Goal: Task Accomplishment & Management: Complete application form

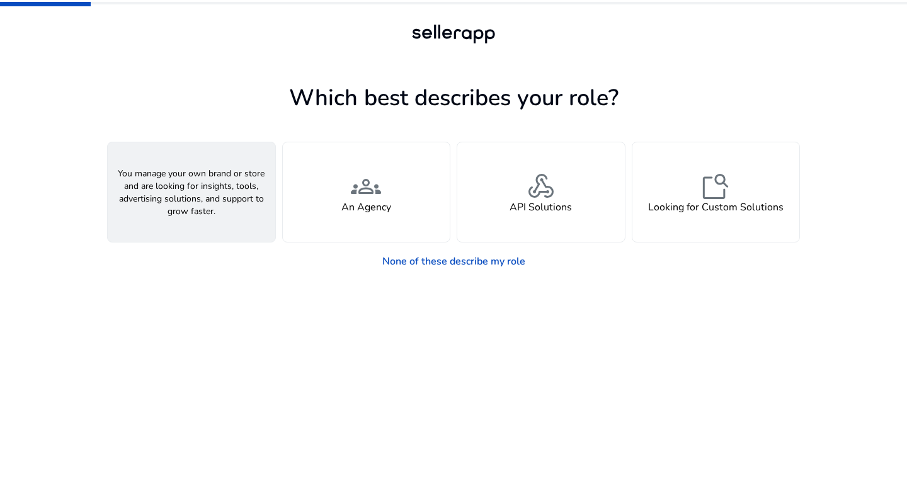
click at [242, 186] on div "person A Seller" at bounding box center [192, 192] width 168 height 100
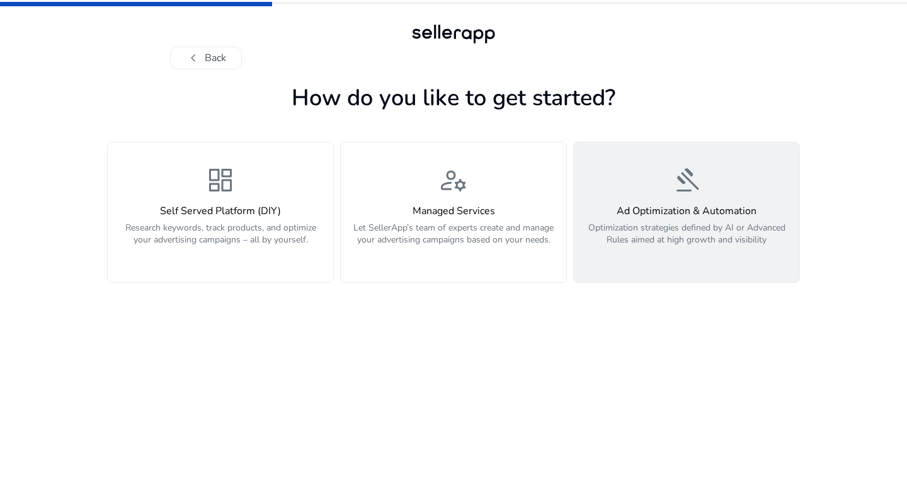
click at [707, 223] on p "Optimization strategies defined by AI or Advanced Rules aimed at high growth an…" at bounding box center [687, 241] width 210 height 38
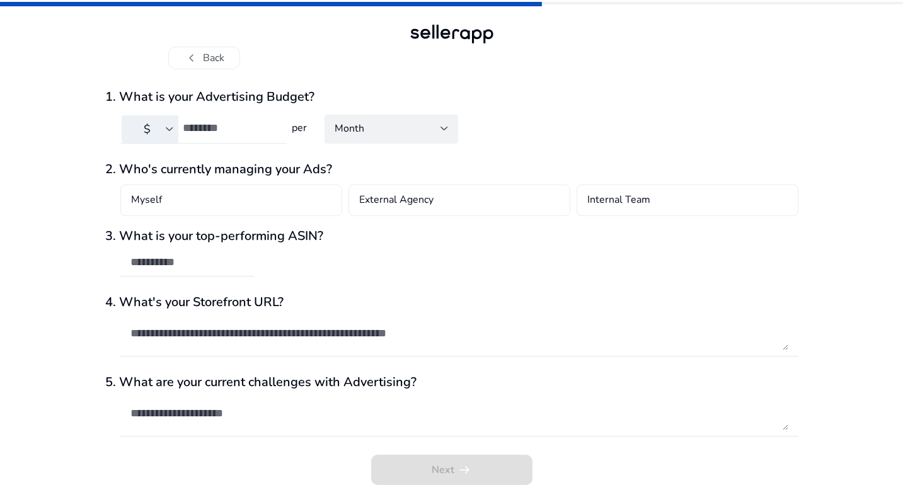
click at [217, 129] on input "number" at bounding box center [230, 128] width 94 height 14
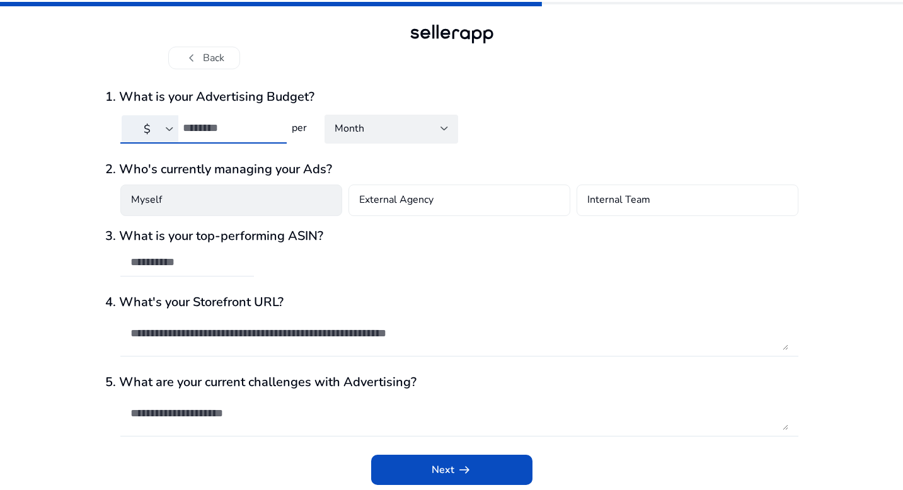
type input "****"
click at [266, 207] on div "Myself" at bounding box center [231, 201] width 222 height 32
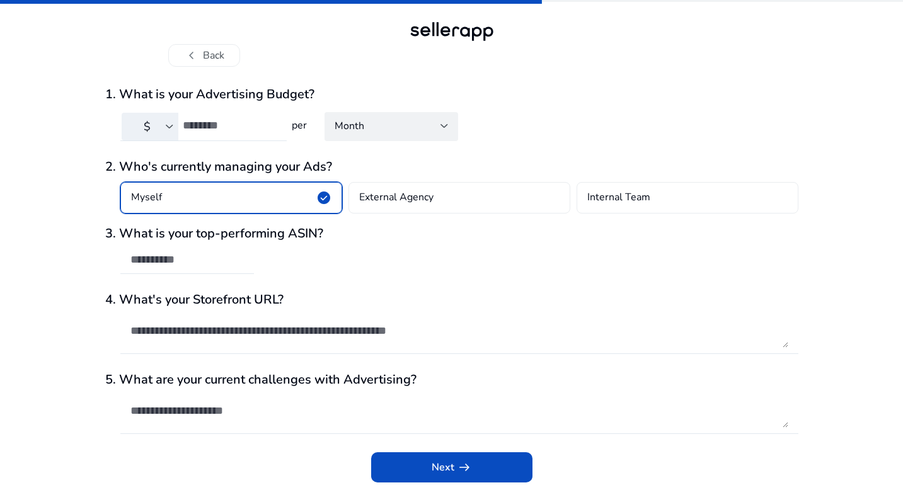
scroll to position [3, 0]
click at [217, 266] on input "text" at bounding box center [186, 260] width 113 height 14
paste input "**********"
type input "**********"
click at [274, 331] on textarea at bounding box center [459, 331] width 658 height 34
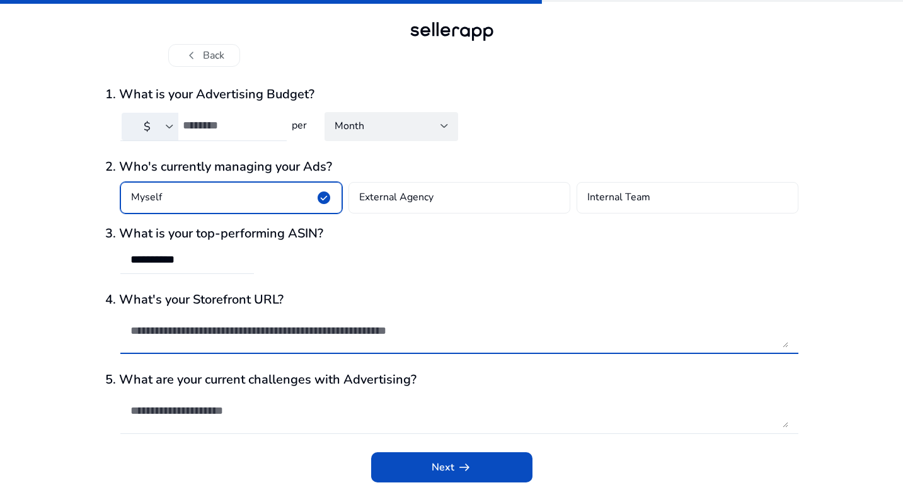
paste textarea "**********"
type textarea "**********"
click at [281, 409] on textarea at bounding box center [459, 411] width 658 height 34
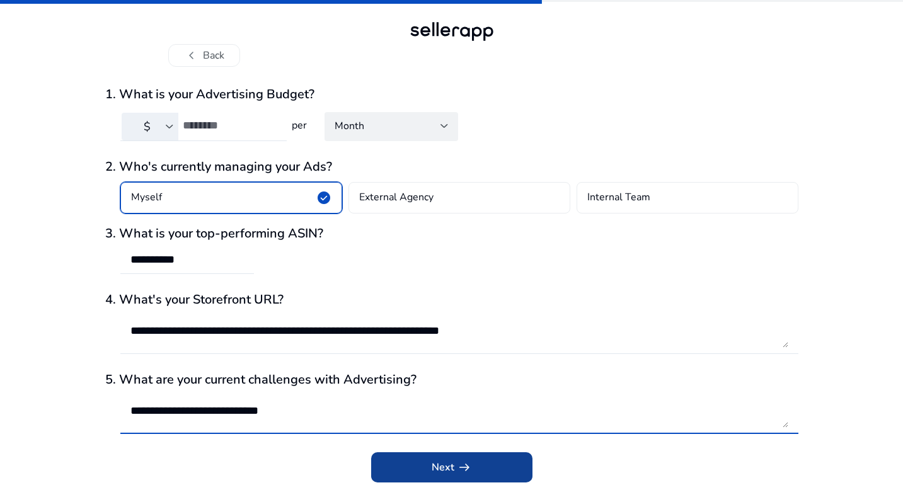
type textarea "**********"
click at [480, 463] on span "submit" at bounding box center [451, 467] width 161 height 30
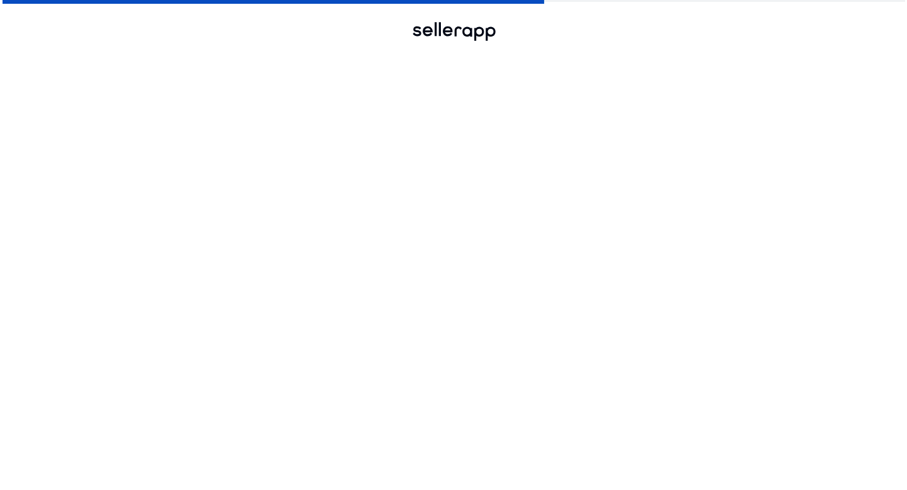
scroll to position [0, 0]
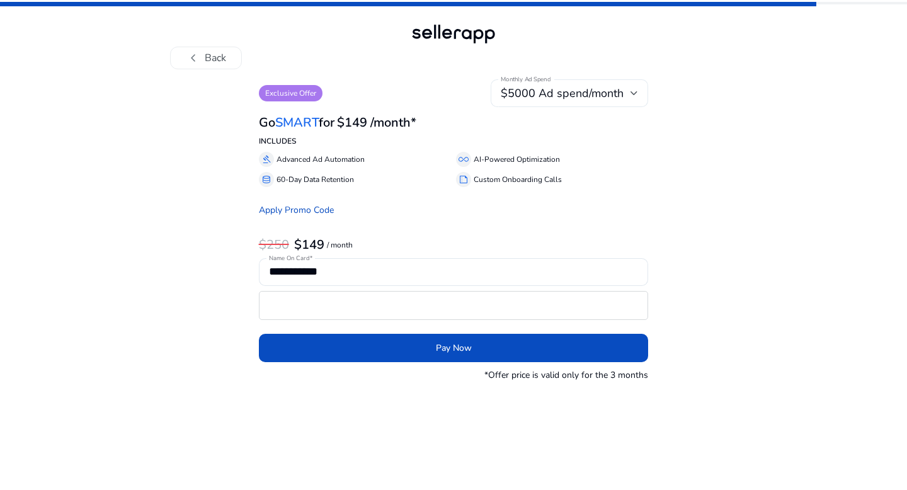
click at [526, 102] on div "$5000 Ad spend/month" at bounding box center [569, 93] width 137 height 28
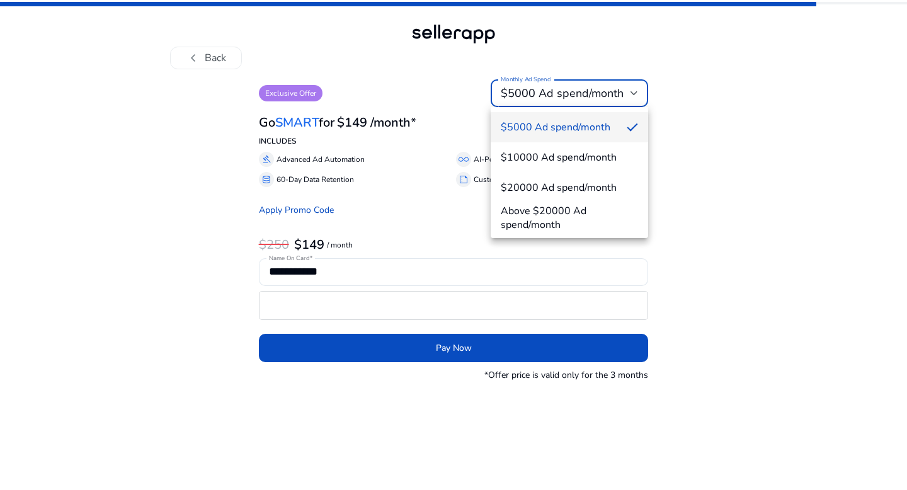
click at [786, 132] on div at bounding box center [453, 245] width 907 height 490
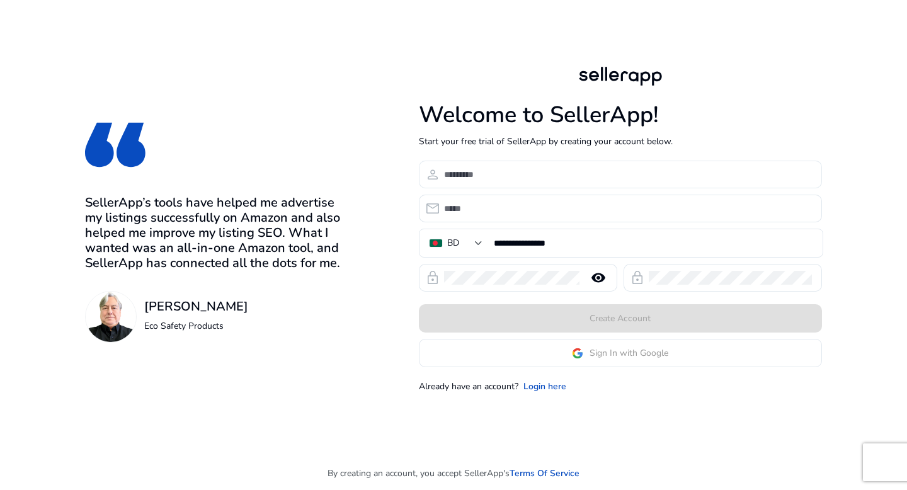
click at [546, 172] on input at bounding box center [628, 175] width 368 height 14
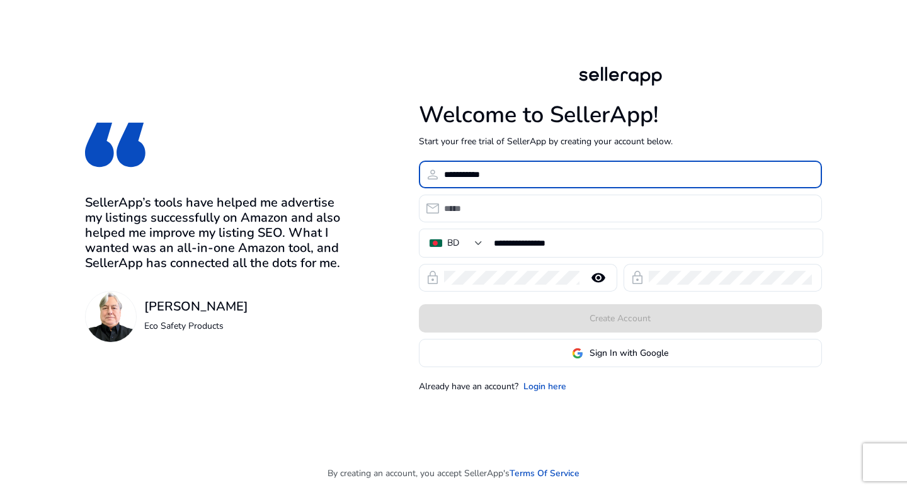
type input "**********"
click at [536, 215] on div at bounding box center [628, 209] width 368 height 28
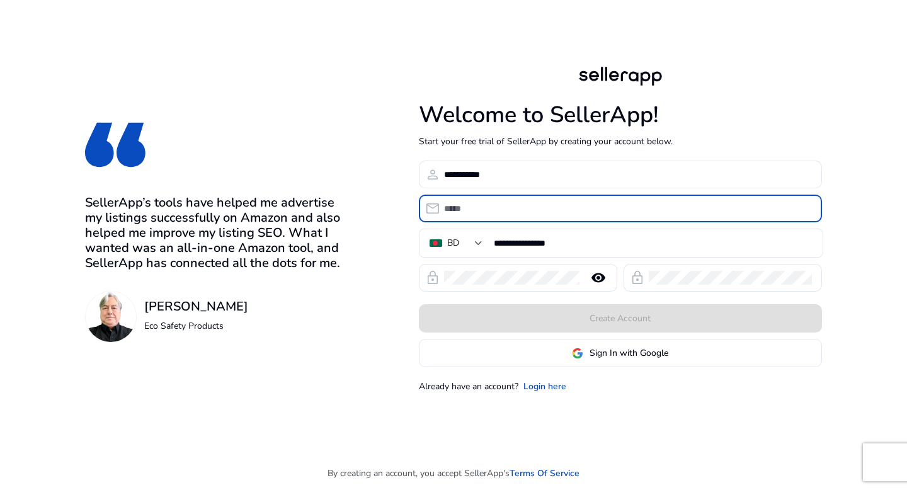
paste input "**********"
type input "**********"
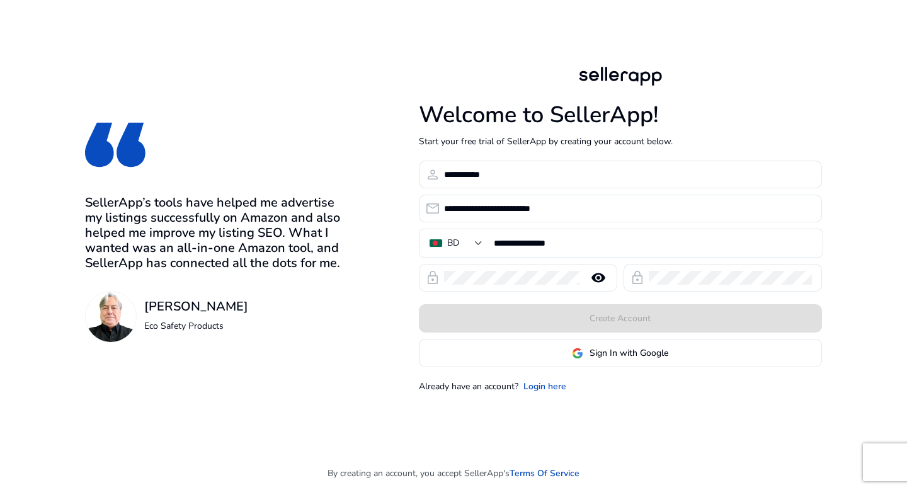
click at [535, 270] on div at bounding box center [511, 278] width 135 height 28
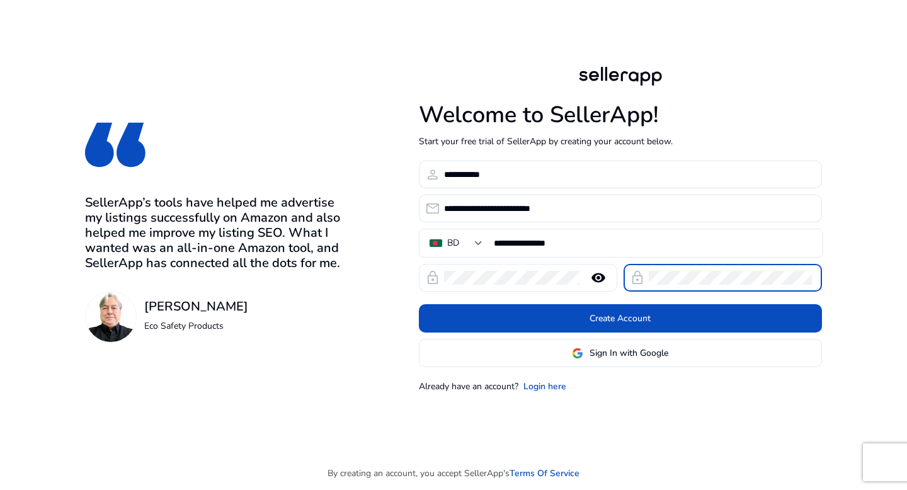
click at [599, 280] on mat-icon "remove_red_eye" at bounding box center [598, 277] width 30 height 15
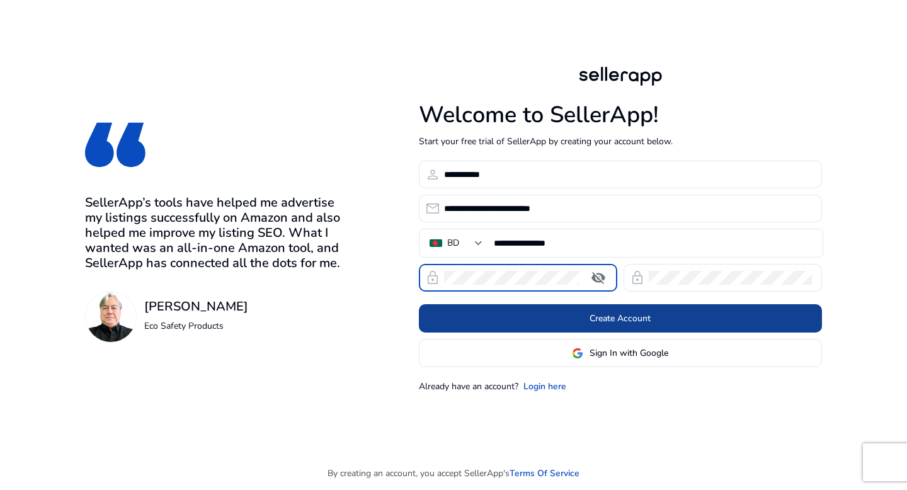
click at [729, 313] on span at bounding box center [620, 319] width 403 height 30
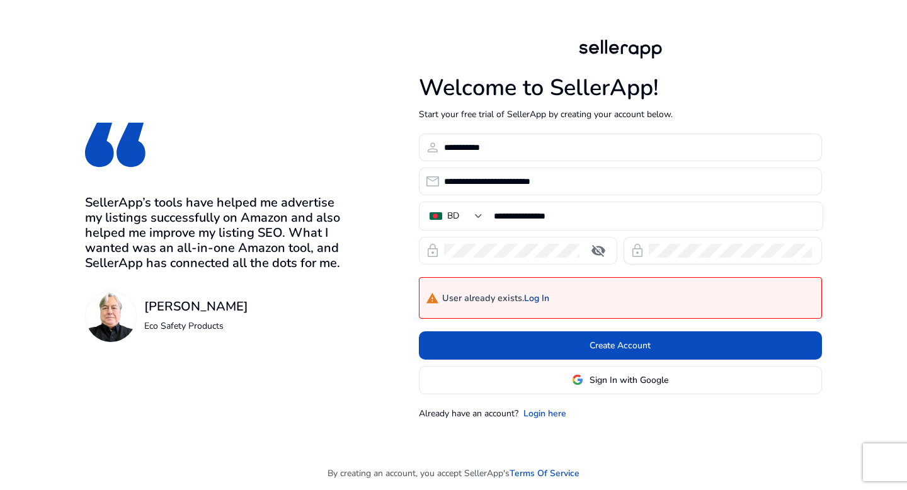
click at [537, 296] on link "Log In" at bounding box center [536, 299] width 25 height 11
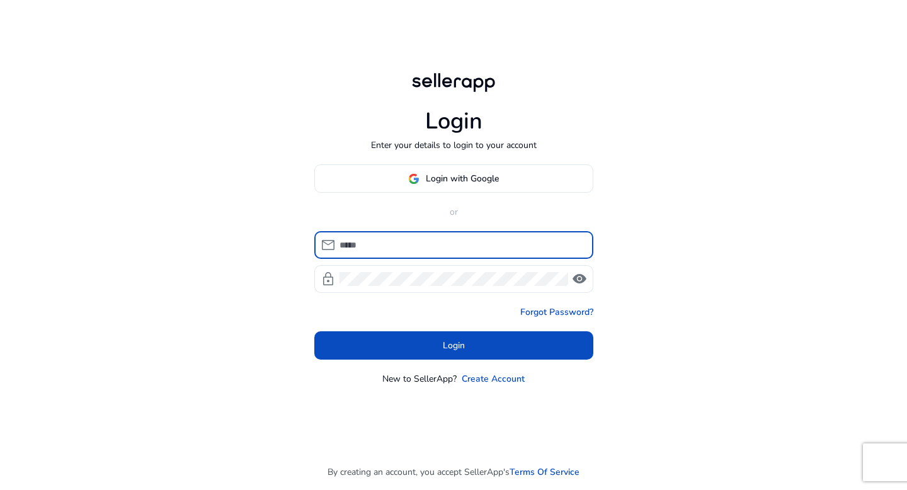
type input "**********"
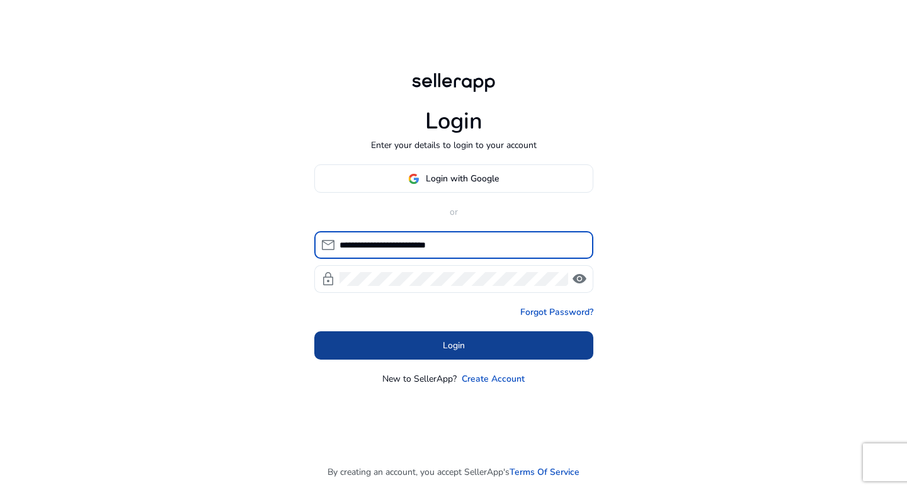
click at [435, 345] on span at bounding box center [453, 346] width 279 height 30
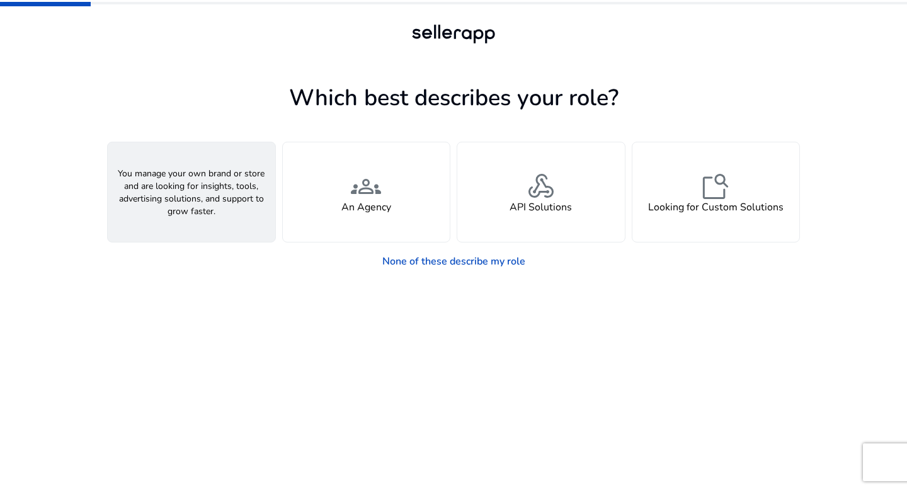
click at [257, 208] on div "person A Seller" at bounding box center [192, 192] width 168 height 100
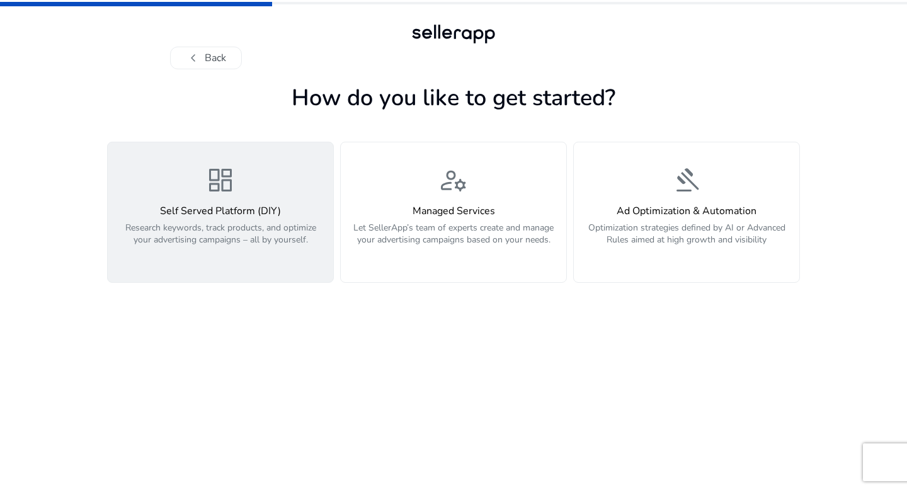
click at [231, 235] on p "Research keywords, track products, and optimize your advertising campaigns – al…" at bounding box center [220, 241] width 210 height 38
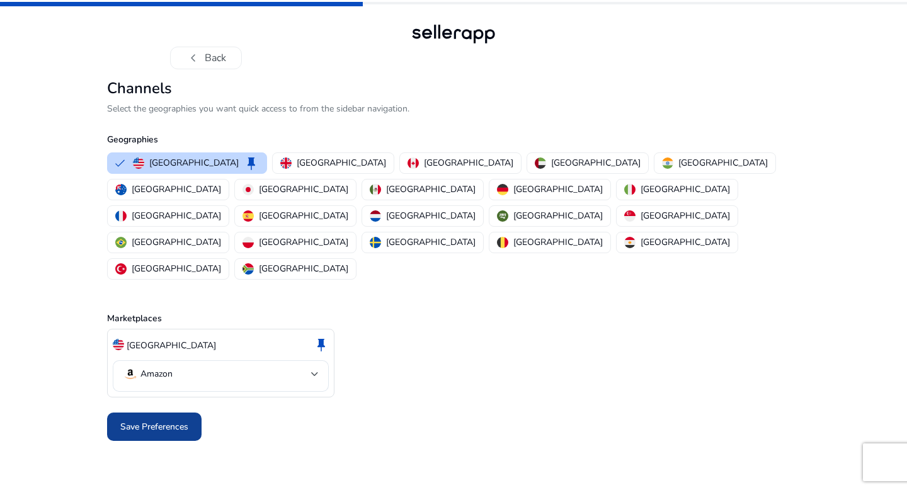
click at [137, 420] on span "Save Preferences" at bounding box center [154, 426] width 68 height 13
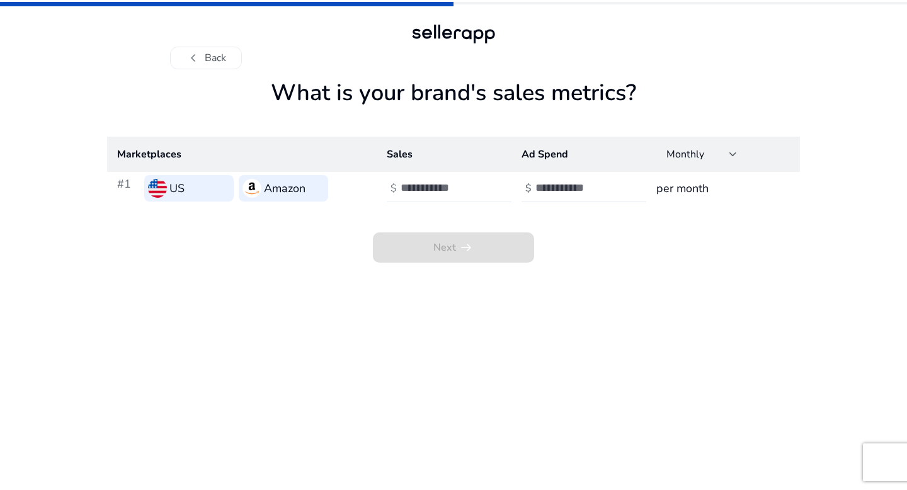
click at [486, 189] on div at bounding box center [457, 189] width 113 height 28
type input "*****"
click at [582, 191] on input "number" at bounding box center [578, 188] width 85 height 14
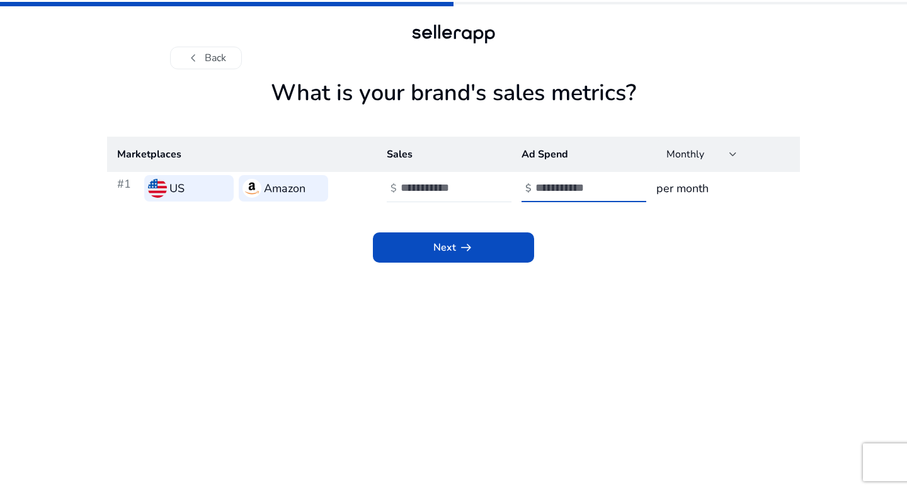
type input "****"
click at [459, 255] on span "arrow_right_alt" at bounding box center [466, 247] width 15 height 15
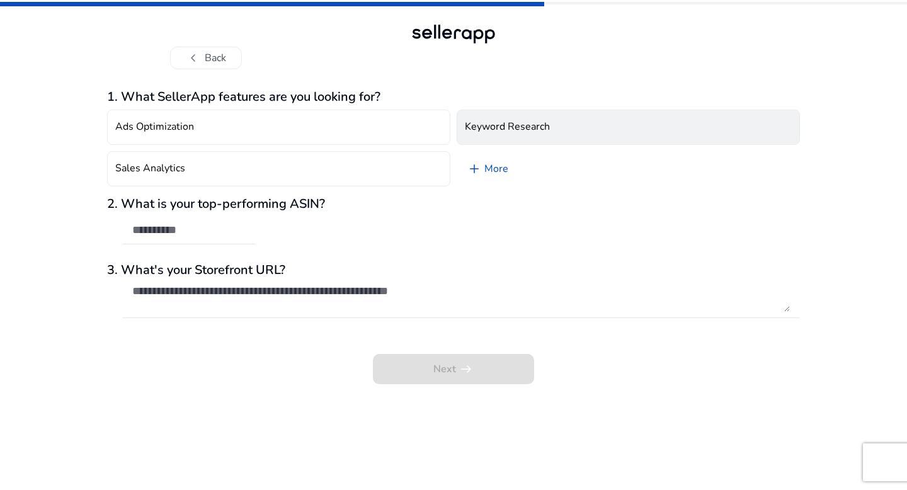
click at [498, 117] on button "Keyword Research" at bounding box center [628, 127] width 343 height 35
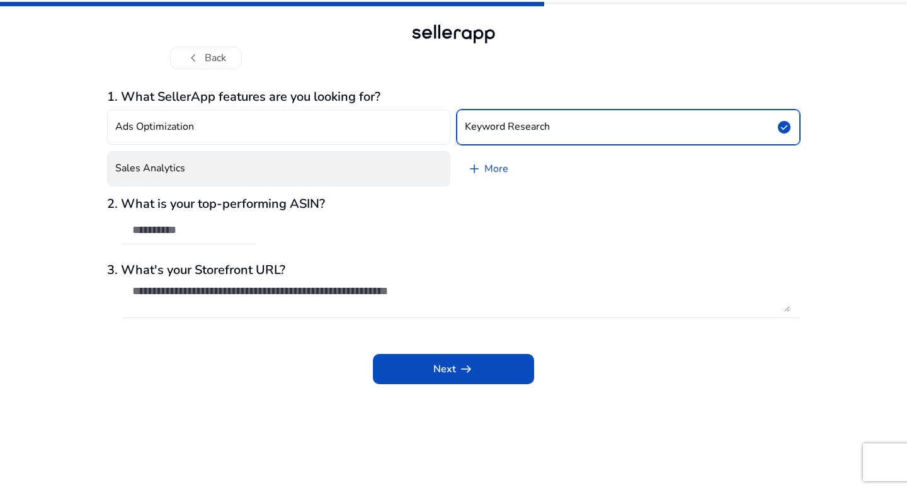
click at [373, 164] on button "Sales Analytics" at bounding box center [278, 168] width 343 height 35
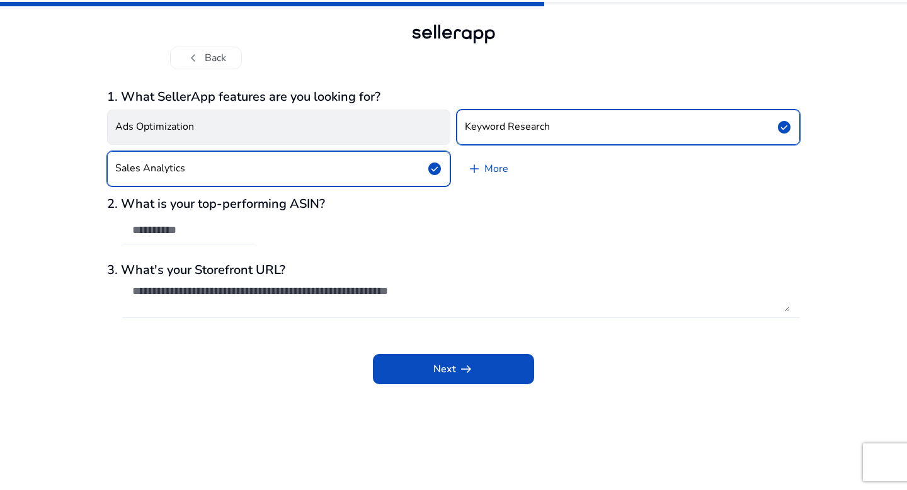
click at [391, 127] on button "Ads Optimization" at bounding box center [278, 127] width 343 height 35
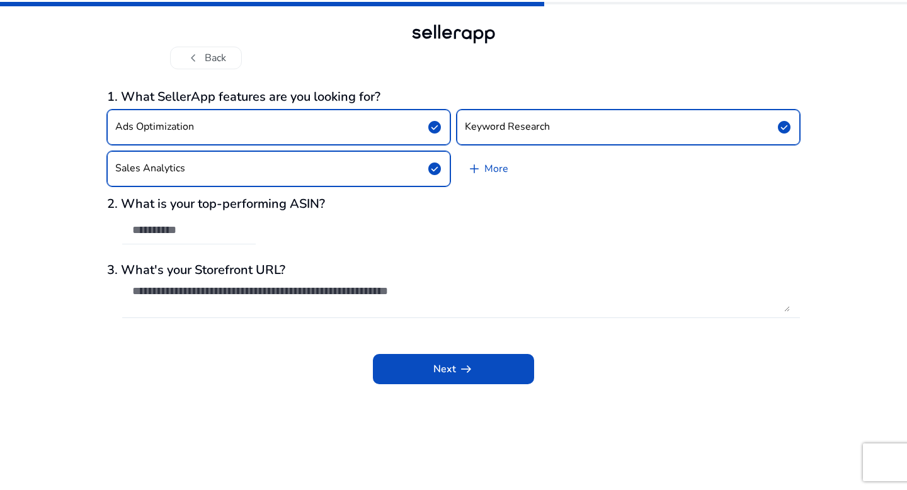
click at [187, 227] on input "text" at bounding box center [188, 230] width 113 height 14
paste input "**********"
type input "**********"
click at [182, 299] on textarea at bounding box center [461, 298] width 658 height 28
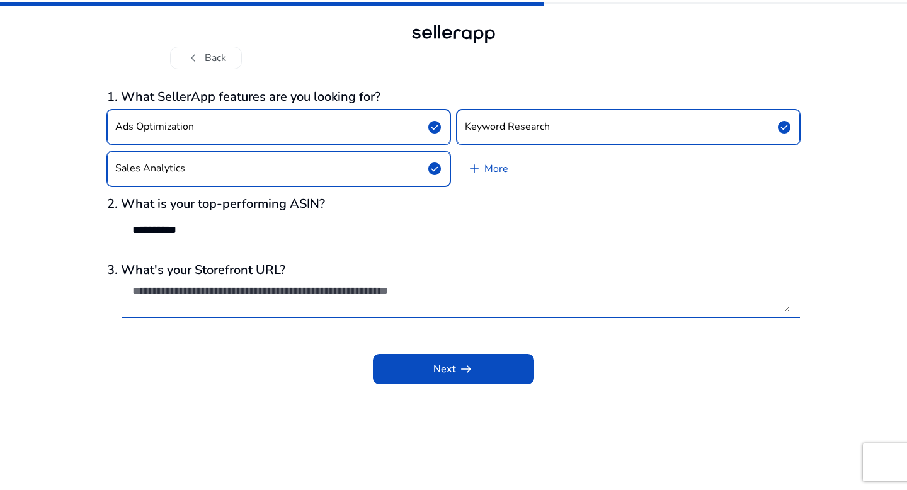
paste textarea "**********"
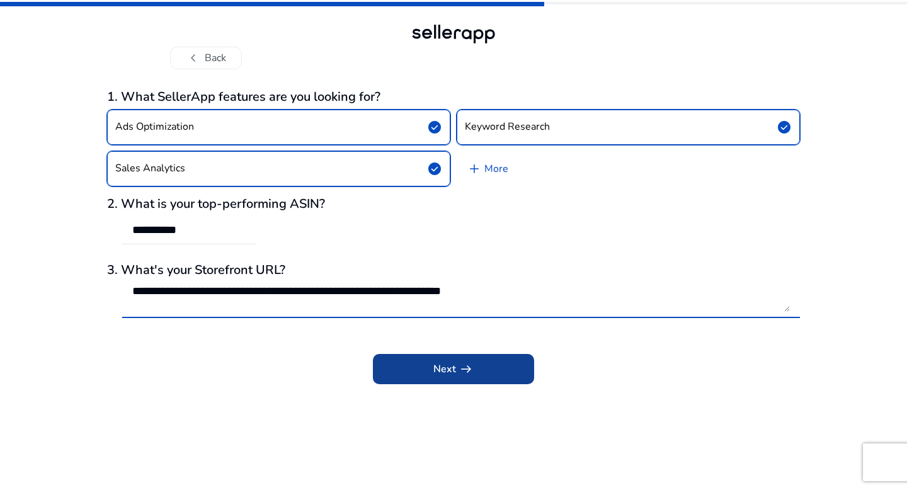
type textarea "**********"
click at [437, 377] on span at bounding box center [453, 369] width 161 height 30
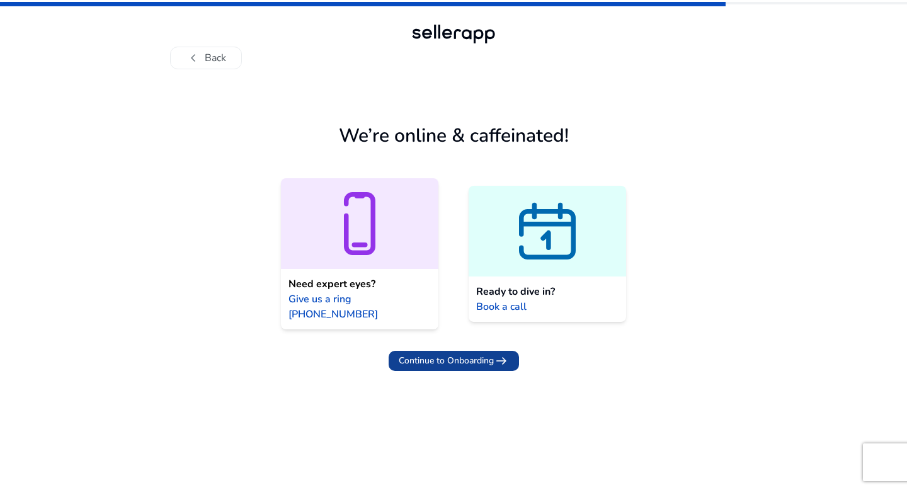
click at [406, 354] on span "Continue to Onboarding" at bounding box center [446, 360] width 95 height 13
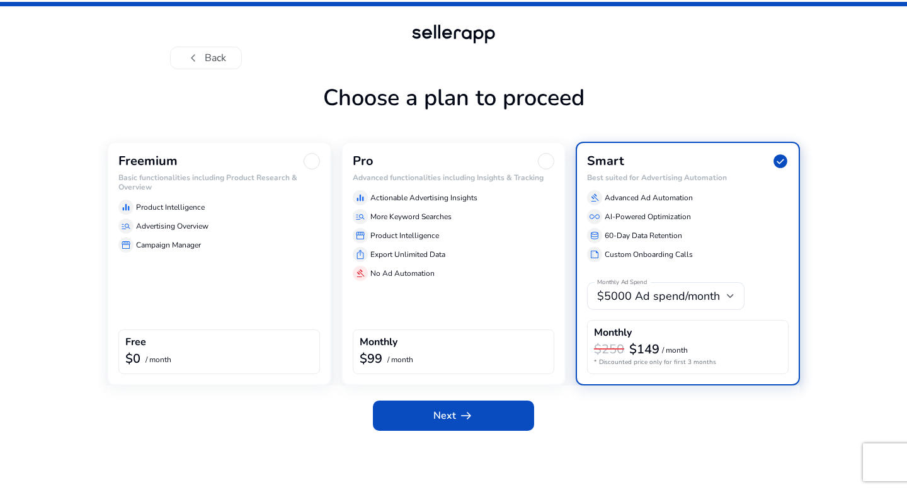
click at [277, 188] on h6 "Basic functionalities including Product Research & Overview" at bounding box center [219, 182] width 202 height 18
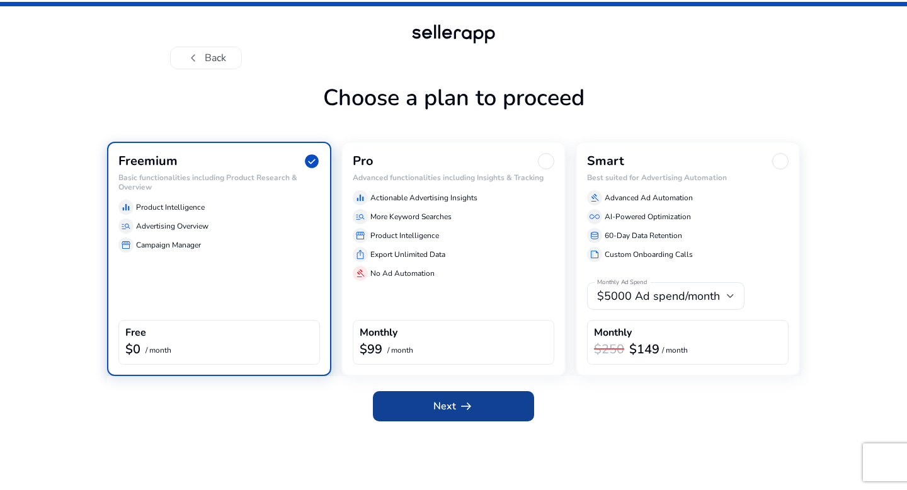
click at [479, 416] on span at bounding box center [453, 406] width 161 height 30
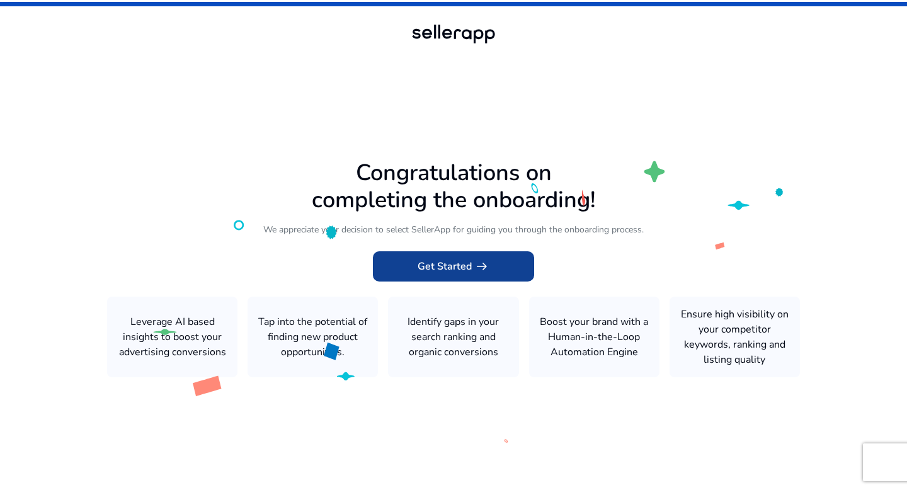
click at [454, 263] on span "Get Started arrow_right_alt" at bounding box center [454, 266] width 72 height 15
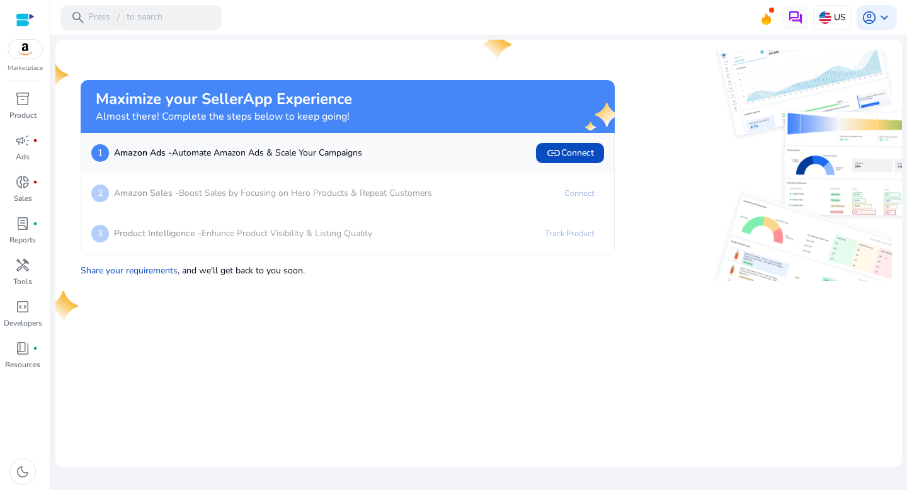
click at [491, 195] on div "2 Amazon Sales - Boost Sales by Focusing on Hero Products & Repeat Customers Co…" at bounding box center [347, 193] width 513 height 20
click at [10, 105] on div "inventory_2" at bounding box center [22, 99] width 35 height 20
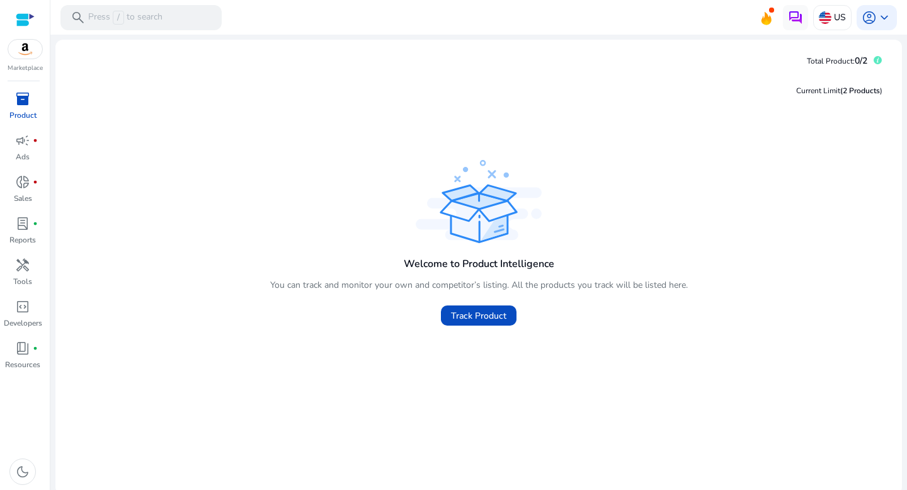
click at [3, 103] on link "inventory_2 Product" at bounding box center [22, 110] width 45 height 42
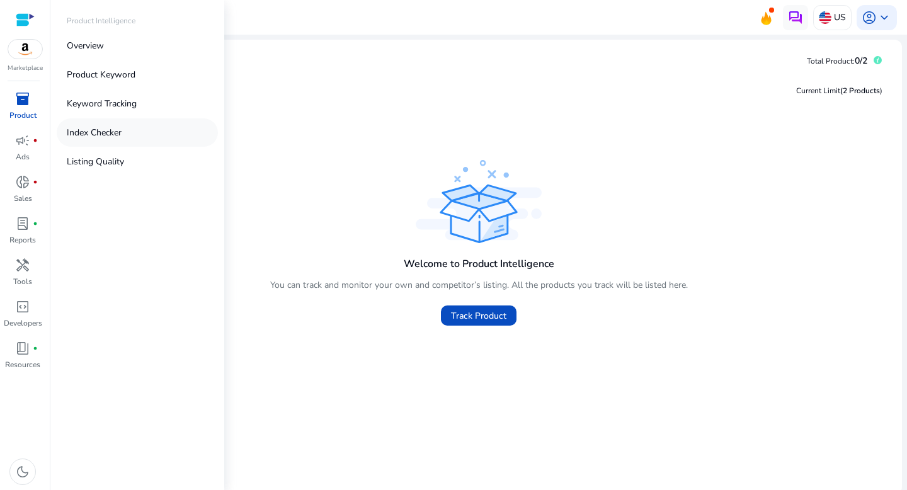
click at [137, 125] on link "Index Checker" at bounding box center [137, 132] width 161 height 28
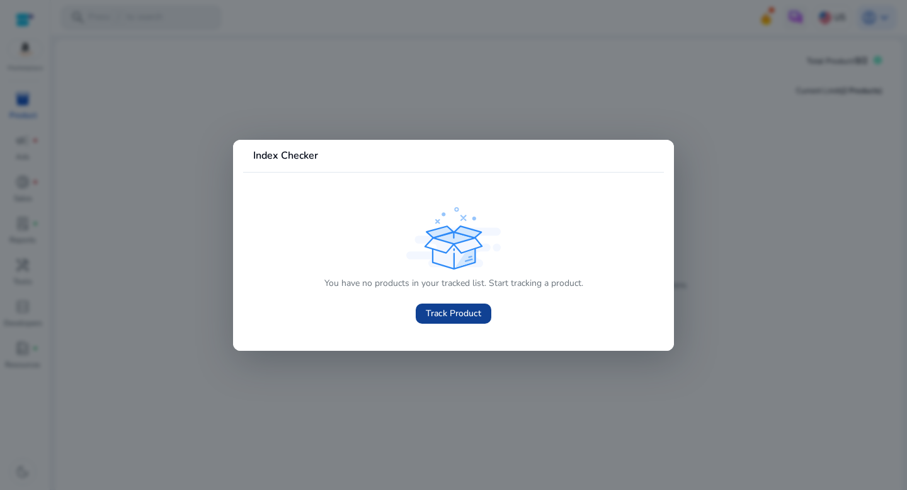
click at [479, 321] on span at bounding box center [454, 314] width 76 height 30
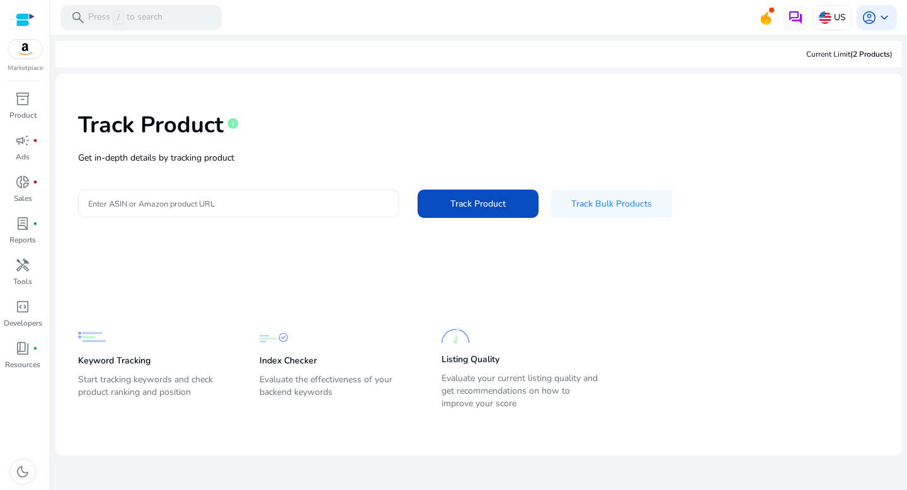
click at [307, 193] on div at bounding box center [238, 204] width 301 height 28
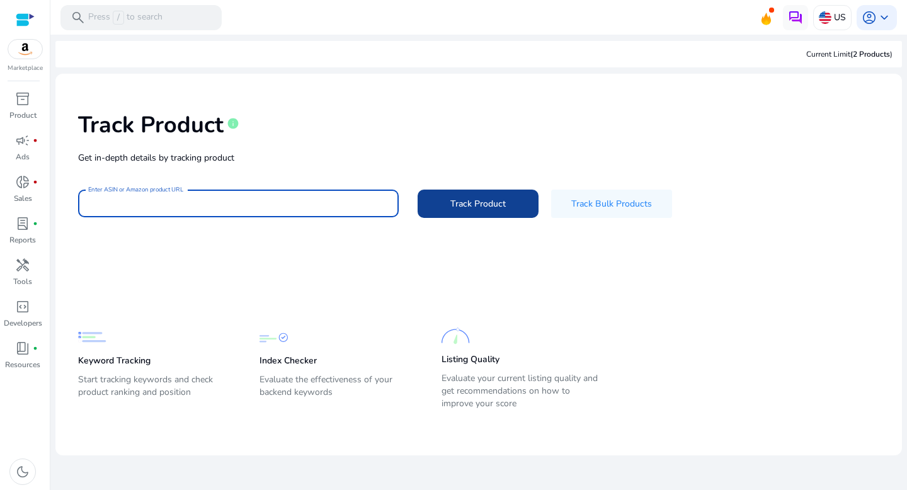
paste input "**********"
type input "**********"
click at [512, 195] on span at bounding box center [478, 203] width 121 height 30
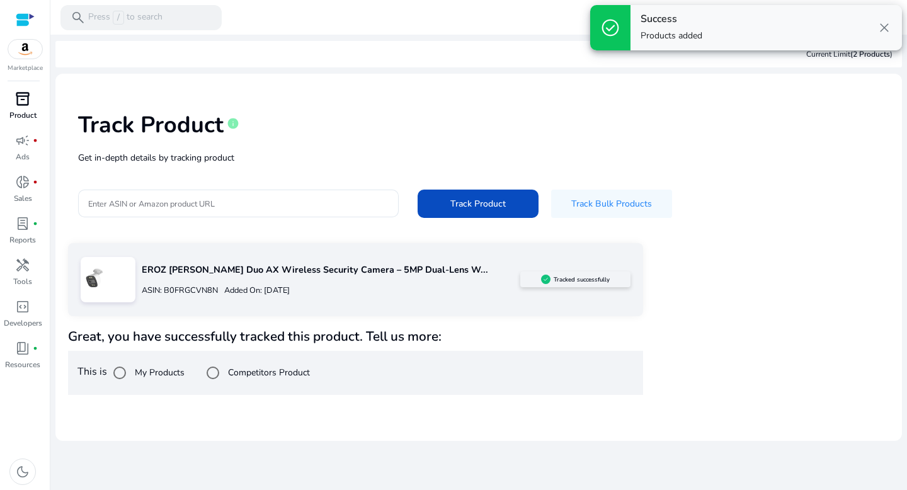
click at [28, 108] on div "inventory_2" at bounding box center [22, 99] width 35 height 20
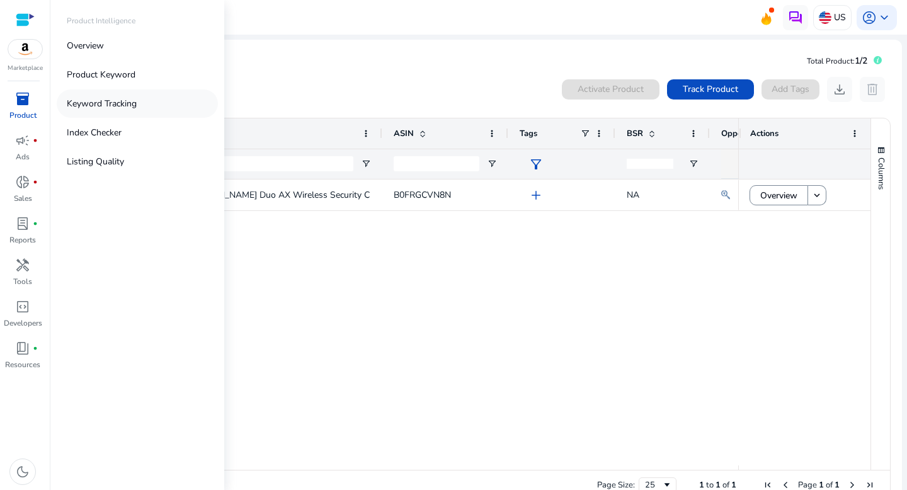
click at [111, 110] on link "Keyword Tracking" at bounding box center [137, 103] width 161 height 28
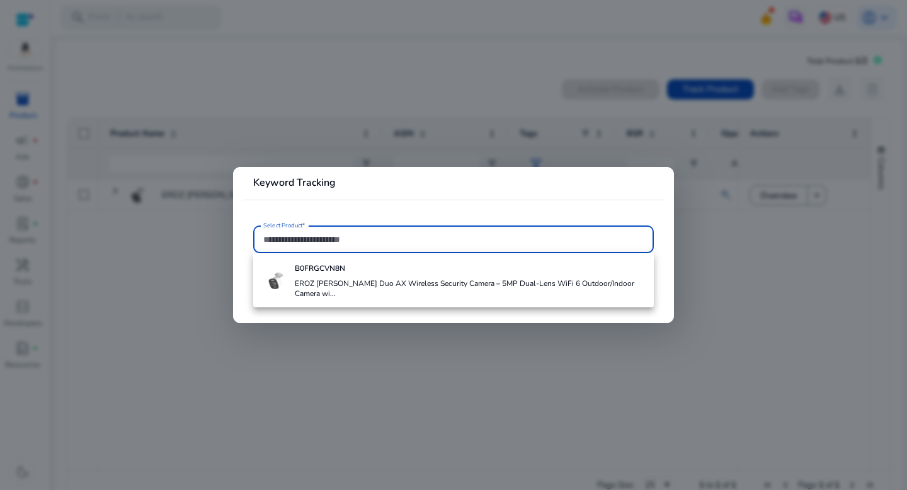
click at [12, 111] on div at bounding box center [453, 245] width 907 height 490
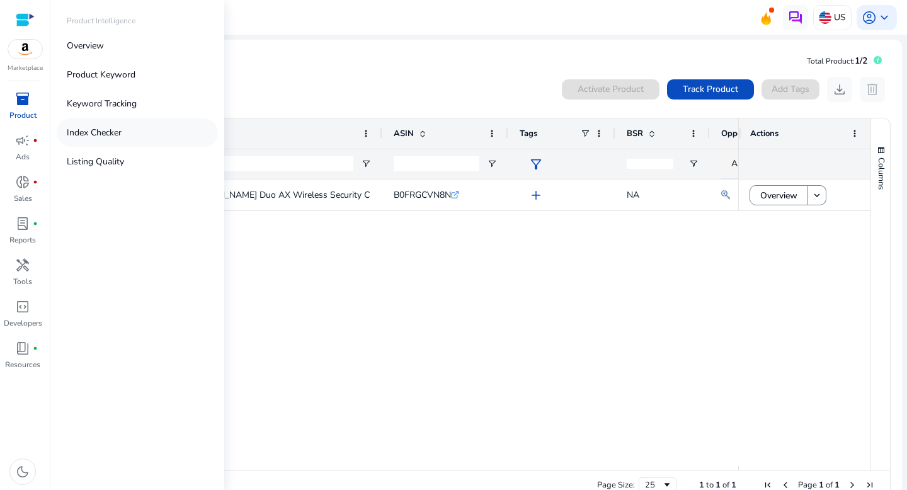
click at [86, 128] on p "Index Checker" at bounding box center [94, 132] width 55 height 13
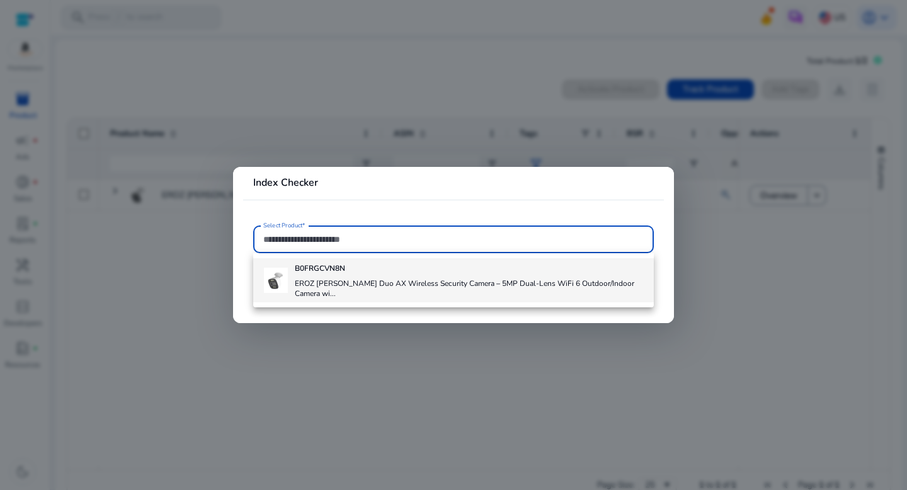
click at [364, 277] on div "B0FRGCVN8N EROZ Vigil Duo AX Wireless Security Camera – 5MP Dual-Lens WiFi 6 Ou…" at bounding box center [469, 280] width 348 height 44
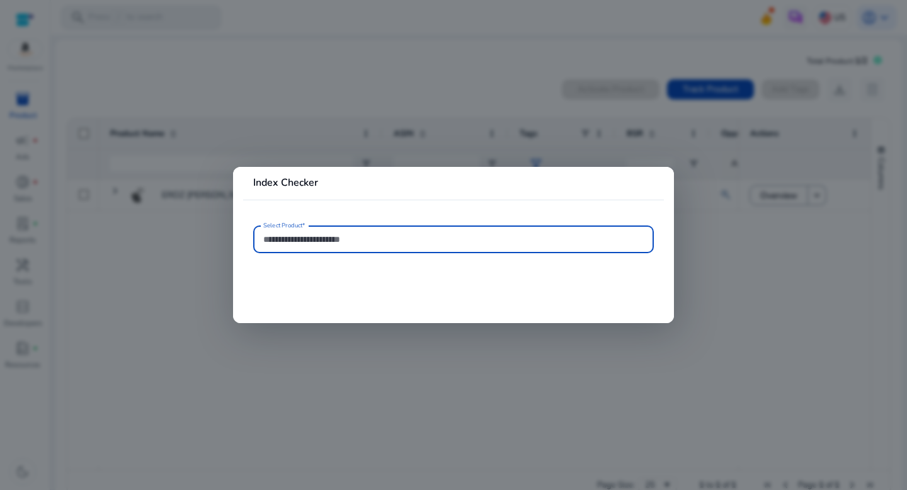
type input "**********"
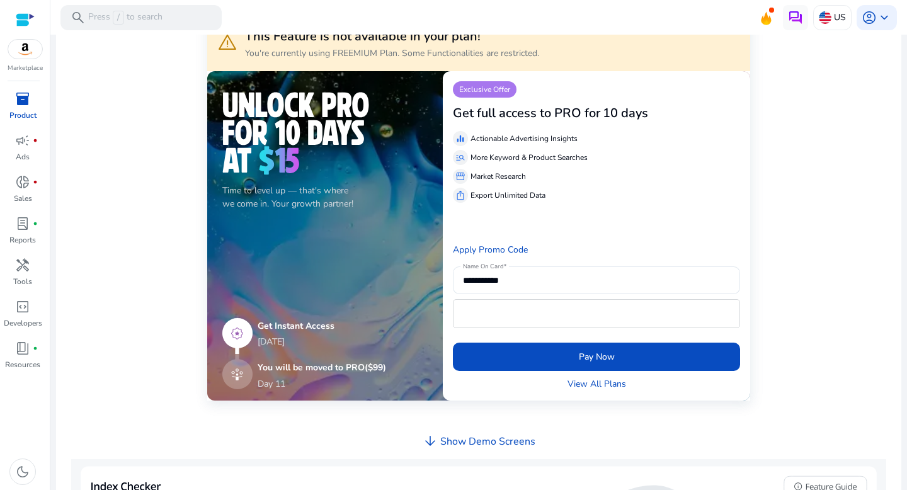
scroll to position [67, 0]
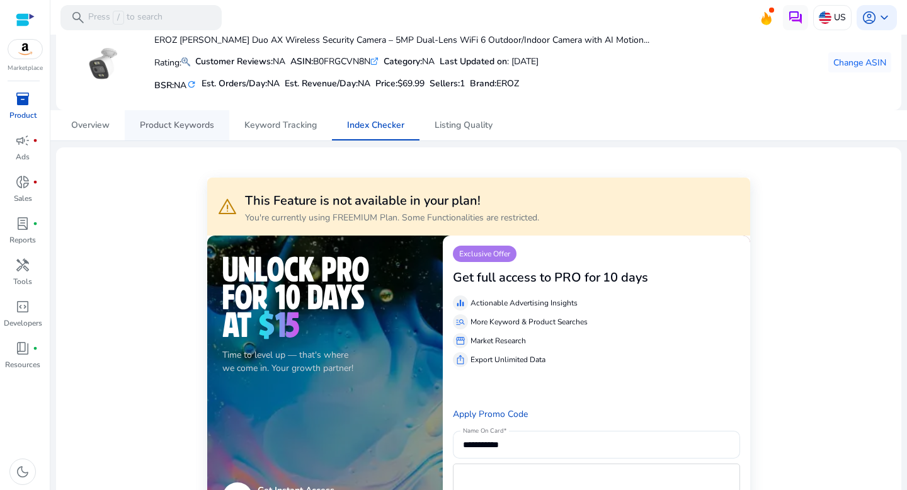
click at [185, 127] on span "Product Keywords" at bounding box center [177, 125] width 74 height 9
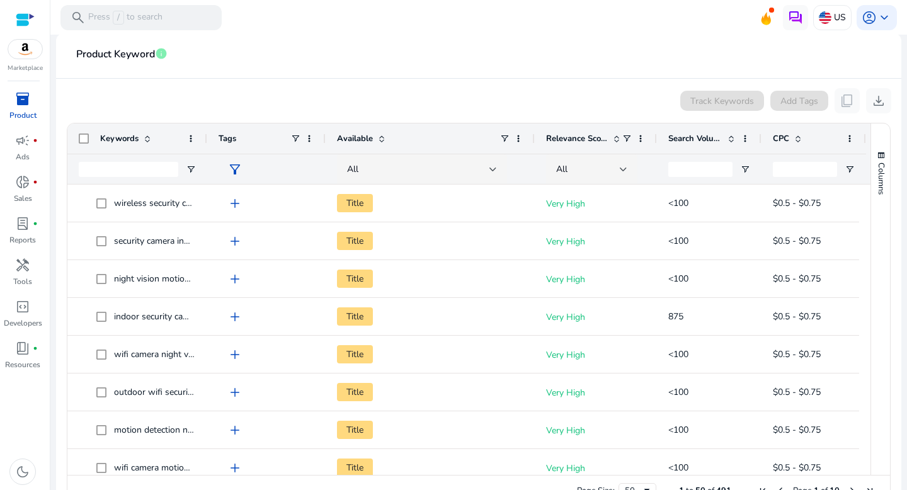
scroll to position [204, 0]
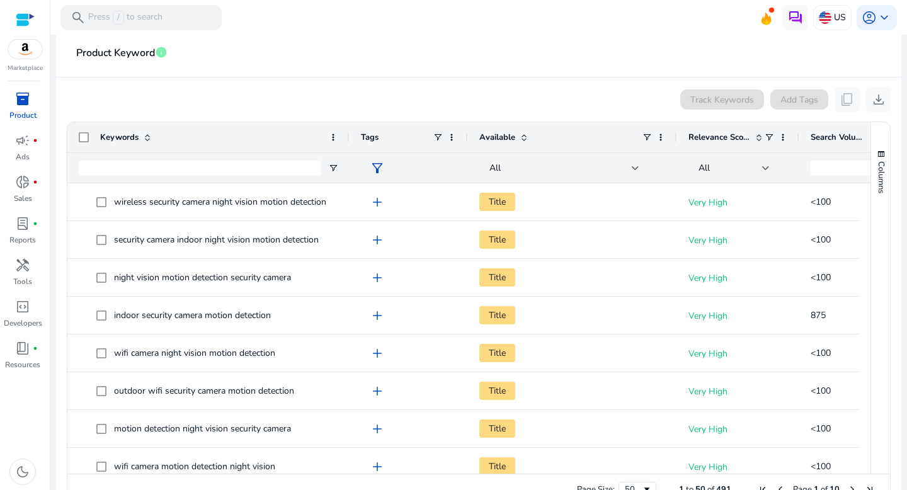
drag, startPoint x: 204, startPoint y: 138, endPoint x: 347, endPoint y: 142, distance: 142.5
click at [347, 142] on div at bounding box center [349, 137] width 5 height 30
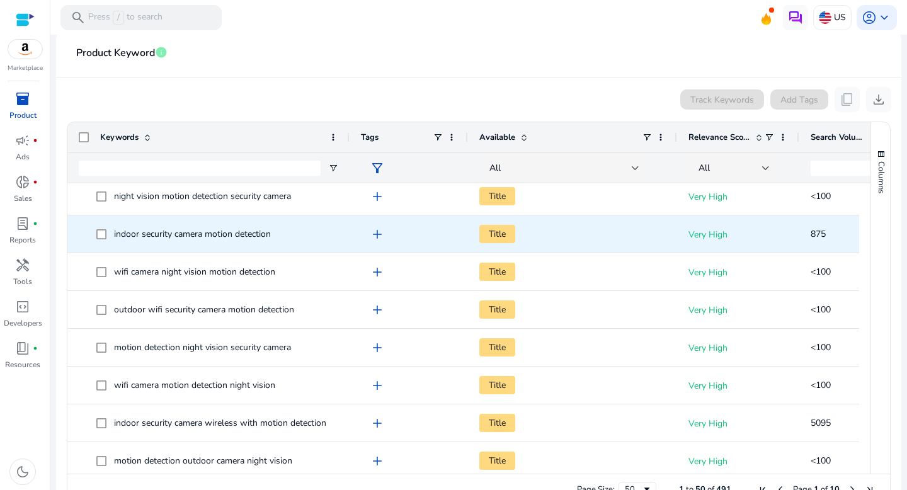
scroll to position [95, 0]
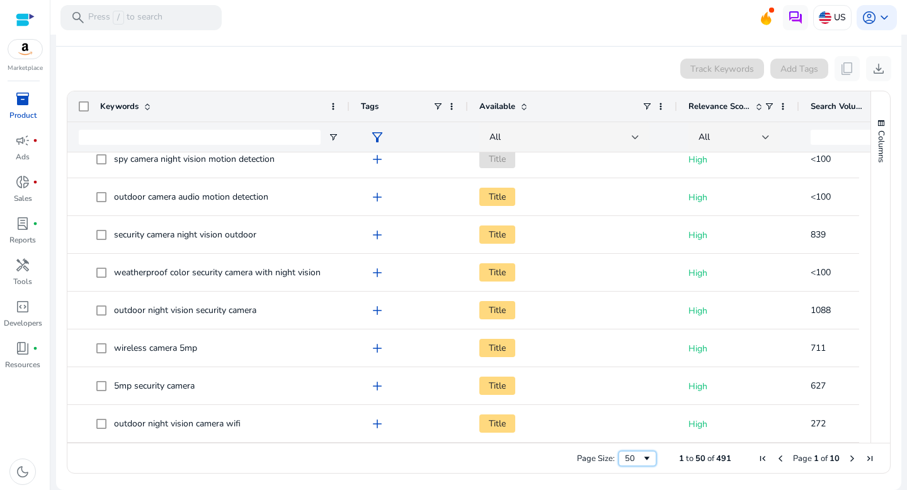
click at [634, 456] on div "50" at bounding box center [633, 458] width 17 height 11
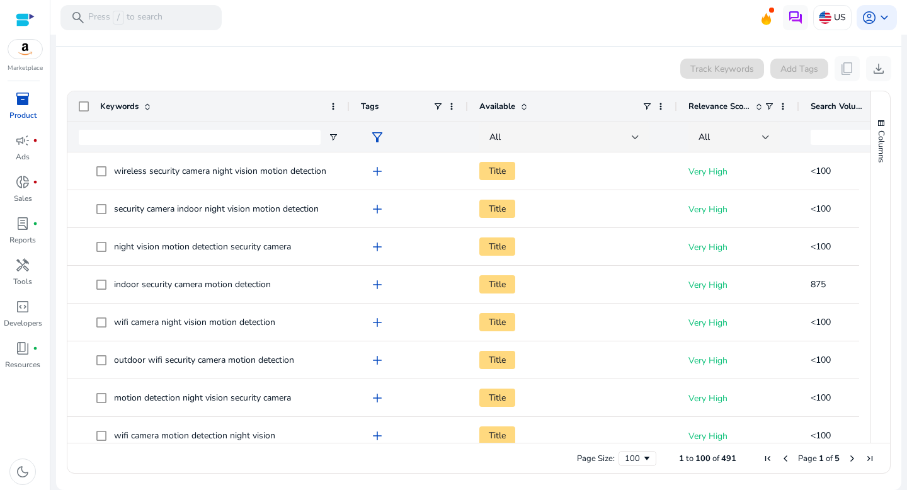
click at [514, 107] on span "Available" at bounding box center [497, 106] width 36 height 11
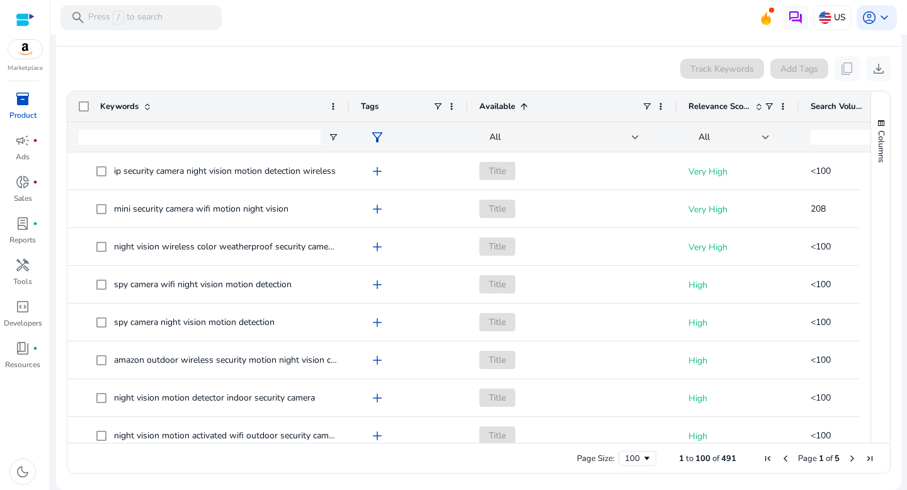
click at [514, 107] on span "Available" at bounding box center [497, 106] width 36 height 11
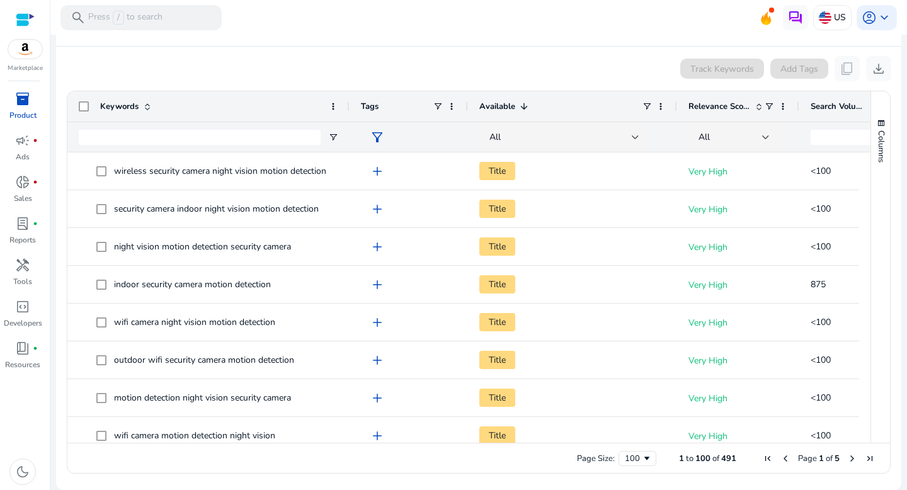
click at [754, 107] on span at bounding box center [757, 106] width 14 height 10
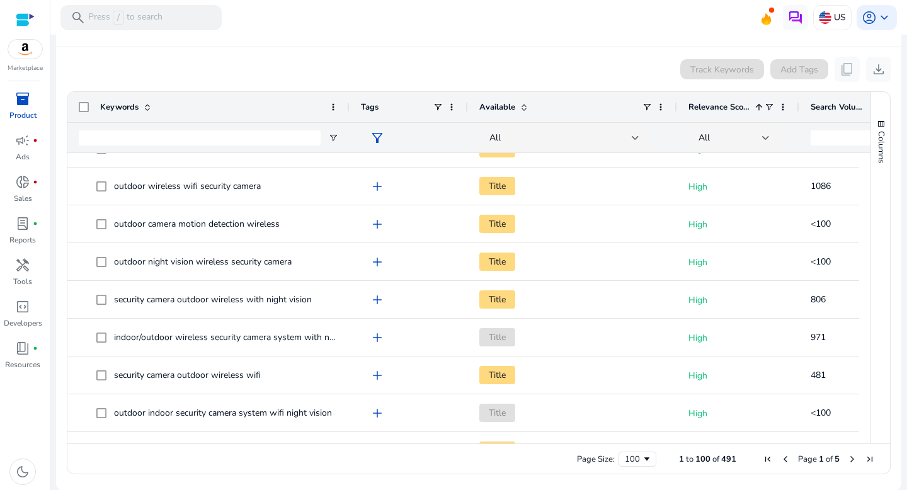
scroll to position [1658, 0]
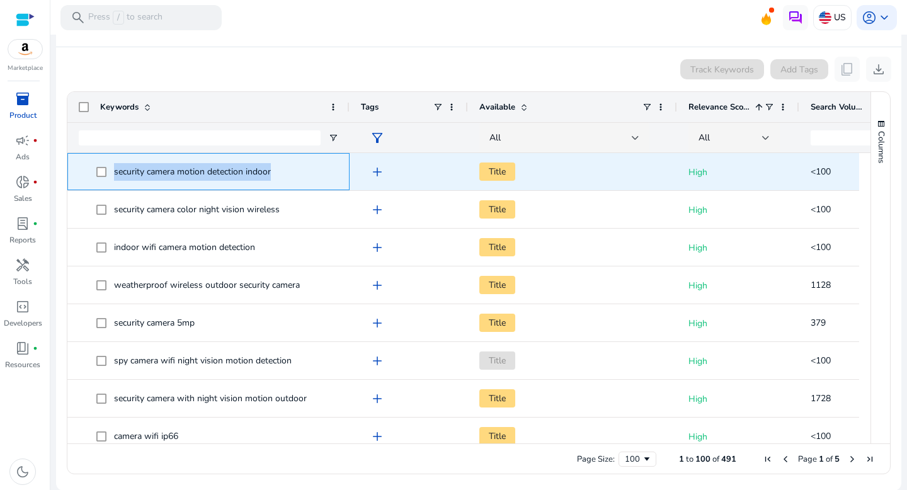
drag, startPoint x: 284, startPoint y: 169, endPoint x: 105, endPoint y: 164, distance: 179.6
click at [105, 164] on span "security camera motion detection indoor" at bounding box center [217, 172] width 242 height 26
copy span "security camera motion detection indoor"
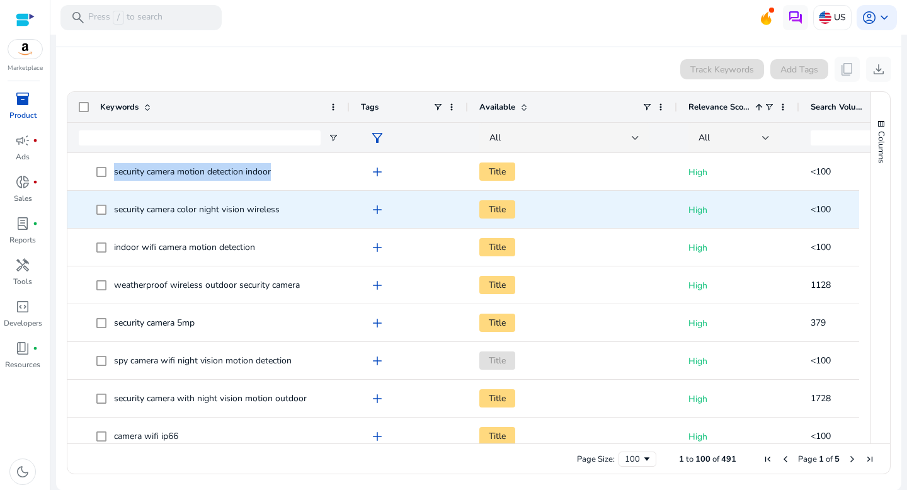
click at [268, 207] on span "security camera color night vision wireless" at bounding box center [197, 210] width 166 height 12
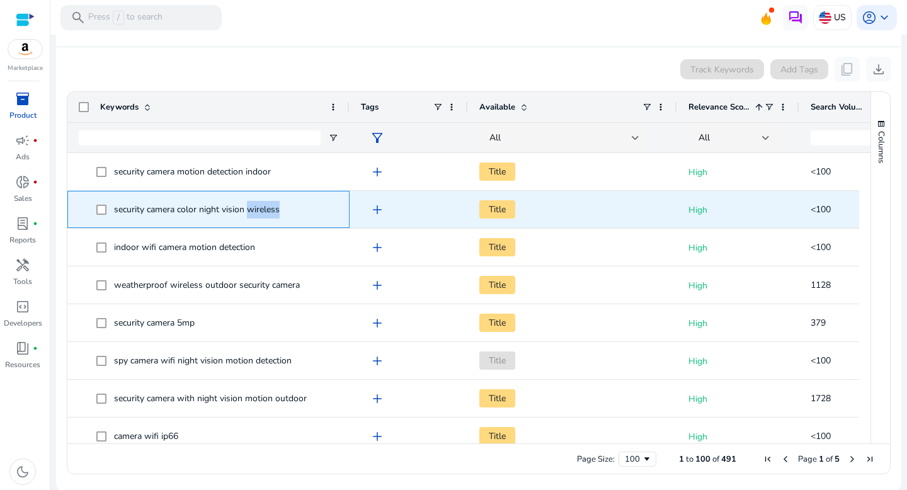
click at [268, 207] on span "security camera color night vision wireless" at bounding box center [197, 210] width 166 height 12
copy span "security camera color night vision wireless"
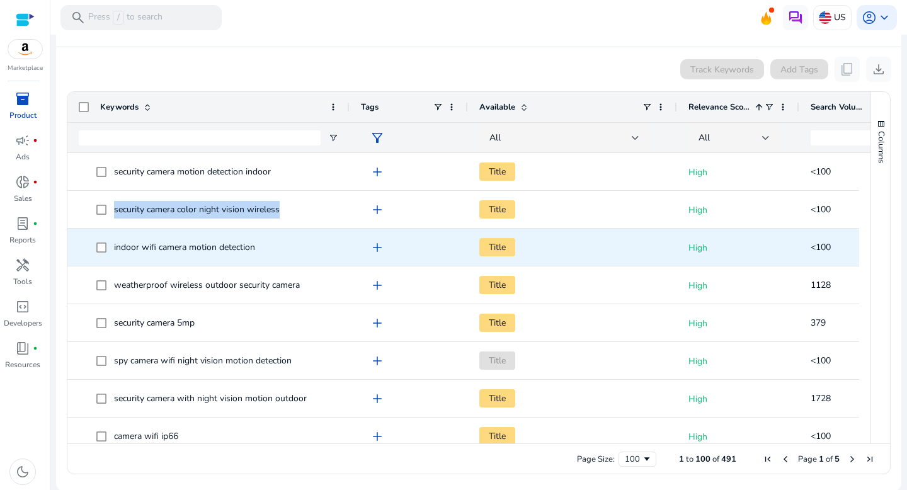
click at [252, 248] on span "indoor wifi camera motion detection" at bounding box center [184, 247] width 141 height 12
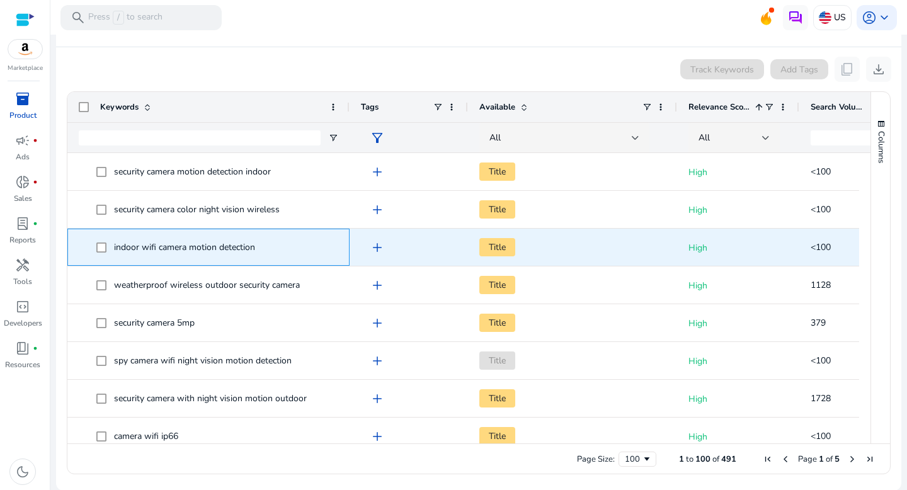
click at [252, 248] on span "indoor wifi camera motion detection" at bounding box center [184, 247] width 141 height 12
copy span "indoor wifi camera motion detection"
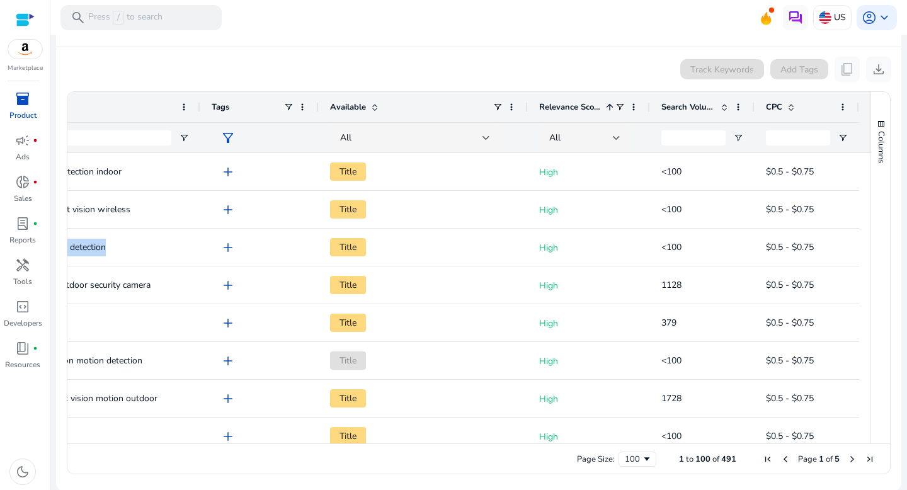
click at [686, 105] on span "Search Volume" at bounding box center [689, 106] width 54 height 11
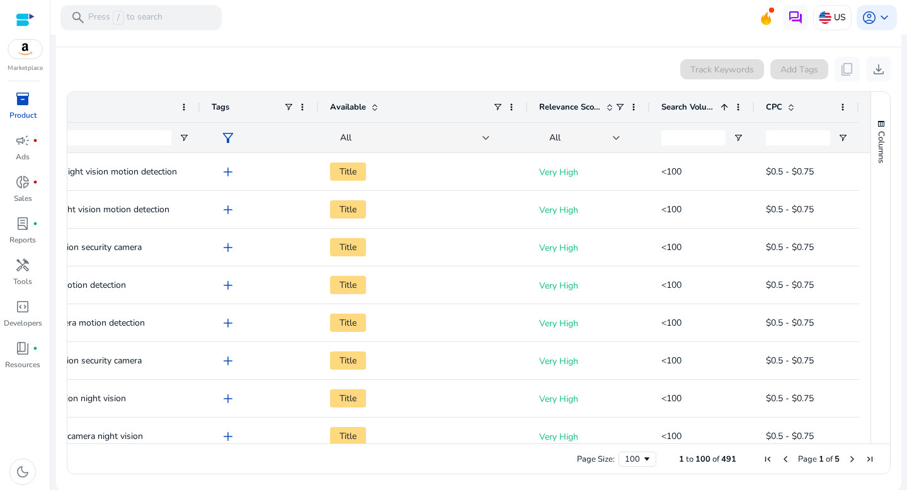
click at [686, 105] on span "Search Volume" at bounding box center [689, 106] width 54 height 11
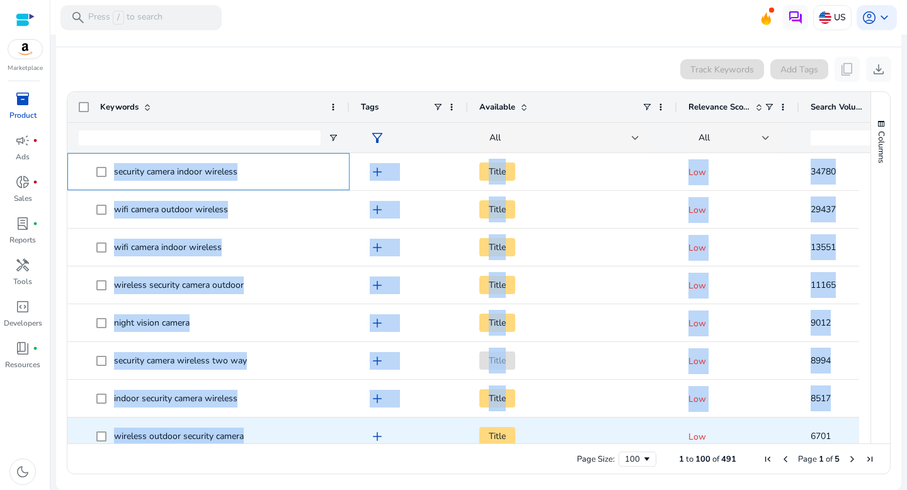
drag, startPoint x: 113, startPoint y: 169, endPoint x: 243, endPoint y: 440, distance: 300.7
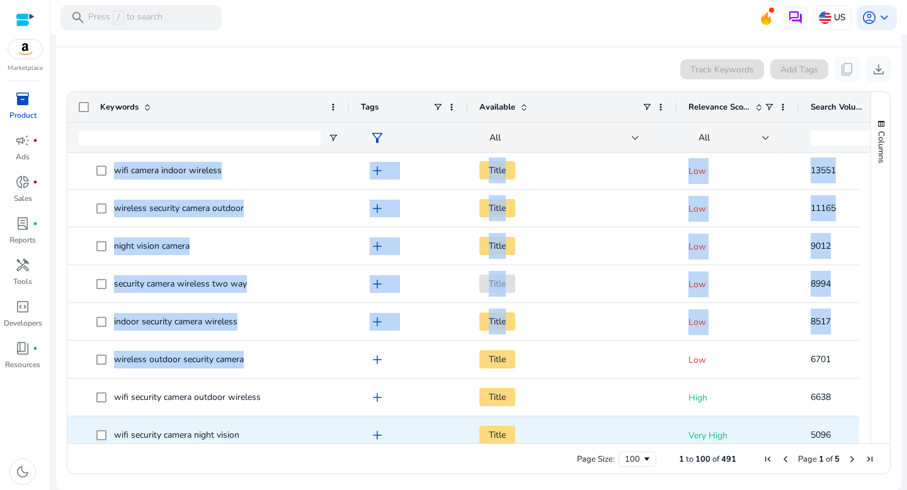
scroll to position [6, 0]
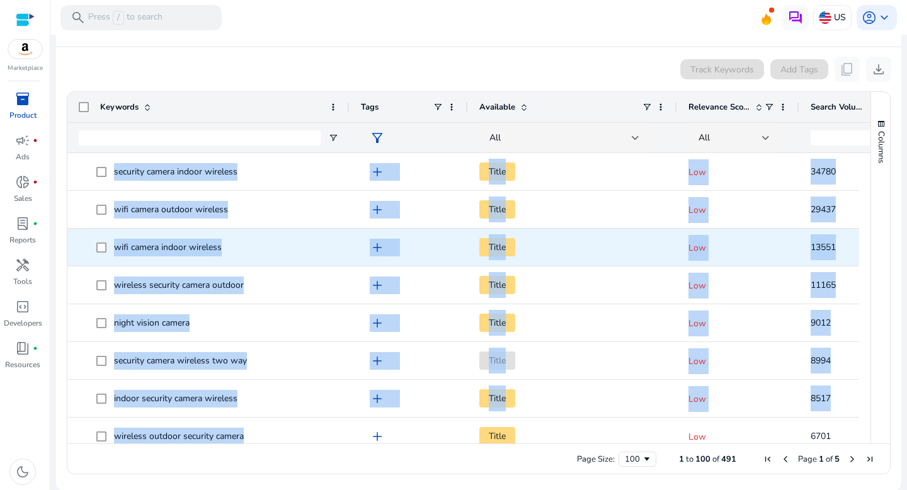
click at [190, 259] on span "wifi camera indoor wireless" at bounding box center [217, 247] width 242 height 26
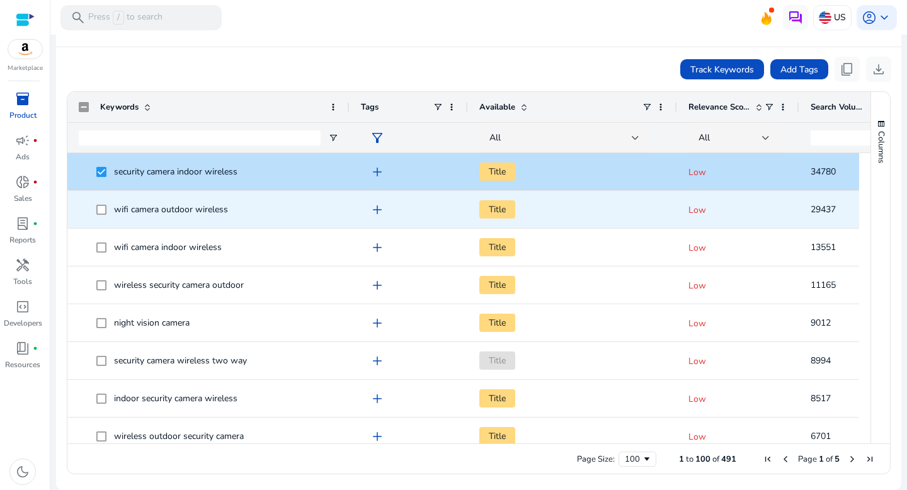
click at [107, 209] on span at bounding box center [105, 210] width 18 height 26
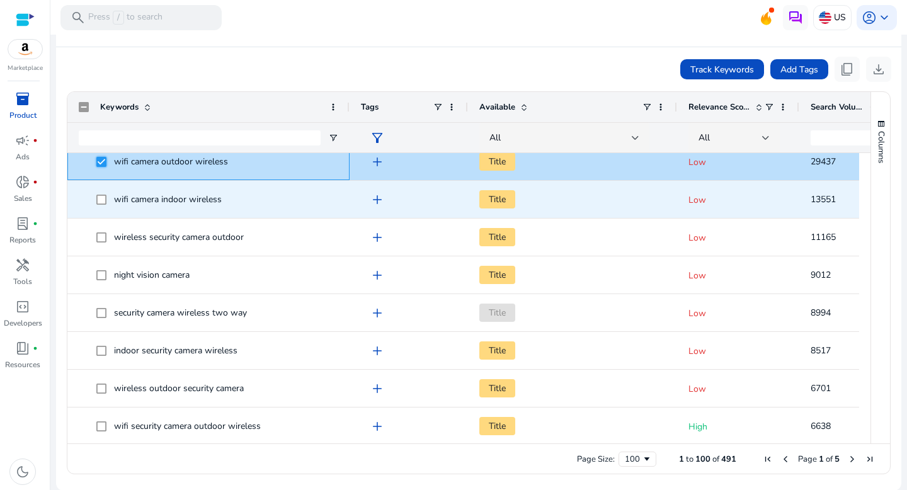
scroll to position [45, 0]
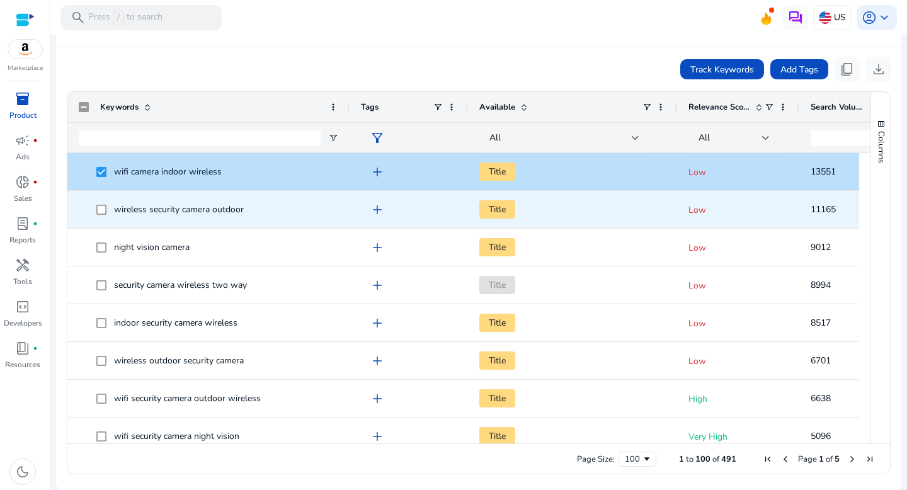
click at [103, 202] on span at bounding box center [105, 210] width 18 height 26
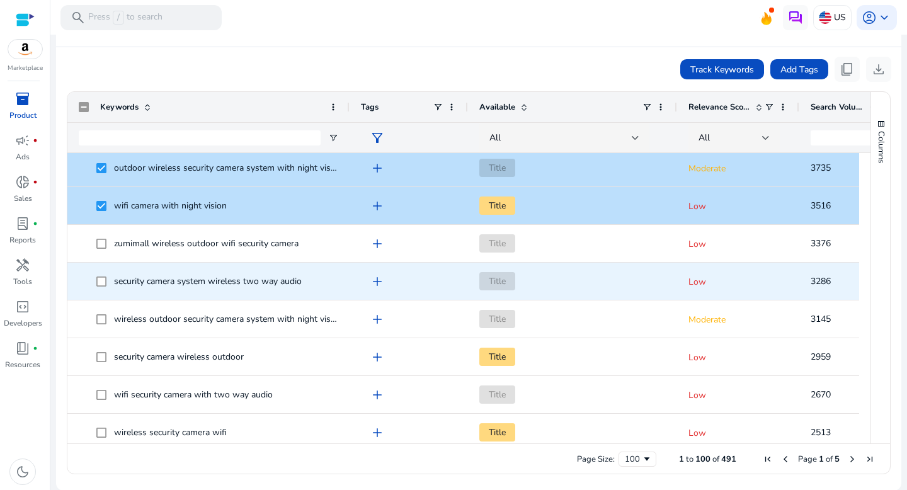
click at [102, 285] on span at bounding box center [105, 281] width 18 height 26
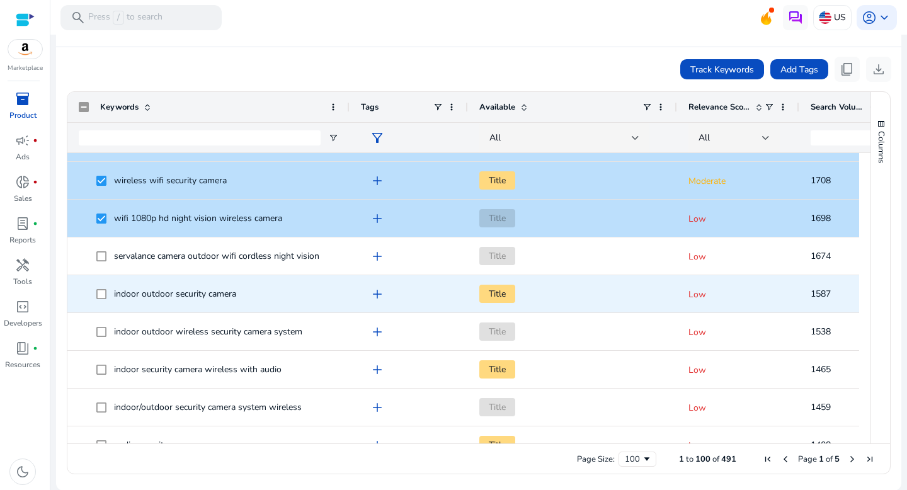
click at [104, 301] on span at bounding box center [105, 294] width 18 height 26
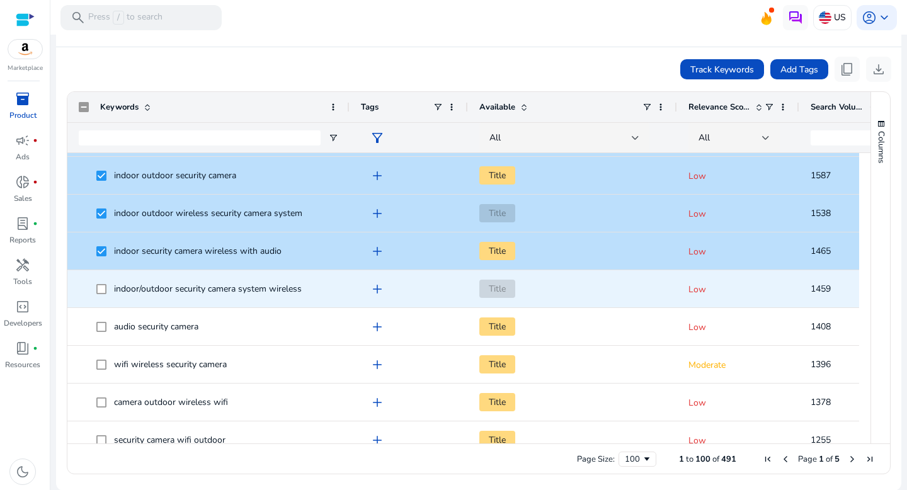
click at [106, 290] on span at bounding box center [105, 289] width 18 height 26
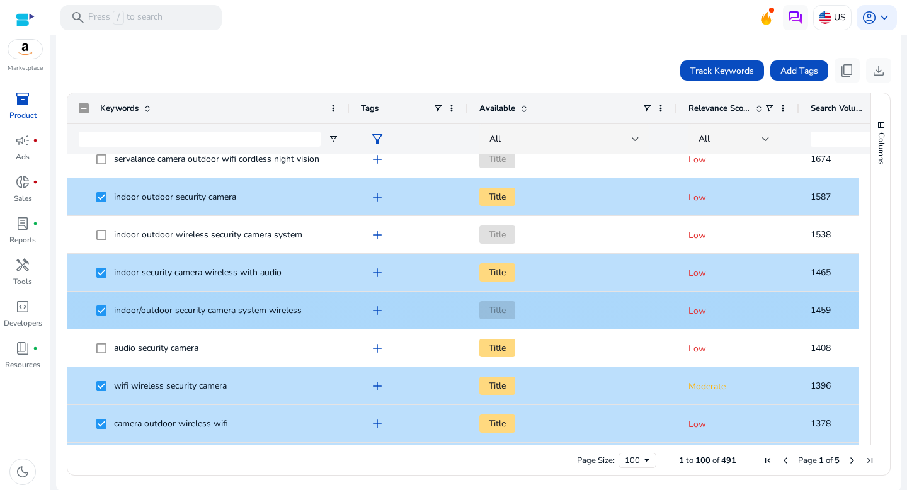
click at [106, 311] on span at bounding box center [105, 310] width 18 height 26
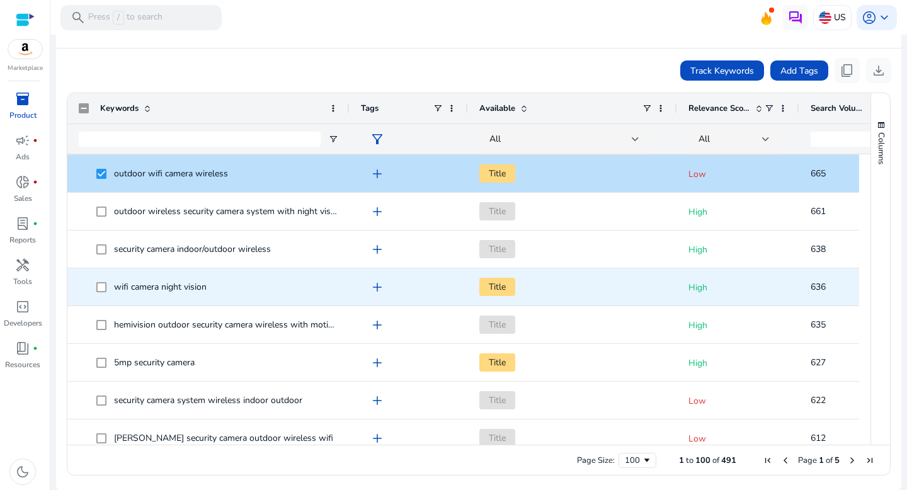
click at [100, 279] on span at bounding box center [105, 287] width 18 height 26
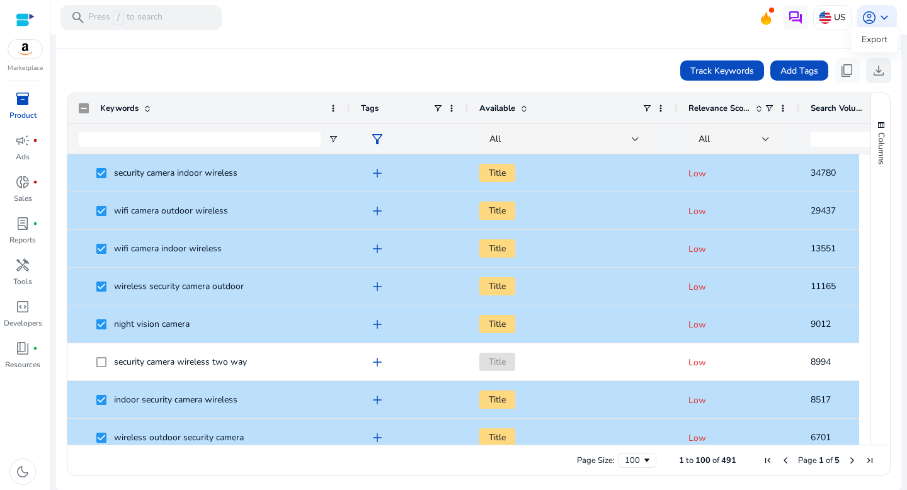
click at [871, 71] on span "download" at bounding box center [878, 70] width 15 height 15
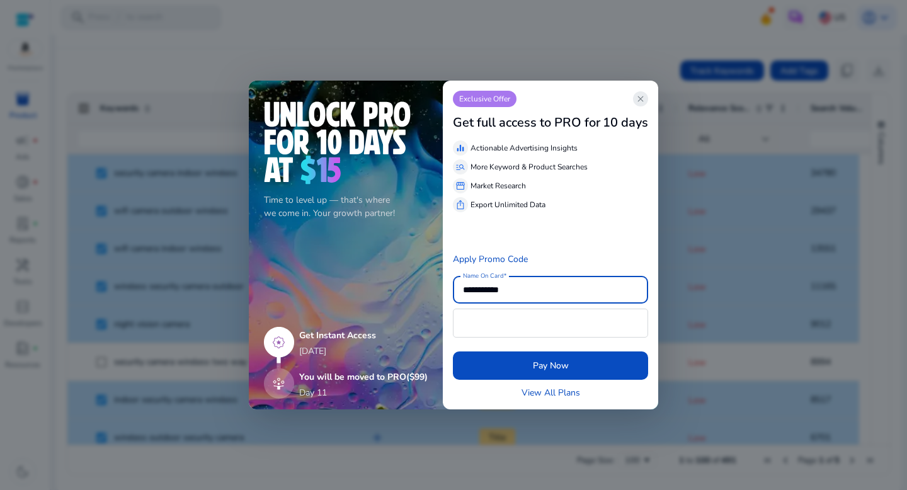
click at [641, 94] on span "close" at bounding box center [641, 99] width 10 height 10
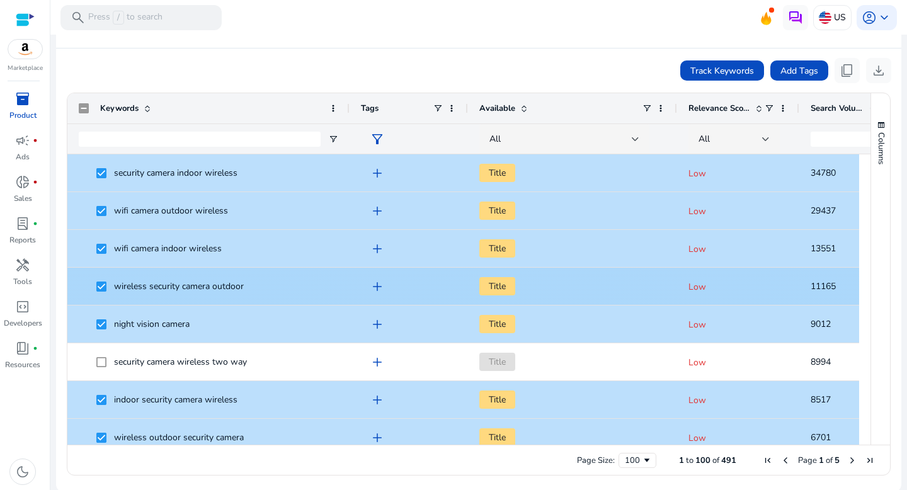
click at [362, 289] on app-ag-grid-tags "add" at bounding box center [409, 286] width 96 height 23
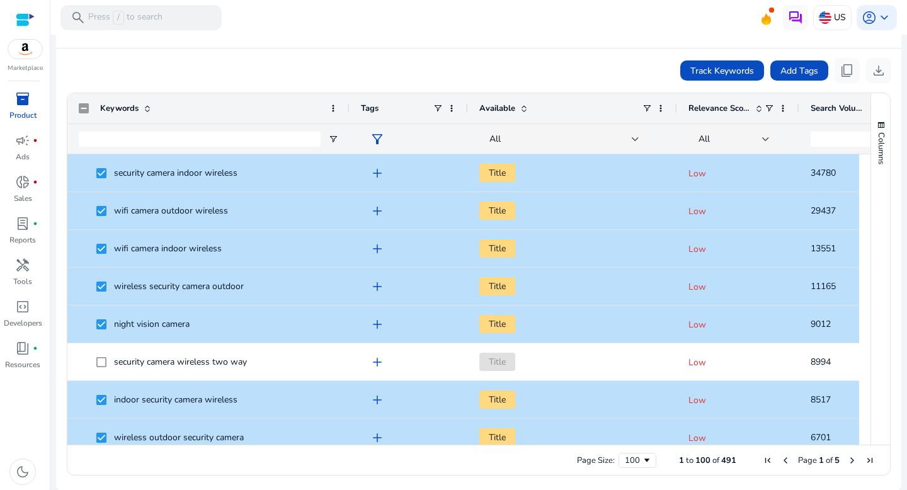
click at [284, 86] on ag-grid-angular "Press SPACE to deselect this row. Drag here to set row groups Drag here to set …" at bounding box center [479, 284] width 844 height 396
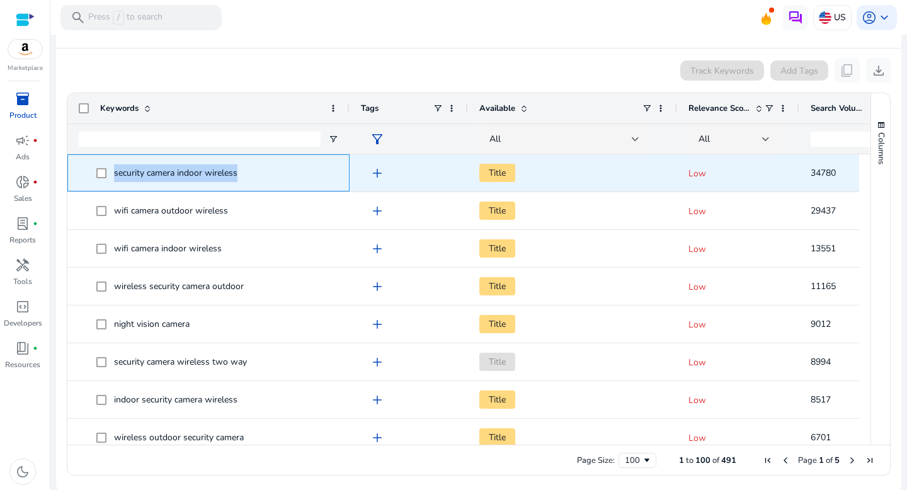
drag, startPoint x: 242, startPoint y: 171, endPoint x: 110, endPoint y: 170, distance: 131.7
click at [110, 170] on span "security camera indoor wireless" at bounding box center [217, 173] width 242 height 26
copy span "security camera indoor wireless"
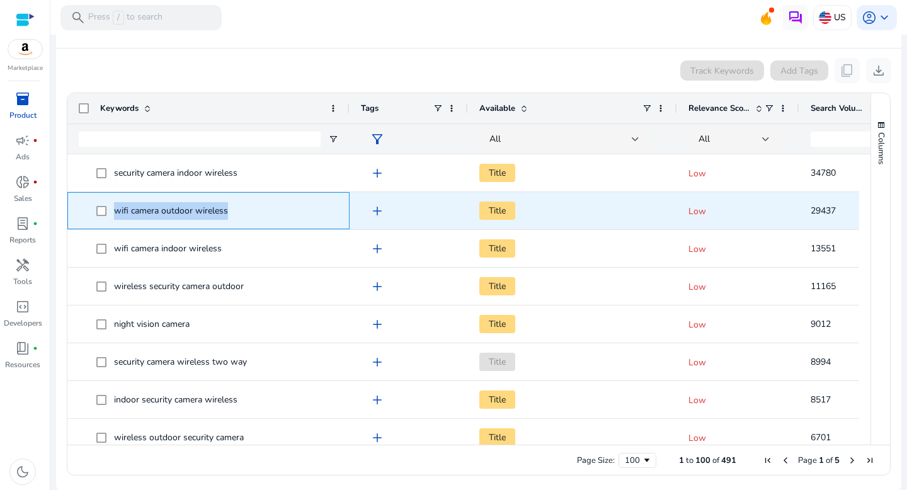
drag, startPoint x: 239, startPoint y: 213, endPoint x: 112, endPoint y: 211, distance: 127.3
click at [112, 211] on span "wifi camera outdoor wireless" at bounding box center [217, 211] width 242 height 26
copy span "wifi camera outdoor wireless"
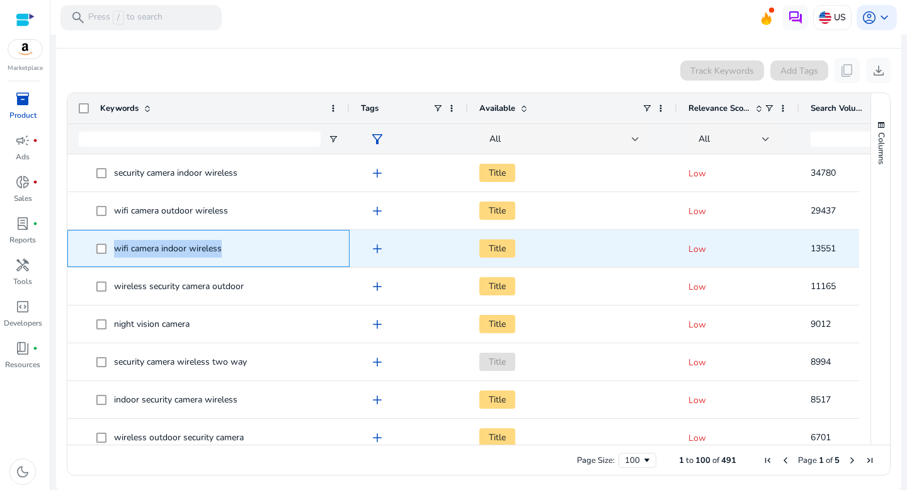
drag, startPoint x: 112, startPoint y: 247, endPoint x: 258, endPoint y: 250, distance: 146.2
click at [258, 250] on span "wifi camera indoor wireless" at bounding box center [217, 249] width 242 height 26
copy span "wifi camera indoor wireless"
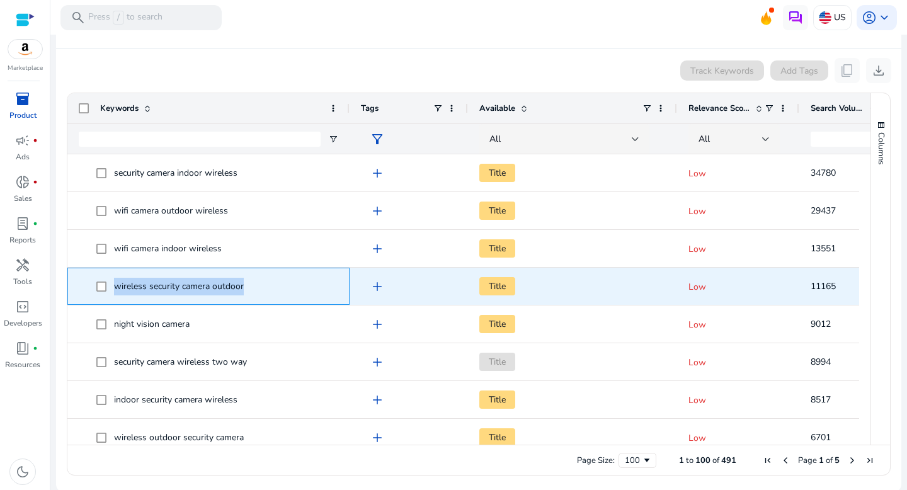
drag, startPoint x: 116, startPoint y: 287, endPoint x: 261, endPoint y: 287, distance: 144.9
click at [261, 287] on span "wireless security camera outdoor" at bounding box center [217, 286] width 242 height 26
copy span "wireless security camera outdoor"
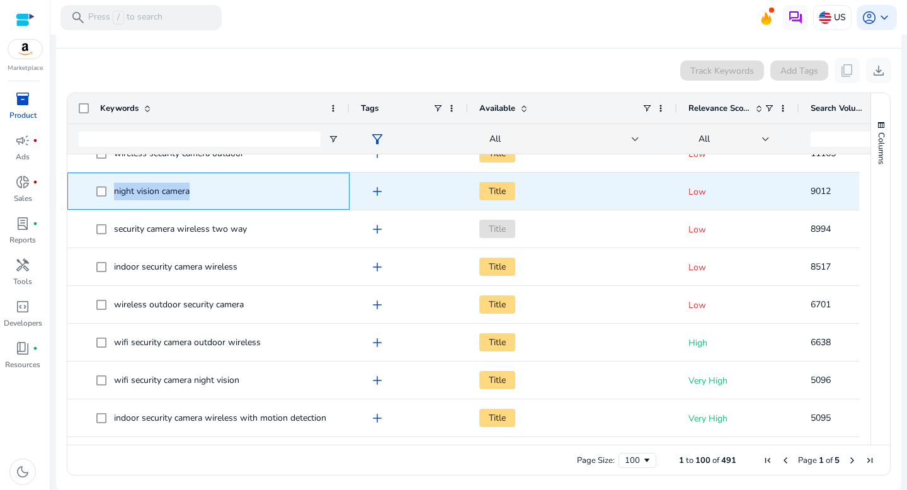
drag, startPoint x: 111, startPoint y: 190, endPoint x: 256, endPoint y: 197, distance: 145.1
click at [256, 197] on span "night vision camera" at bounding box center [217, 191] width 242 height 26
copy span "night vision camera"
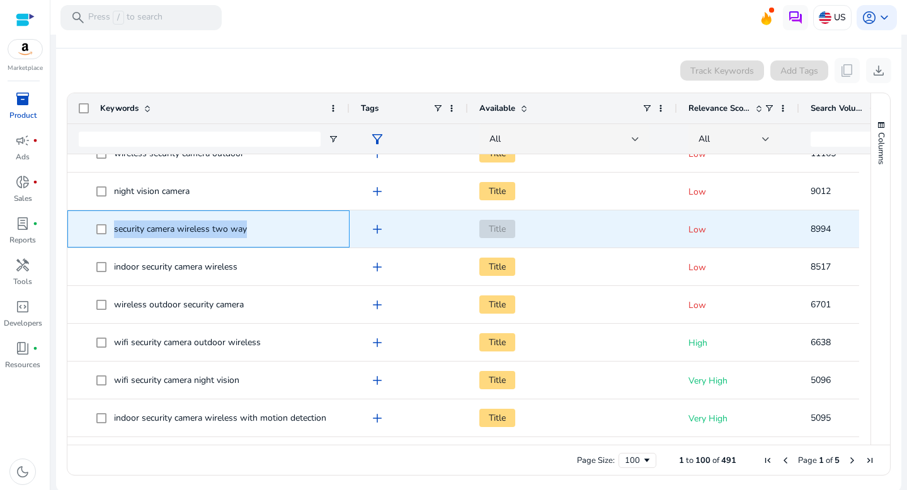
drag, startPoint x: 110, startPoint y: 230, endPoint x: 305, endPoint y: 226, distance: 195.4
click at [305, 226] on span "security camera wireless two way" at bounding box center [217, 229] width 242 height 26
copy span "security camera wireless two way"
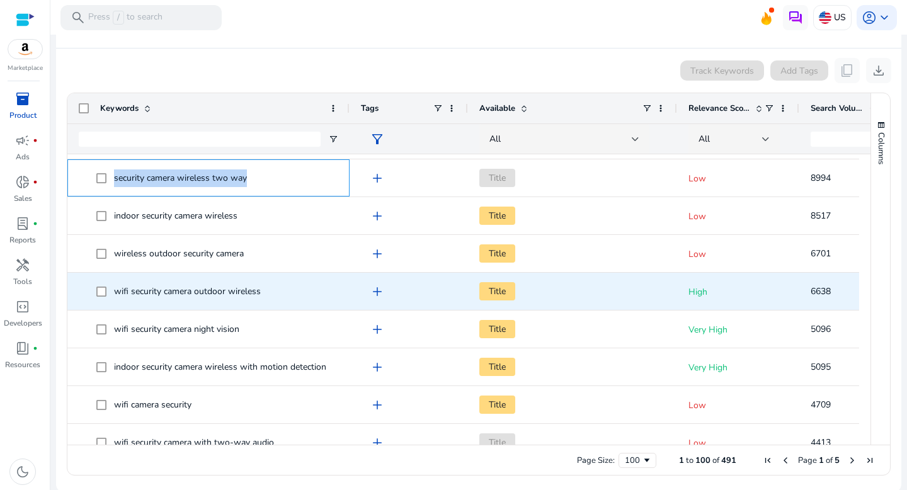
scroll to position [186, 0]
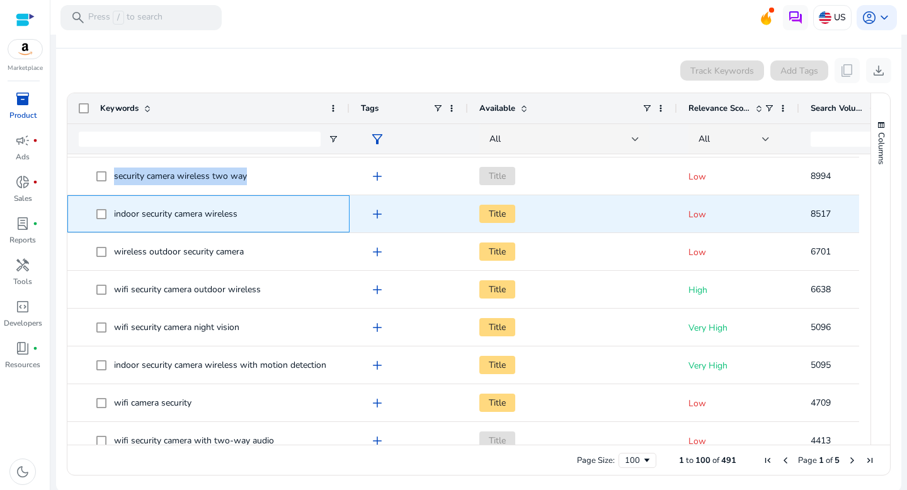
drag, startPoint x: 110, startPoint y: 211, endPoint x: 398, endPoint y: 214, distance: 288.0
click at [398, 214] on div "indoor security camera wireless add Title Low 8517 $0.75 - $1.35" at bounding box center [537, 214] width 941 height 38
click at [324, 217] on span "indoor security camera wireless" at bounding box center [217, 214] width 242 height 26
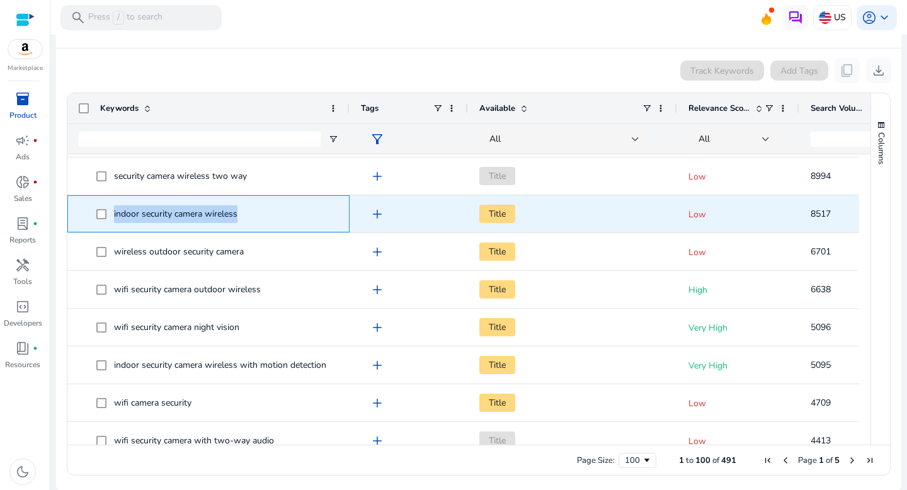
drag, startPoint x: 249, startPoint y: 211, endPoint x: 117, endPoint y: 203, distance: 132.6
click at [117, 203] on span "indoor security camera wireless" at bounding box center [217, 214] width 242 height 26
copy span "indoor security camera wireless"
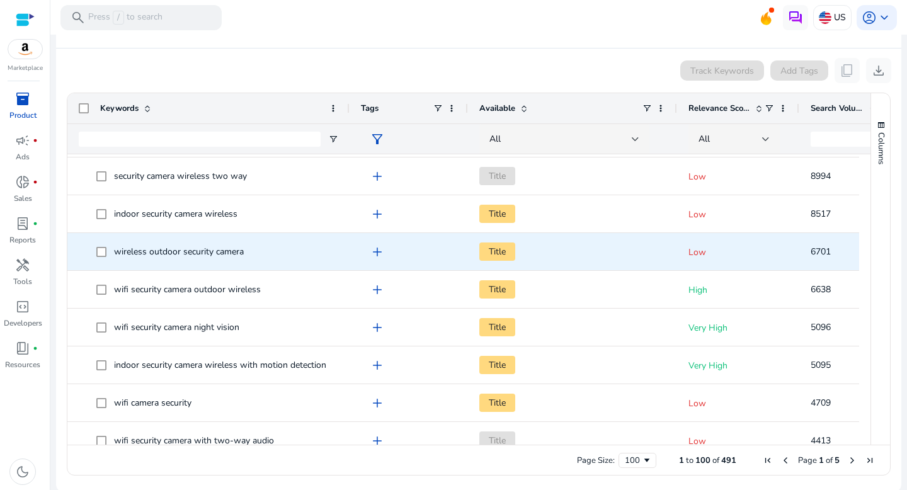
click at [535, 260] on span "Title" at bounding box center [572, 252] width 187 height 26
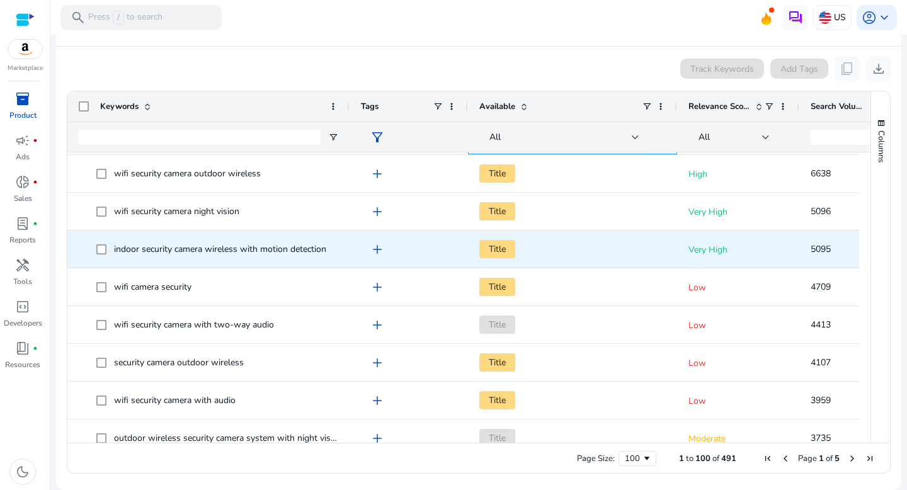
scroll to position [301, 0]
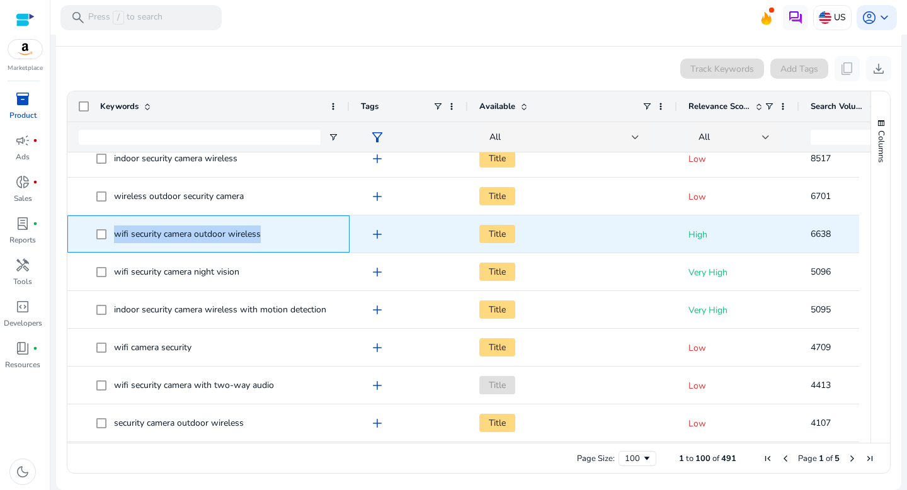
drag, startPoint x: 110, startPoint y: 236, endPoint x: 287, endPoint y: 236, distance: 177.1
click at [287, 236] on span "wifi security camera outdoor wireless" at bounding box center [217, 234] width 242 height 26
copy span "wifi security camera outdoor wireless"
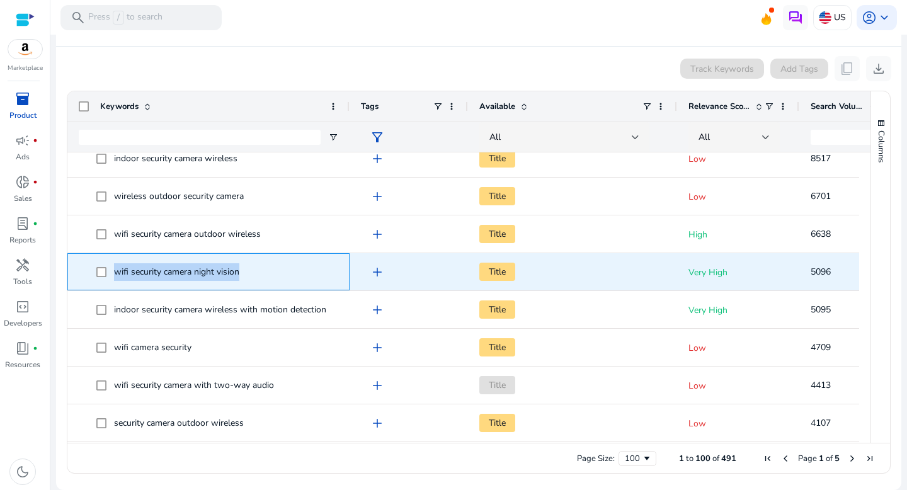
drag, startPoint x: 112, startPoint y: 268, endPoint x: 288, endPoint y: 268, distance: 175.8
click at [288, 268] on span "wifi security camera night vision" at bounding box center [217, 272] width 242 height 26
copy span "wifi security camera night vision"
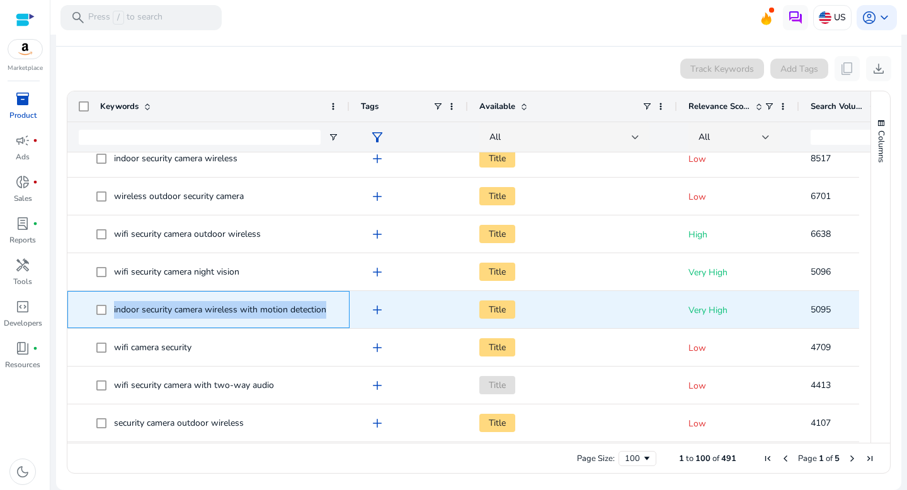
drag, startPoint x: 112, startPoint y: 306, endPoint x: 335, endPoint y: 310, distance: 223.7
click at [335, 310] on span "indoor security camera wireless with motion detection" at bounding box center [217, 310] width 242 height 26
copy span "indoor security camera wireless with motion detection"
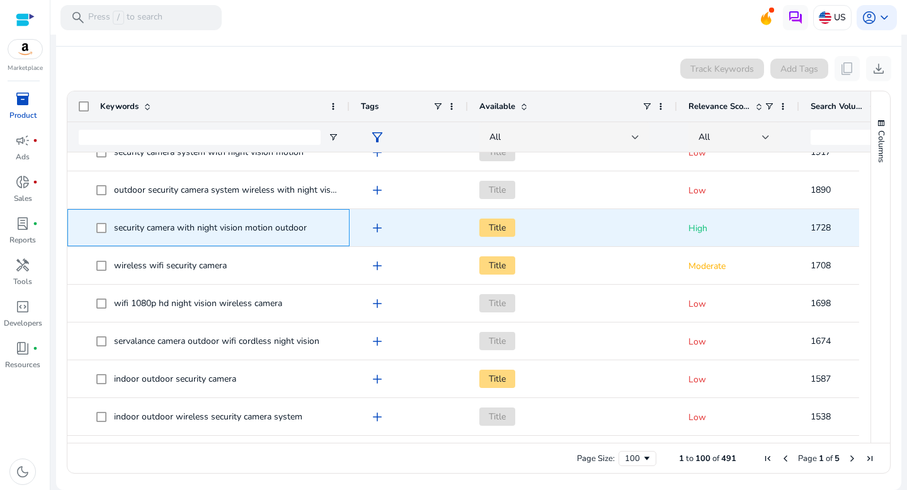
drag, startPoint x: 113, startPoint y: 226, endPoint x: 323, endPoint y: 227, distance: 209.8
click at [323, 227] on span "security camera with night vision motion outdoor" at bounding box center [217, 228] width 242 height 26
drag, startPoint x: 311, startPoint y: 226, endPoint x: 112, endPoint y: 220, distance: 199.8
click at [112, 220] on span "security camera with night vision motion outdoor" at bounding box center [217, 228] width 242 height 26
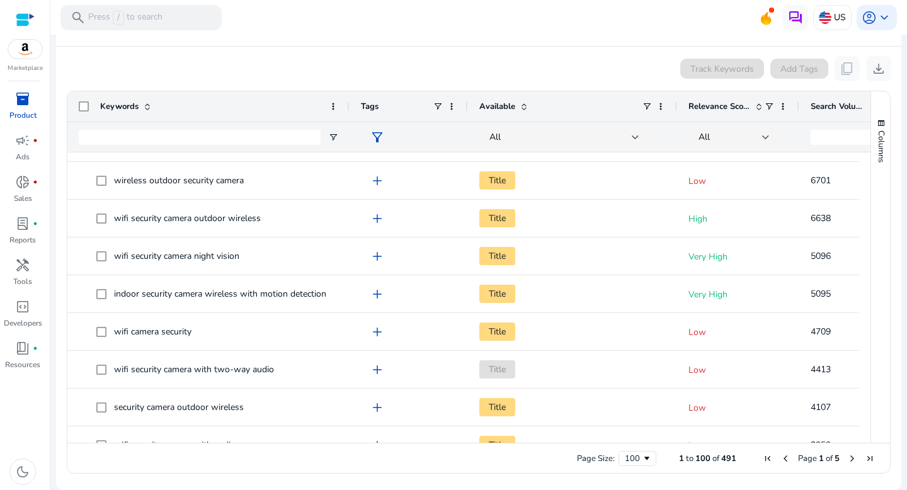
click at [712, 108] on span "Relevance Score" at bounding box center [720, 106] width 62 height 11
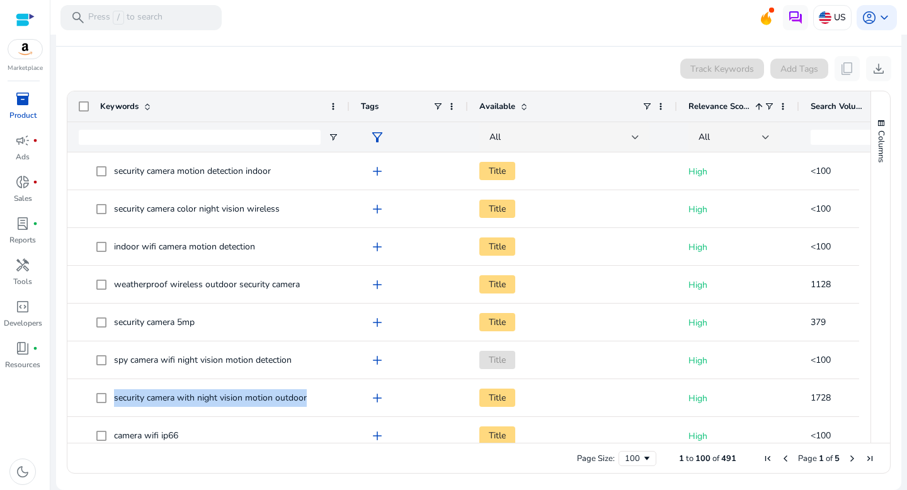
click at [846, 98] on div "Search Volume" at bounding box center [845, 107] width 68 height 24
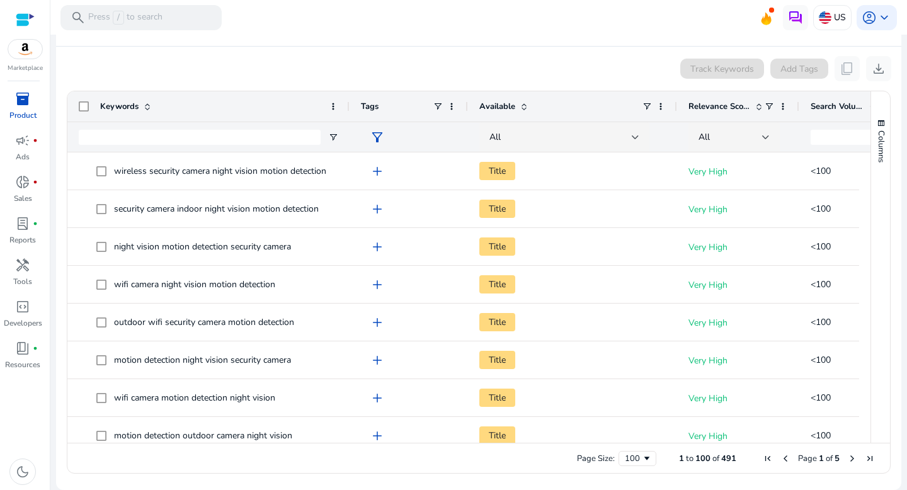
click at [846, 98] on div "Search Volume 1" at bounding box center [845, 107] width 68 height 24
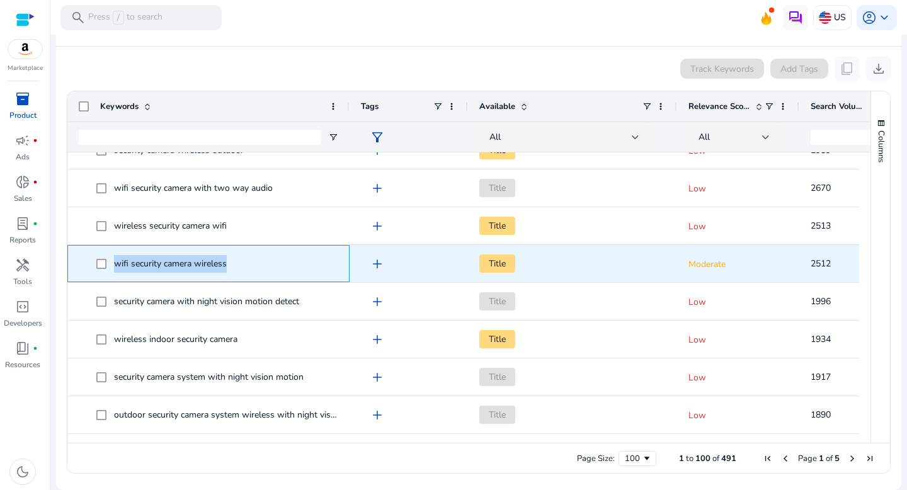
drag, startPoint x: 251, startPoint y: 265, endPoint x: 92, endPoint y: 258, distance: 158.9
click at [92, 258] on span "wifi security camera wireless" at bounding box center [209, 264] width 260 height 26
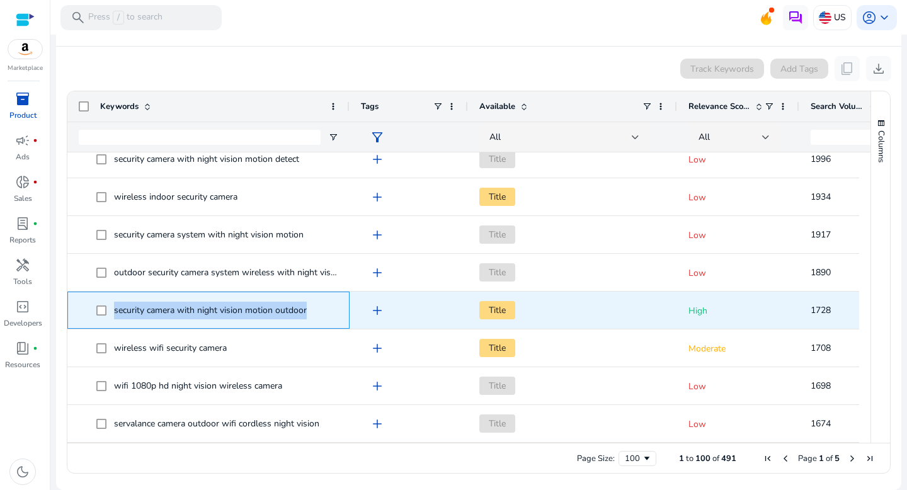
drag, startPoint x: 324, startPoint y: 310, endPoint x: 110, endPoint y: 314, distance: 213.6
click at [110, 314] on span "security camera with night vision motion outdoor" at bounding box center [217, 310] width 242 height 26
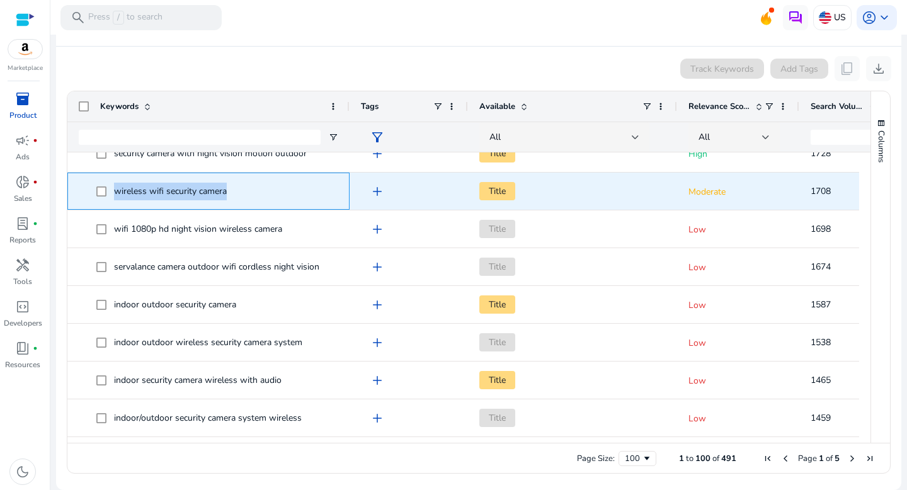
drag, startPoint x: 255, startPoint y: 187, endPoint x: 108, endPoint y: 191, distance: 146.2
click at [108, 191] on span "wireless wifi security camera" at bounding box center [217, 191] width 242 height 26
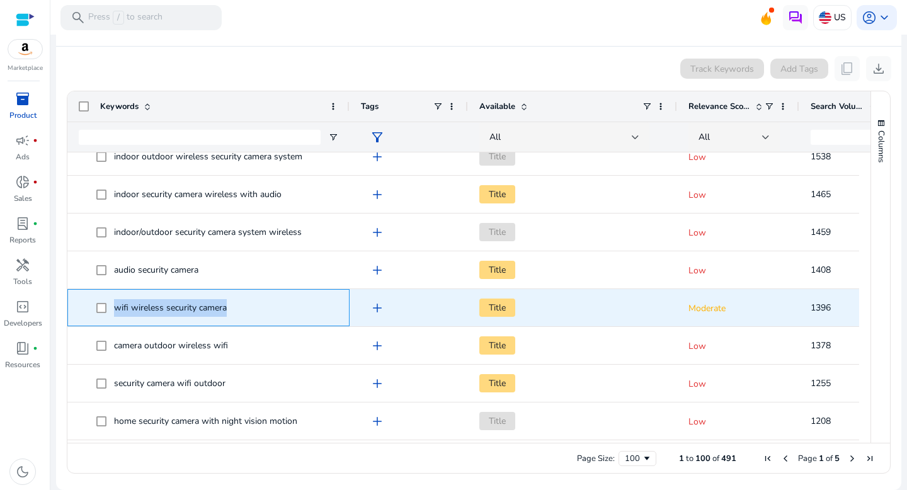
drag, startPoint x: 253, startPoint y: 308, endPoint x: 113, endPoint y: 309, distance: 139.9
click at [113, 309] on span "wifi wireless security camera" at bounding box center [217, 308] width 242 height 26
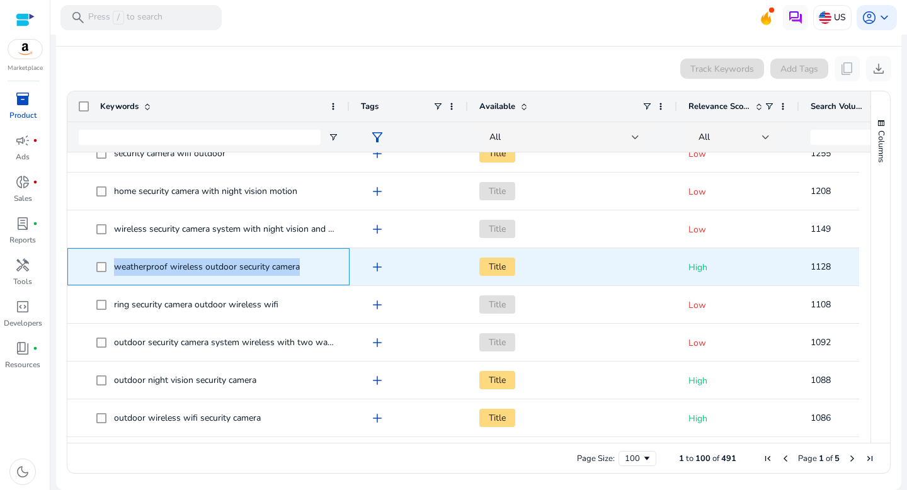
drag, startPoint x: 331, startPoint y: 265, endPoint x: 110, endPoint y: 261, distance: 220.6
click at [110, 261] on span "weatherproof wireless outdoor security camera" at bounding box center [217, 267] width 242 height 26
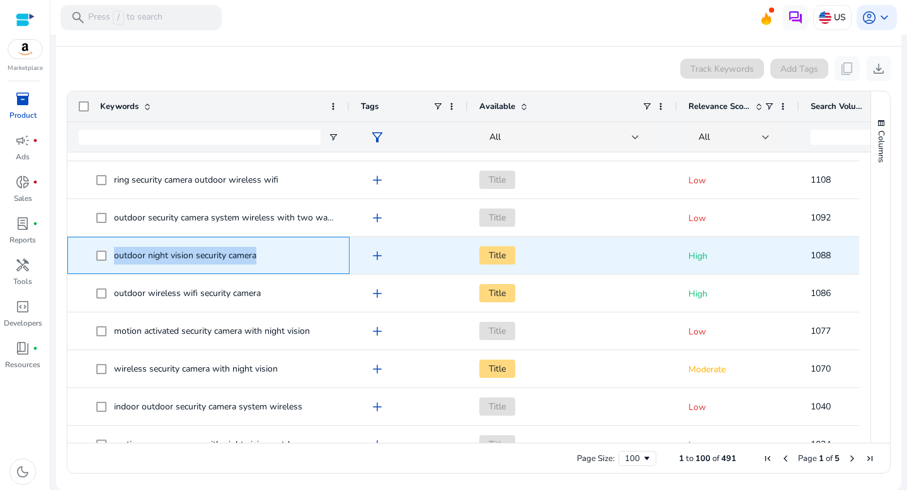
click at [101, 250] on span "outdoor night vision security camera" at bounding box center [217, 256] width 242 height 26
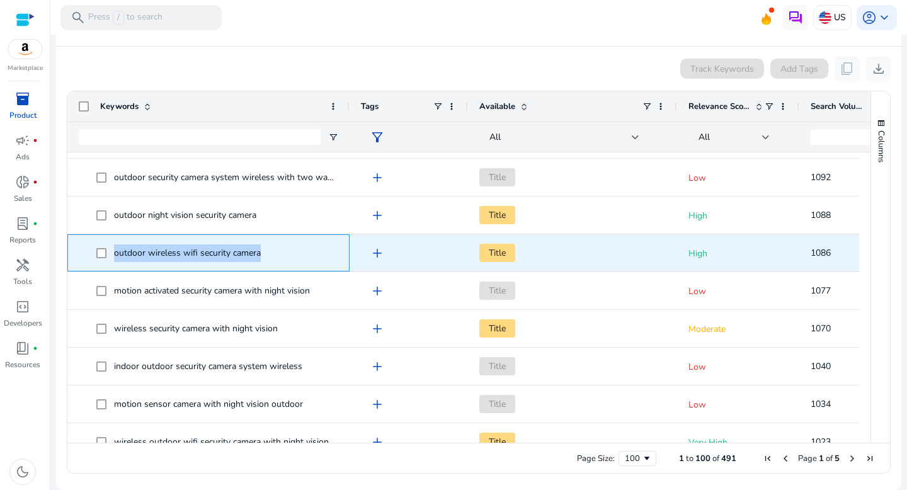
drag, startPoint x: 282, startPoint y: 256, endPoint x: 112, endPoint y: 256, distance: 170.8
click at [112, 256] on span "outdoor wireless wifi security camera" at bounding box center [217, 253] width 242 height 26
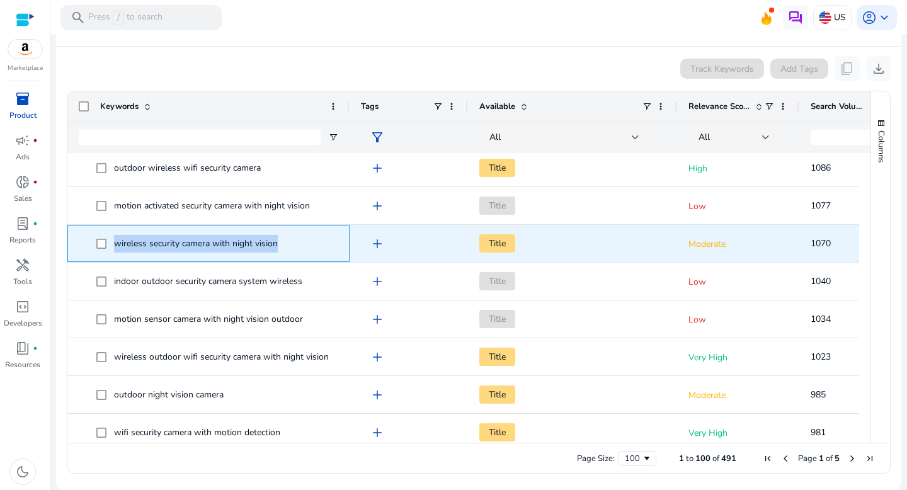
click at [103, 239] on span "wireless security camera with night vision" at bounding box center [217, 244] width 242 height 26
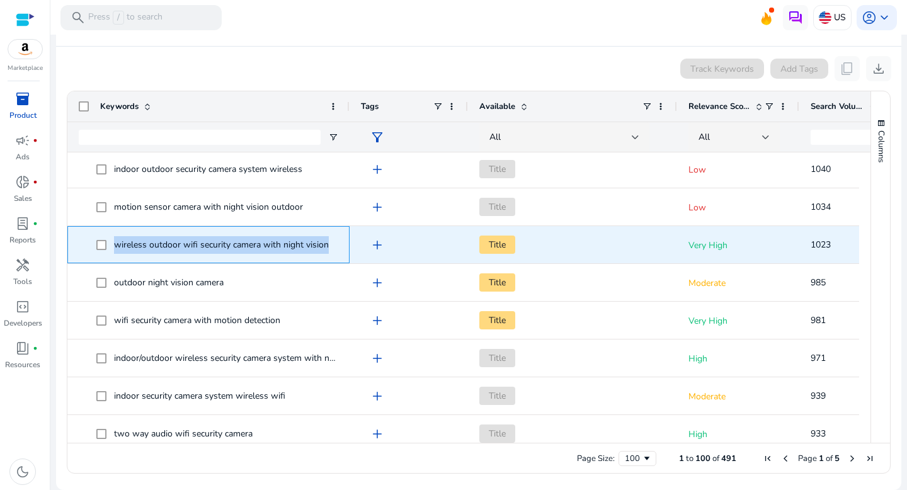
drag, startPoint x: 115, startPoint y: 246, endPoint x: 313, endPoint y: 259, distance: 198.2
click at [313, 259] on div "wireless outdoor wifi security camera with night vision" at bounding box center [209, 245] width 260 height 36
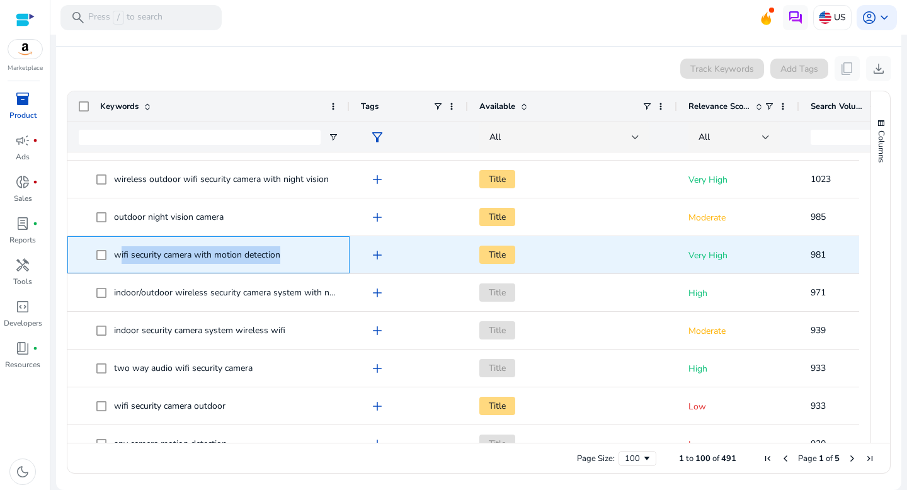
drag, startPoint x: 297, startPoint y: 256, endPoint x: 120, endPoint y: 251, distance: 176.5
click at [120, 256] on span "wifi security camera with motion detection" at bounding box center [217, 255] width 242 height 26
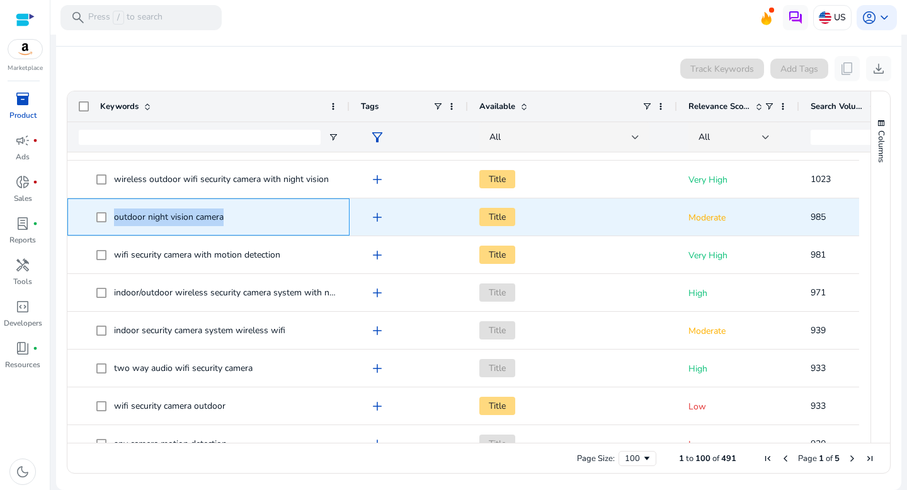
click at [101, 213] on span "outdoor night vision camera" at bounding box center [217, 217] width 242 height 26
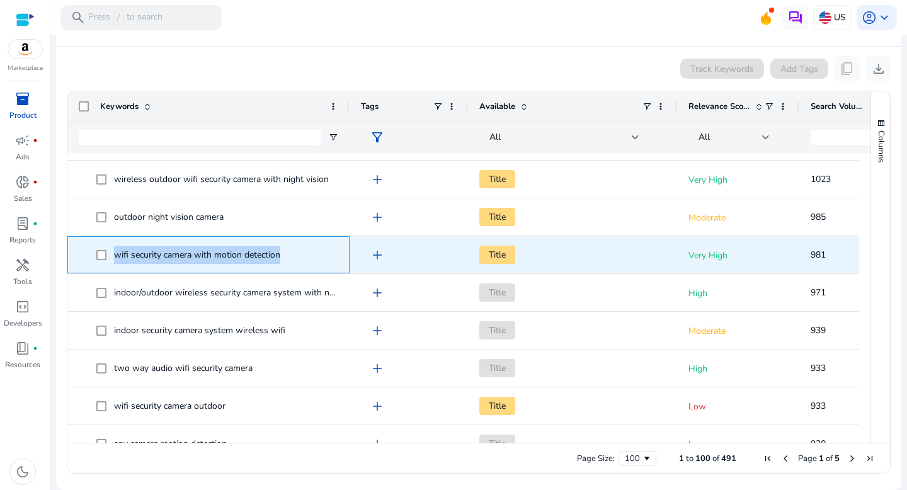
drag, startPoint x: 293, startPoint y: 252, endPoint x: 112, endPoint y: 261, distance: 181.7
click at [112, 261] on span "wifi security camera with motion detection" at bounding box center [217, 255] width 242 height 26
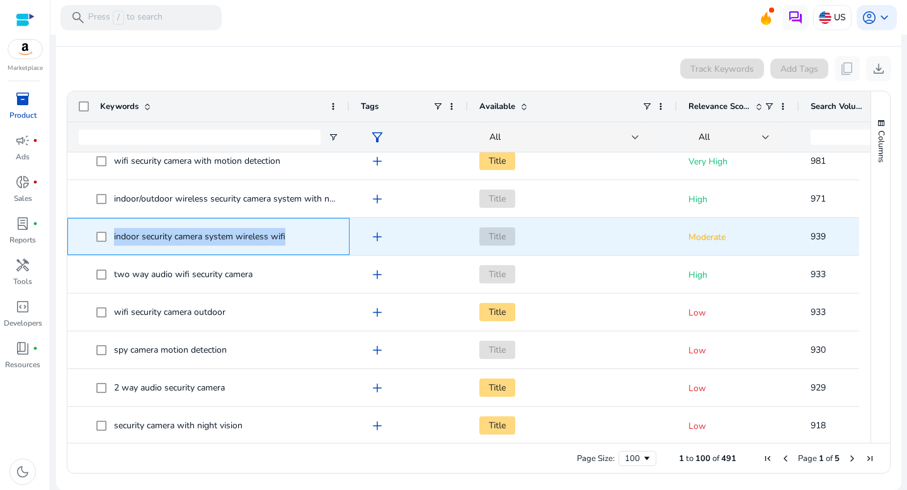
drag, startPoint x: 290, startPoint y: 233, endPoint x: 106, endPoint y: 238, distance: 183.4
click at [106, 238] on span "indoor security camera system wireless wifi" at bounding box center [217, 237] width 242 height 26
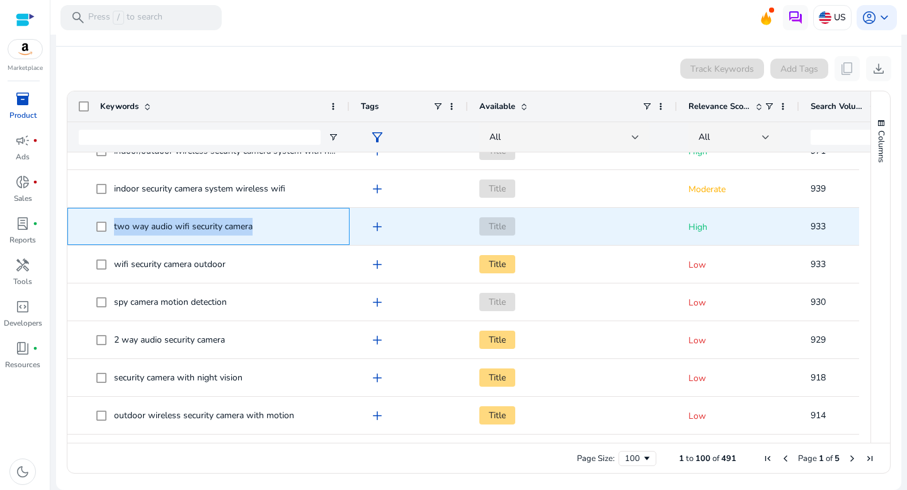
drag, startPoint x: 272, startPoint y: 225, endPoint x: 103, endPoint y: 232, distance: 168.4
click at [103, 232] on span "two way audio wifi security camera" at bounding box center [217, 227] width 242 height 26
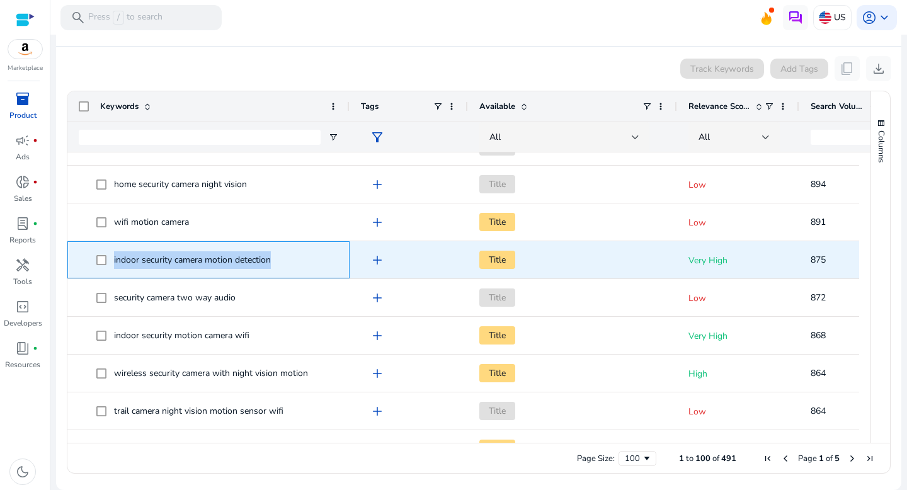
drag, startPoint x: 276, startPoint y: 256, endPoint x: 110, endPoint y: 260, distance: 166.4
click at [110, 260] on span "indoor security camera motion detection" at bounding box center [217, 260] width 242 height 26
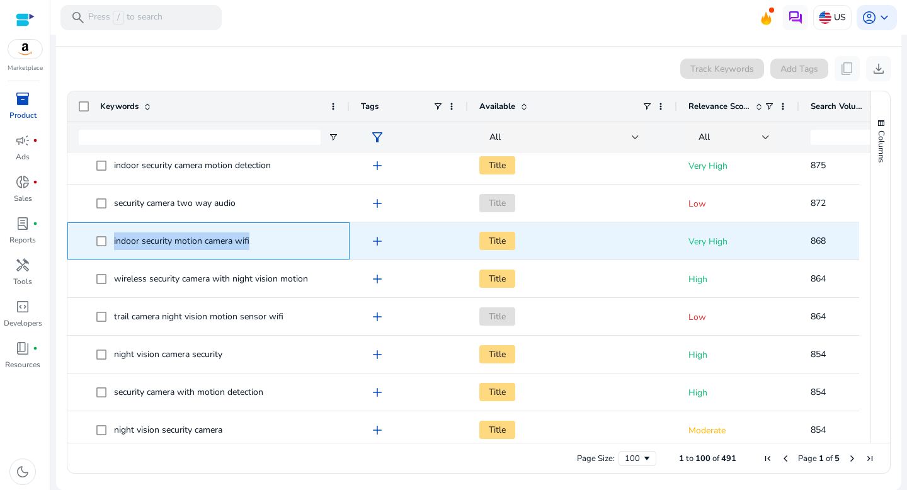
drag, startPoint x: 253, startPoint y: 241, endPoint x: 108, endPoint y: 240, distance: 145.6
click at [108, 240] on span "indoor security motion camera wifi" at bounding box center [217, 241] width 242 height 26
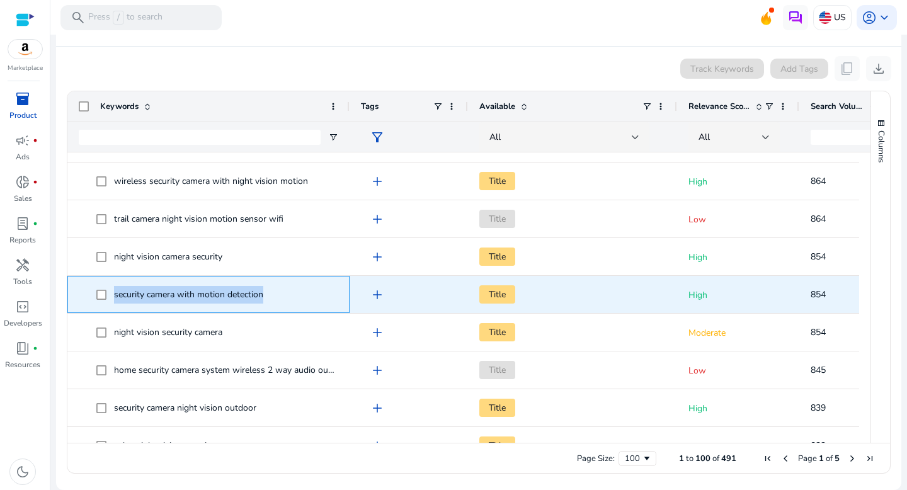
drag, startPoint x: 287, startPoint y: 295, endPoint x: 107, endPoint y: 289, distance: 179.7
click at [107, 289] on span "security camera with motion detection" at bounding box center [217, 295] width 242 height 26
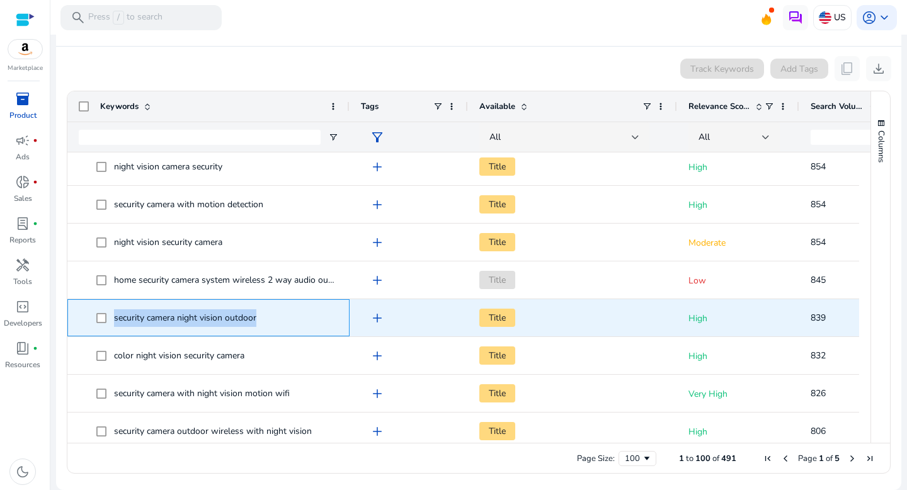
drag, startPoint x: 270, startPoint y: 315, endPoint x: 110, endPoint y: 319, distance: 160.1
click at [110, 319] on span "security camera night vision outdoor" at bounding box center [217, 318] width 242 height 26
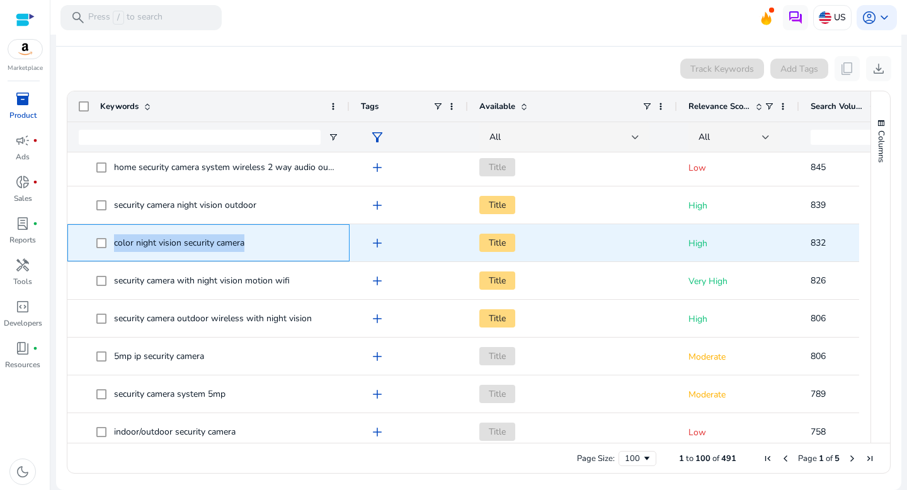
drag, startPoint x: 253, startPoint y: 245, endPoint x: 89, endPoint y: 248, distance: 163.8
click at [89, 248] on span "color night vision security camera" at bounding box center [209, 243] width 260 height 26
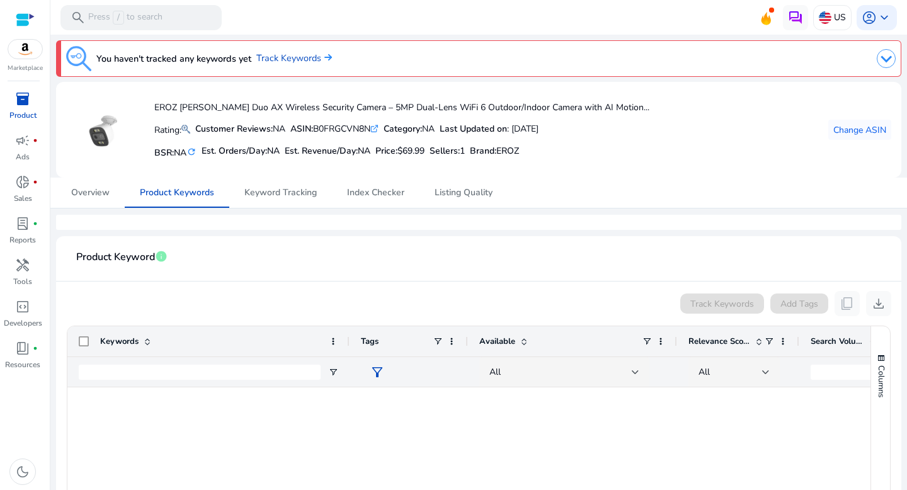
scroll to position [3488, 0]
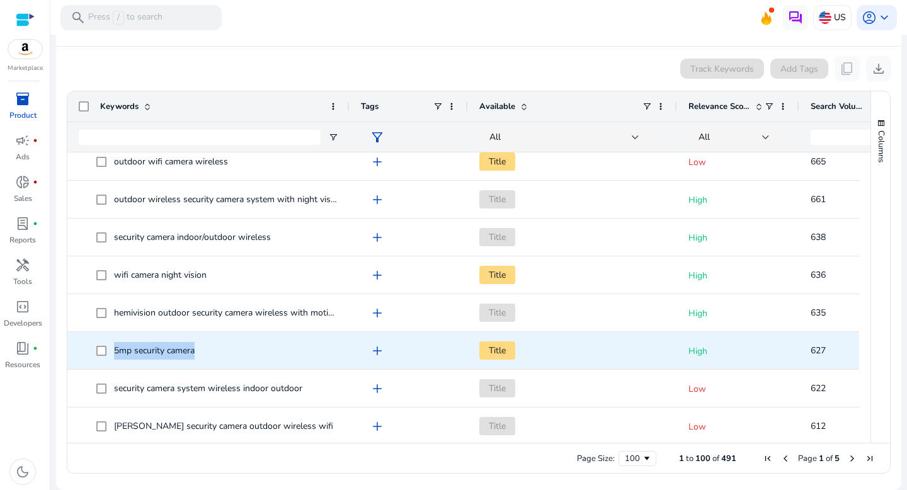
click at [110, 352] on span "5mp security camera" at bounding box center [217, 351] width 242 height 26
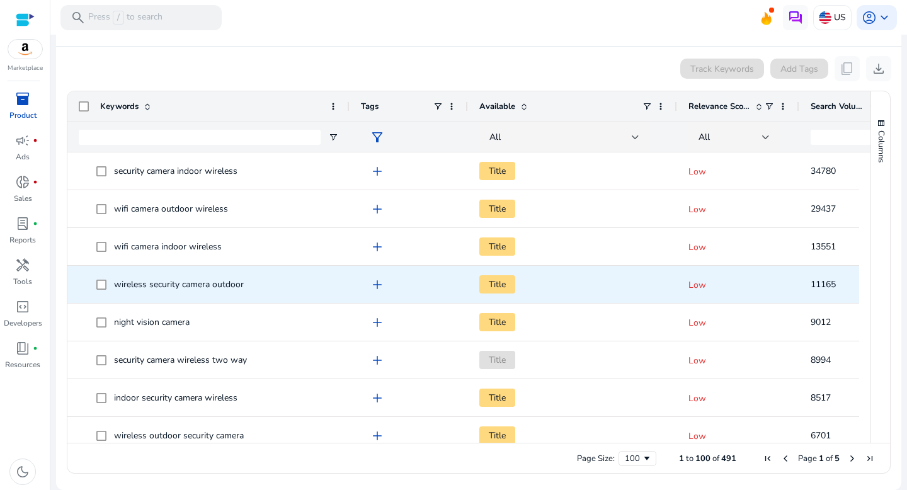
scroll to position [0, 0]
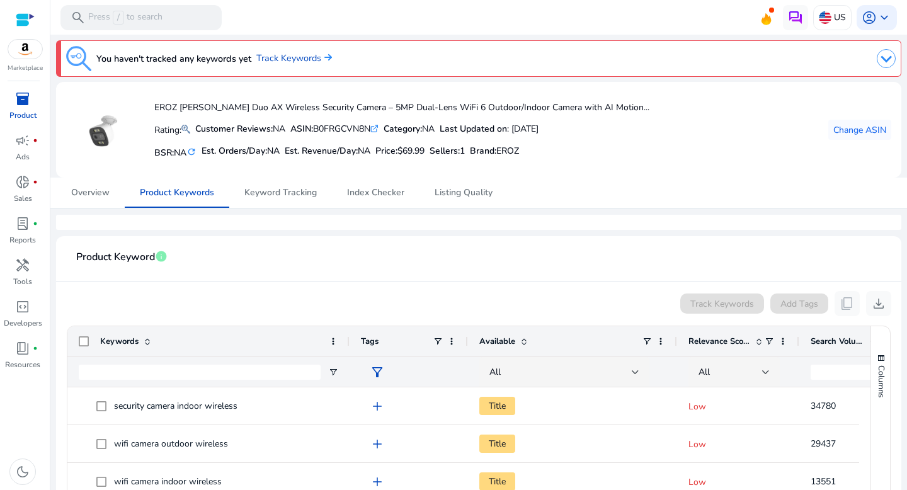
click at [323, 129] on div "ASIN: B0FRGCVN8N .st0{fill:#2c8af8}" at bounding box center [334, 128] width 88 height 13
drag, startPoint x: 379, startPoint y: 129, endPoint x: 321, endPoint y: 125, distance: 58.1
click at [321, 125] on div "ASIN: B0FRGCVN8N .st0{fill:#2c8af8}" at bounding box center [334, 128] width 88 height 13
copy div "B0FRGCVN8N"
click at [14, 108] on div "inventory_2" at bounding box center [22, 99] width 35 height 20
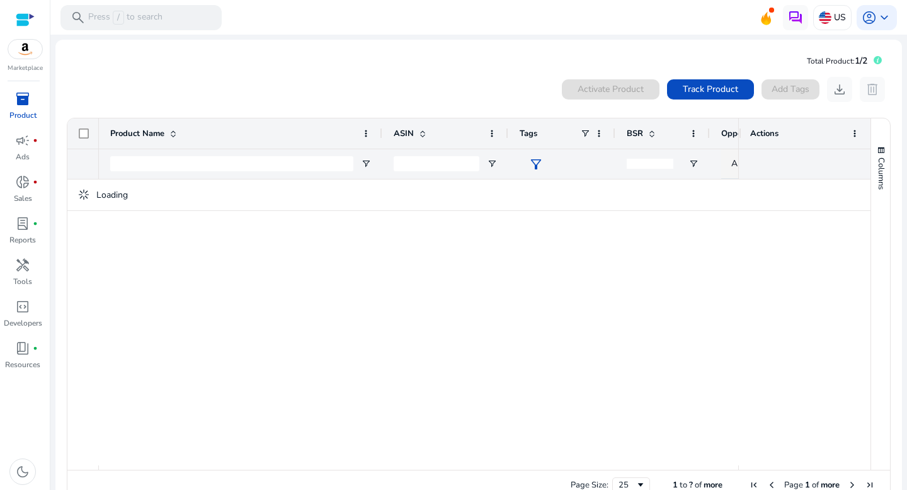
click at [4, 104] on link "inventory_2 Product" at bounding box center [22, 110] width 45 height 42
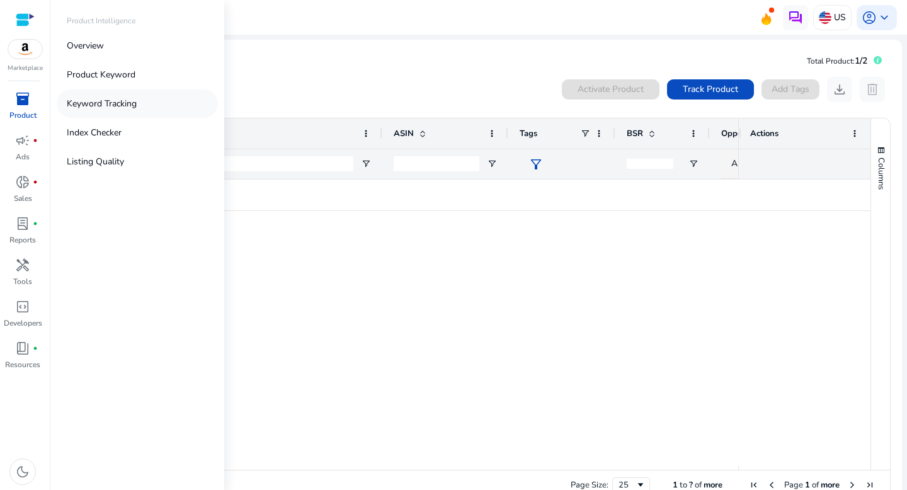
click at [111, 113] on link "Keyword Tracking" at bounding box center [137, 103] width 161 height 28
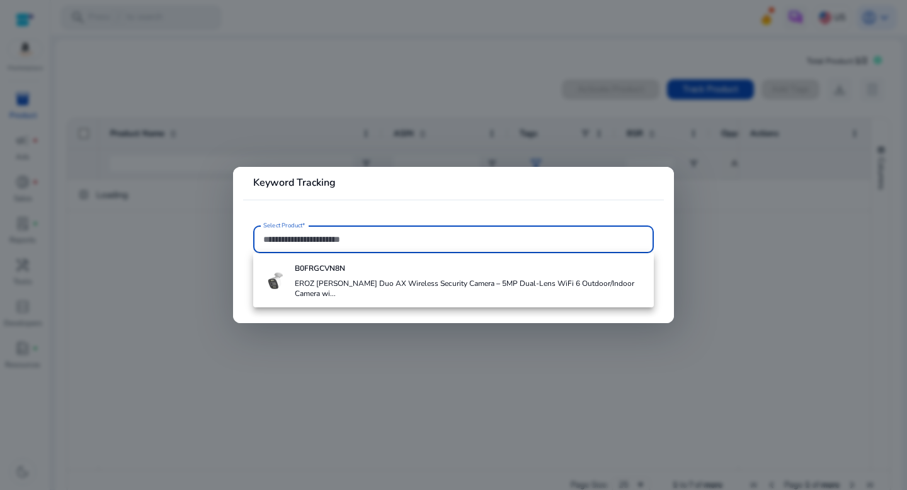
click at [209, 400] on div at bounding box center [453, 245] width 907 height 490
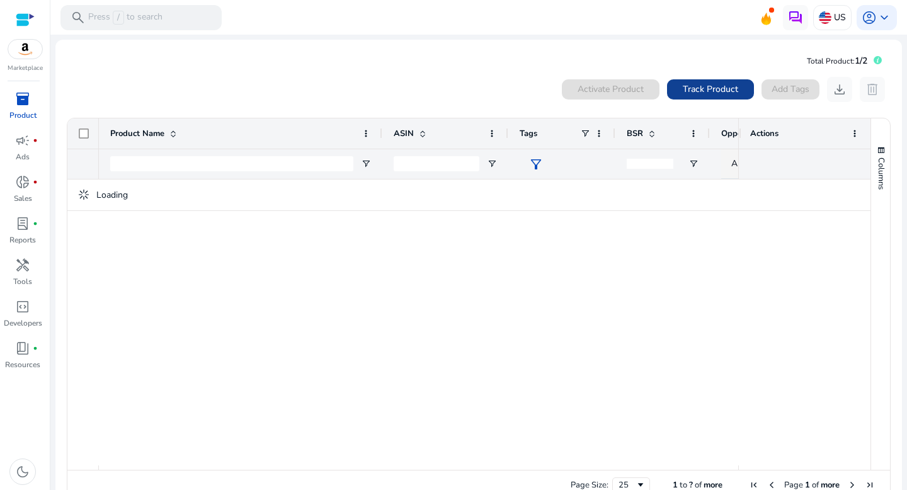
click at [706, 96] on span at bounding box center [710, 89] width 87 height 30
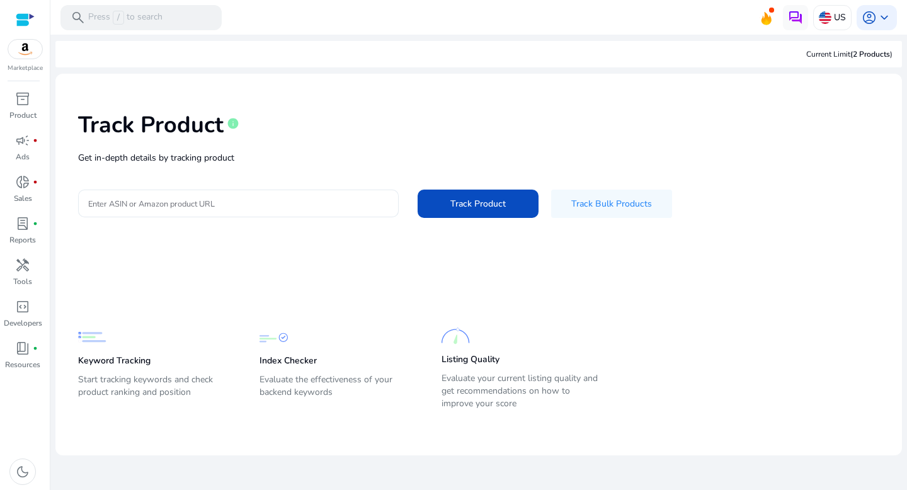
click at [324, 212] on div at bounding box center [238, 204] width 301 height 28
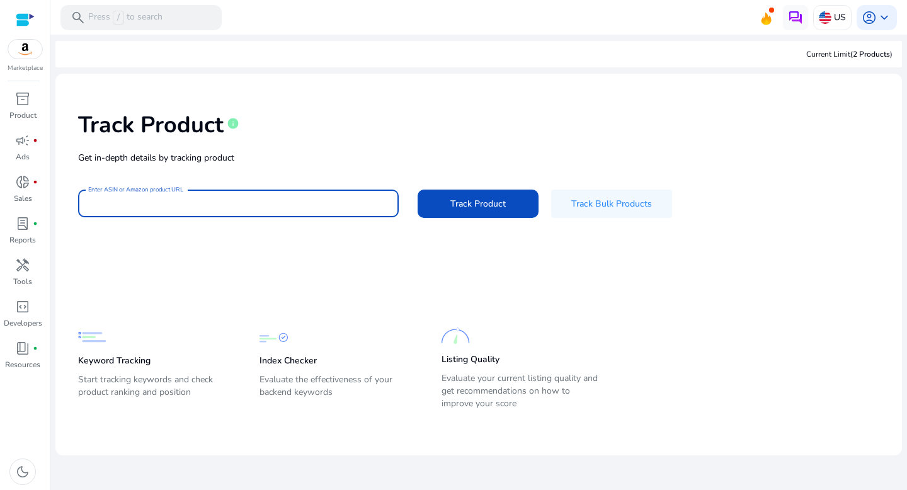
paste input "**********"
type input "**********"
click at [474, 202] on span "Track Product" at bounding box center [478, 203] width 55 height 13
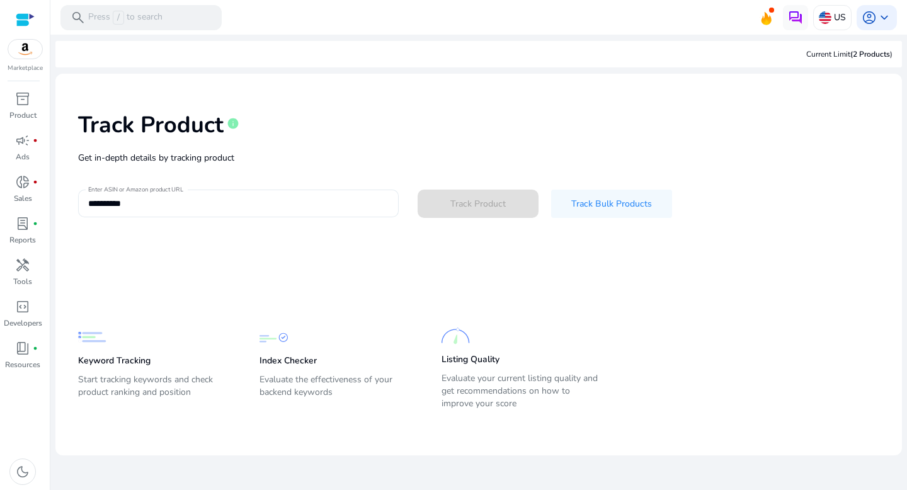
click at [292, 192] on div "**********" at bounding box center [238, 204] width 301 height 28
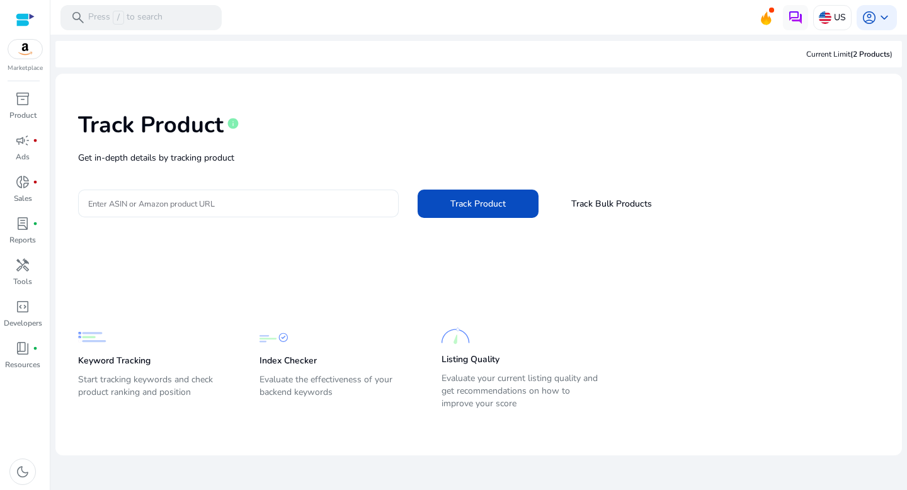
click at [296, 204] on input "Enter ASIN or Amazon product URL" at bounding box center [238, 204] width 301 height 14
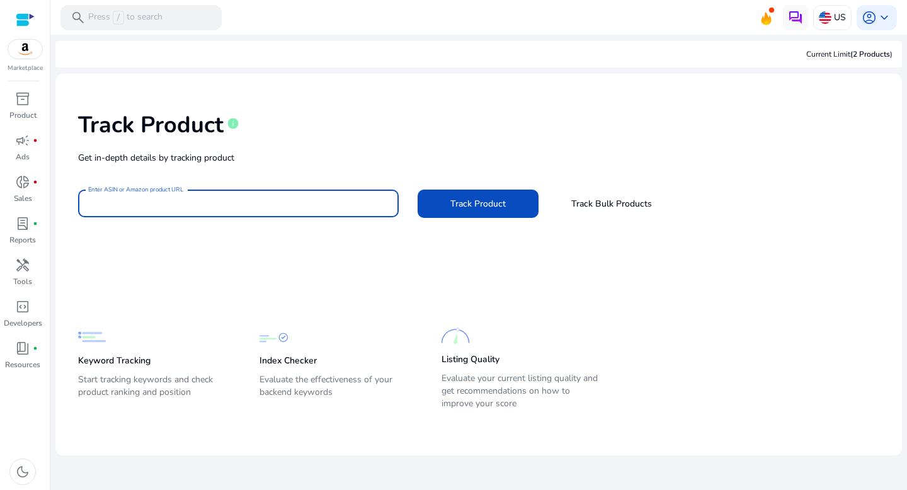
paste input "**********"
type input "**********"
click at [495, 202] on span "Track Product" at bounding box center [478, 203] width 55 height 13
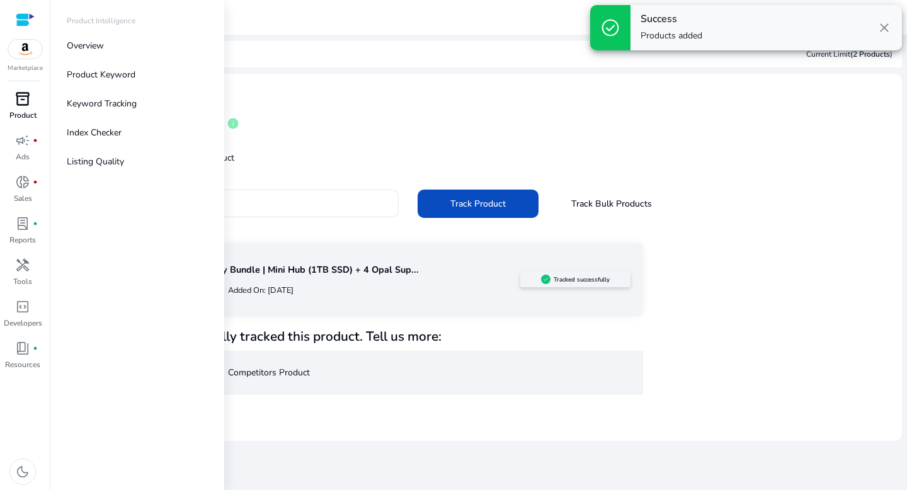
click at [33, 115] on p "Product" at bounding box center [22, 115] width 27 height 11
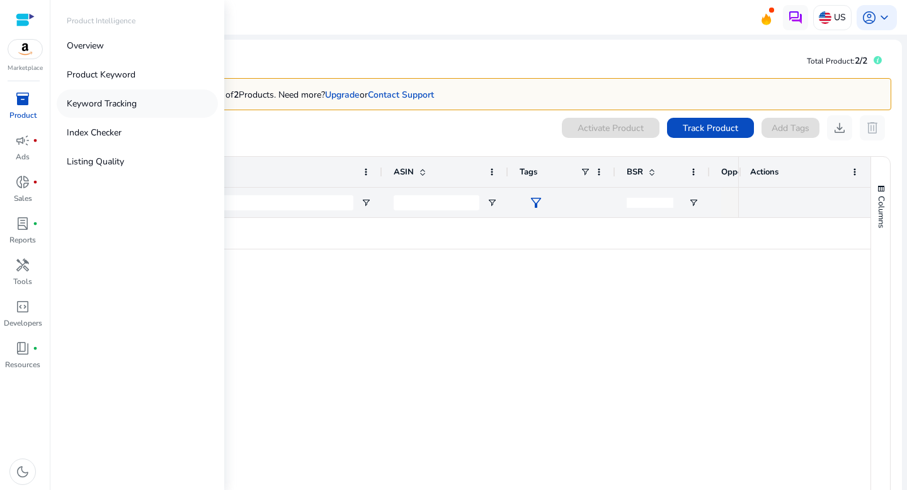
click at [96, 105] on p "Keyword Tracking" at bounding box center [102, 103] width 70 height 13
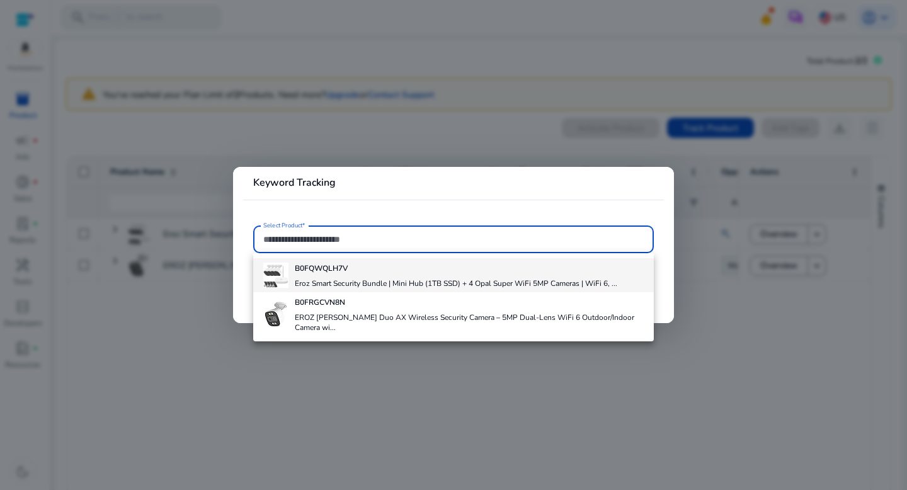
click at [411, 281] on h4 "Eroz Smart Security Bundle | Mini Hub (1TB SSD) + 4 Opal Super WiFi 5MP Cameras…" at bounding box center [456, 283] width 323 height 10
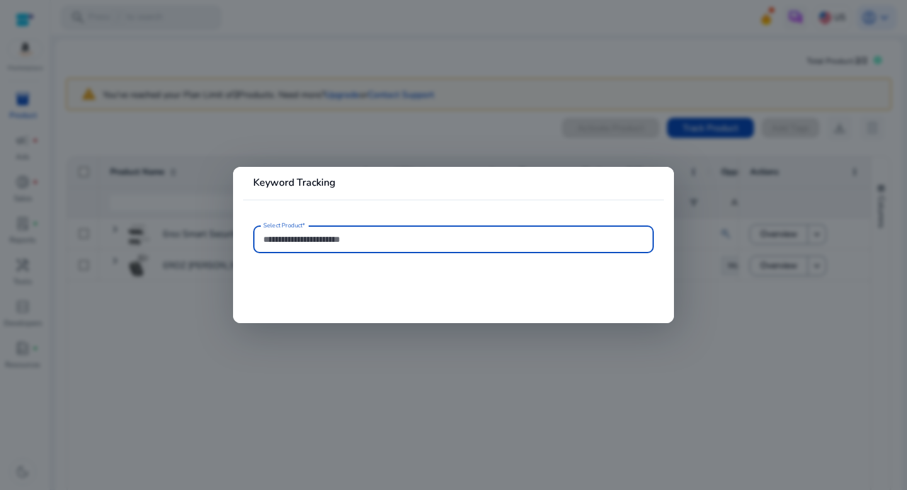
type input "**********"
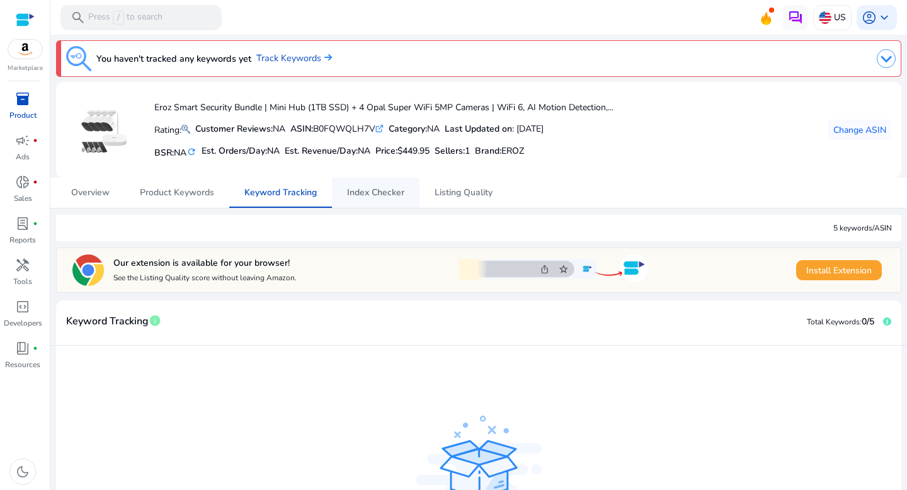
click at [372, 195] on span "Index Checker" at bounding box center [375, 192] width 57 height 9
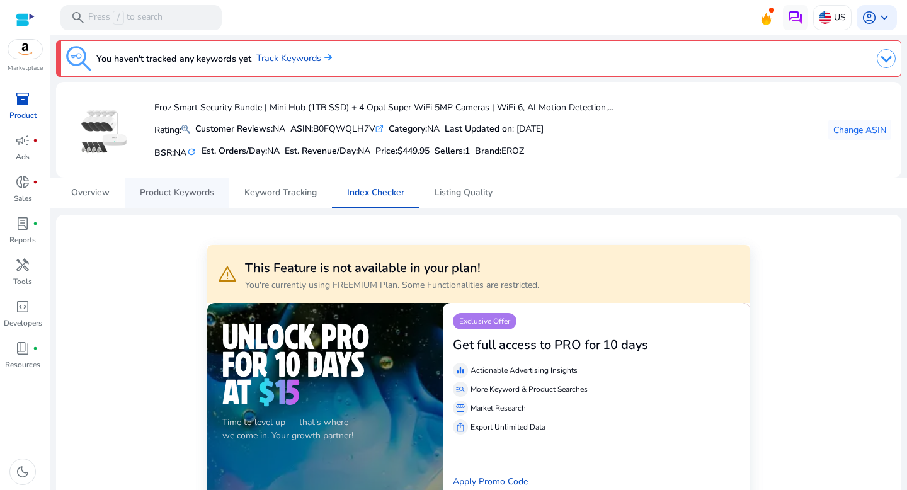
click at [142, 205] on span "Product Keywords" at bounding box center [177, 193] width 74 height 30
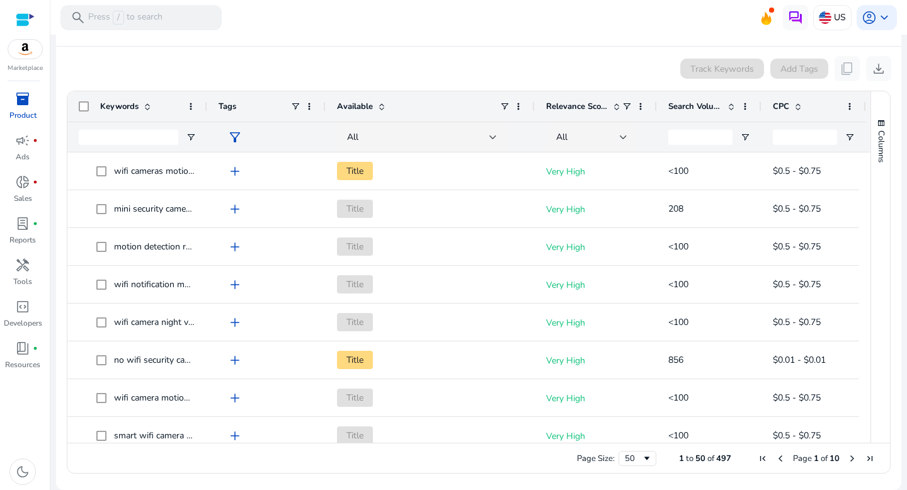
click at [695, 104] on span "Search Volume" at bounding box center [696, 106] width 54 height 11
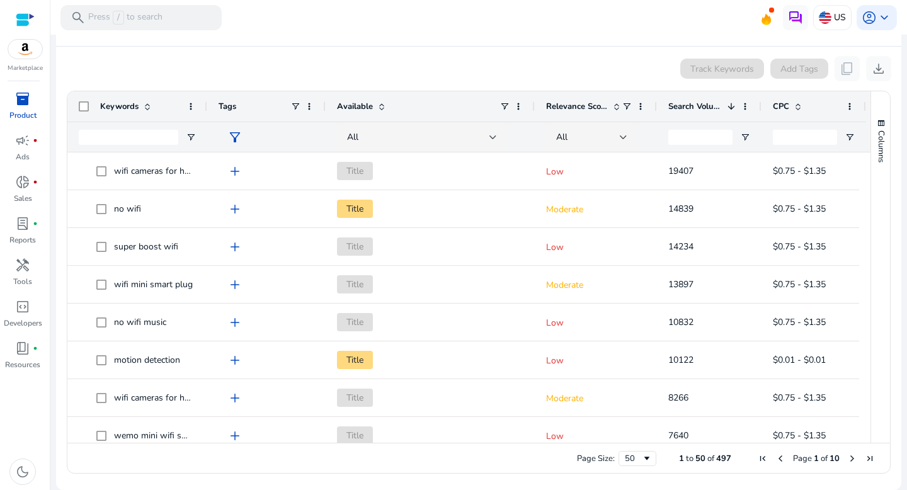
click at [695, 104] on span "Search Volume" at bounding box center [696, 106] width 54 height 11
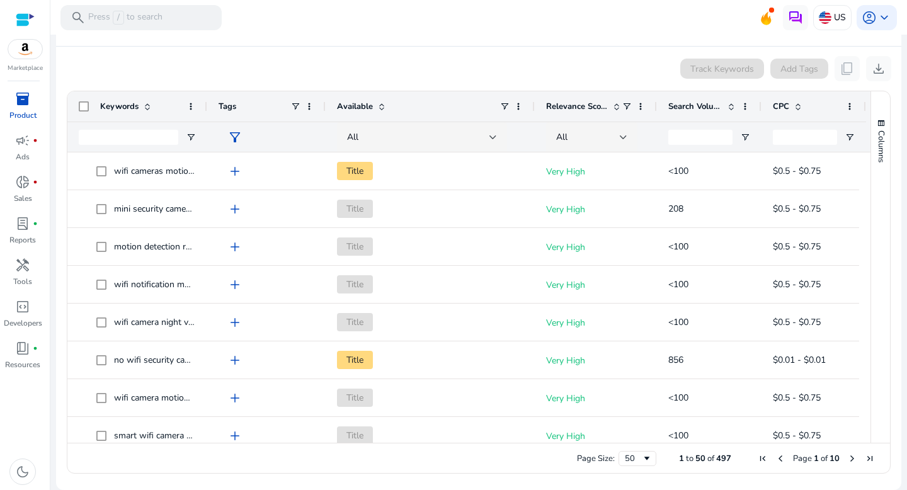
click at [592, 106] on span "Relevance Score" at bounding box center [577, 106] width 62 height 11
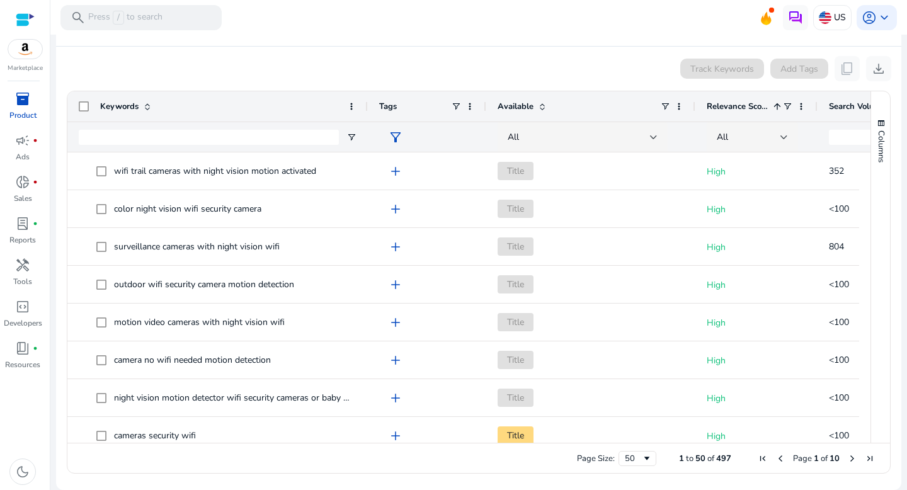
drag, startPoint x: 204, startPoint y: 100, endPoint x: 365, endPoint y: 103, distance: 160.7
click at [365, 103] on div at bounding box center [367, 106] width 5 height 30
click at [842, 104] on span "Search Volume" at bounding box center [856, 106] width 54 height 11
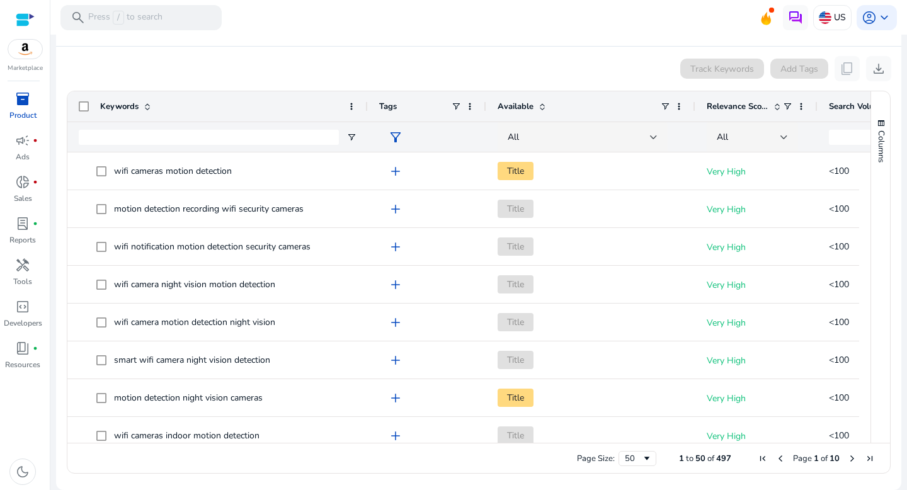
click at [842, 104] on span "Search Volume" at bounding box center [856, 106] width 54 height 11
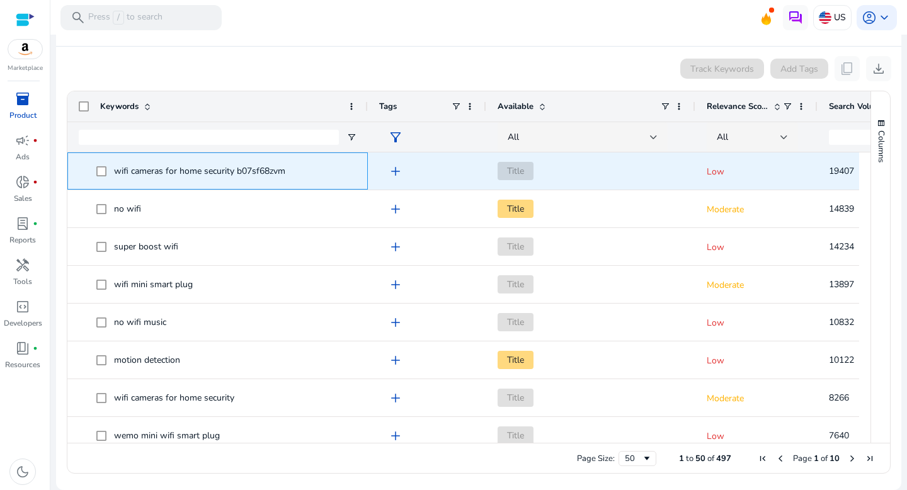
click at [233, 170] on span "wifi cameras for home security b07sf68zvm" at bounding box center [199, 171] width 171 height 12
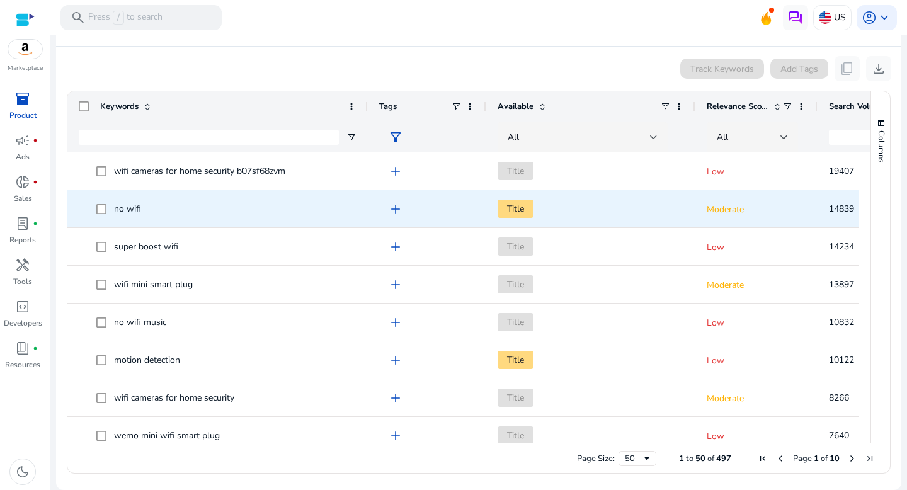
click at [183, 219] on span "no wifi" at bounding box center [226, 209] width 260 height 26
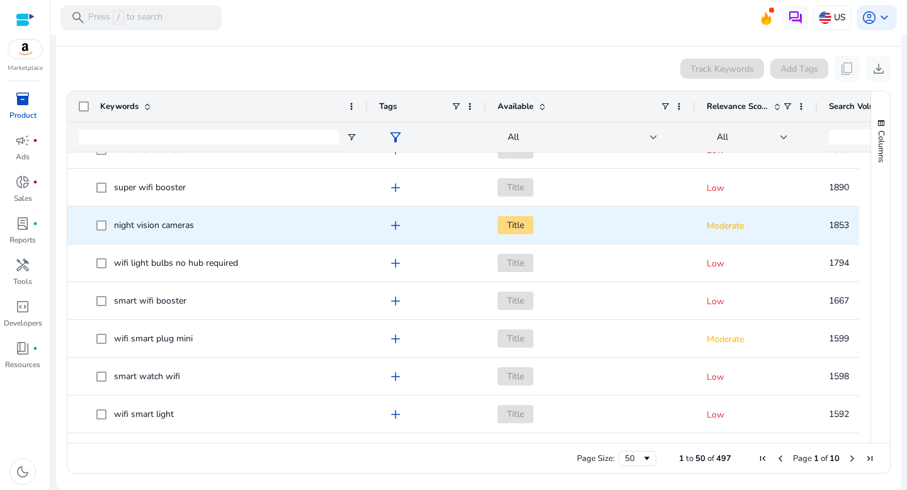
scroll to position [1154, 0]
click at [185, 229] on span "night vision cameras" at bounding box center [154, 227] width 80 height 12
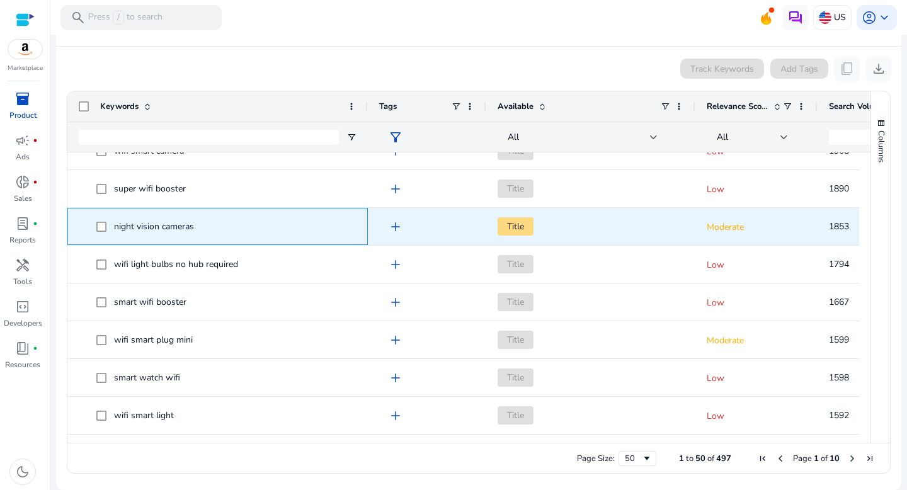
click at [185, 229] on span "night vision cameras" at bounding box center [154, 227] width 80 height 12
copy span "night vision cameras"
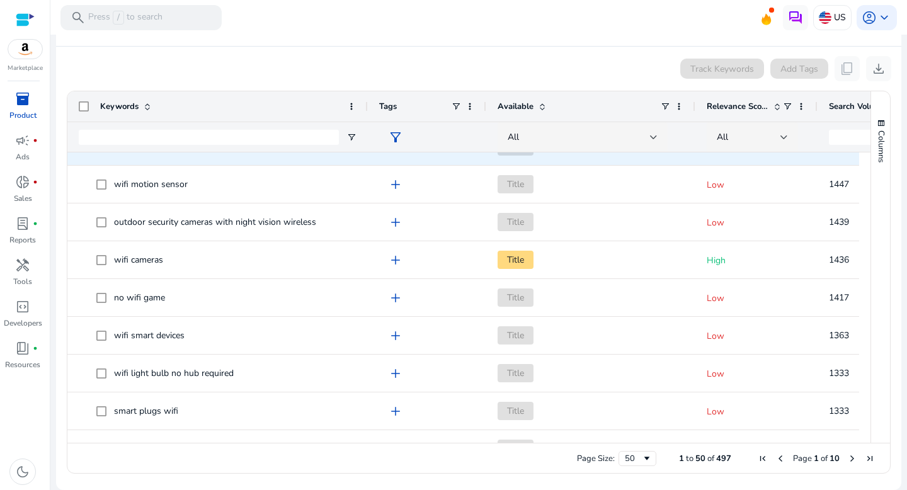
scroll to position [0, 0]
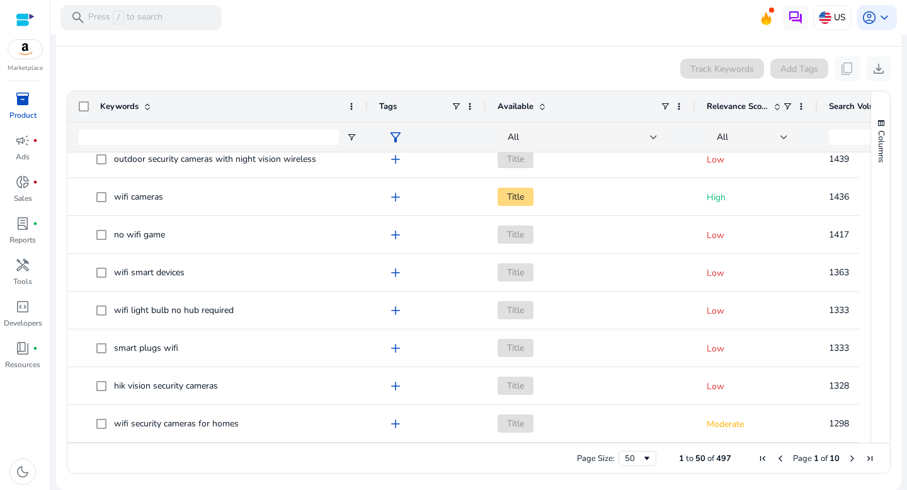
click at [749, 110] on span "Relevance Score" at bounding box center [738, 106] width 62 height 11
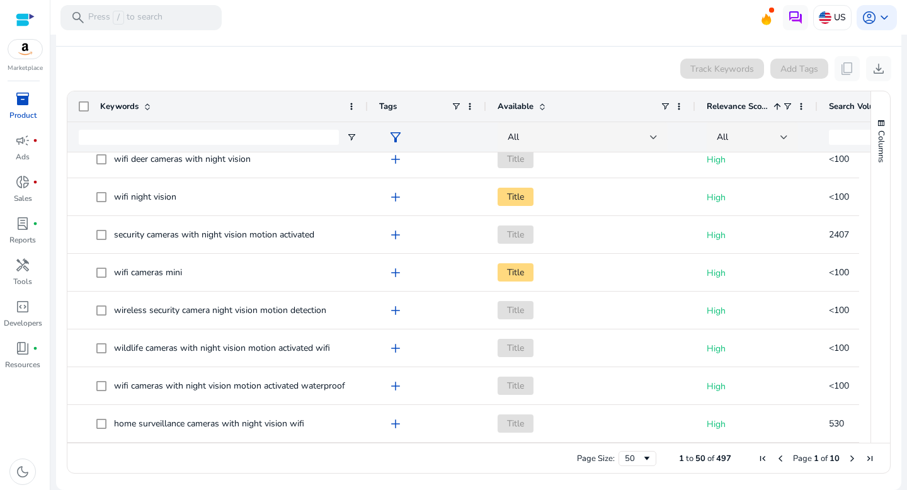
click at [749, 110] on span "Relevance Score" at bounding box center [738, 106] width 62 height 11
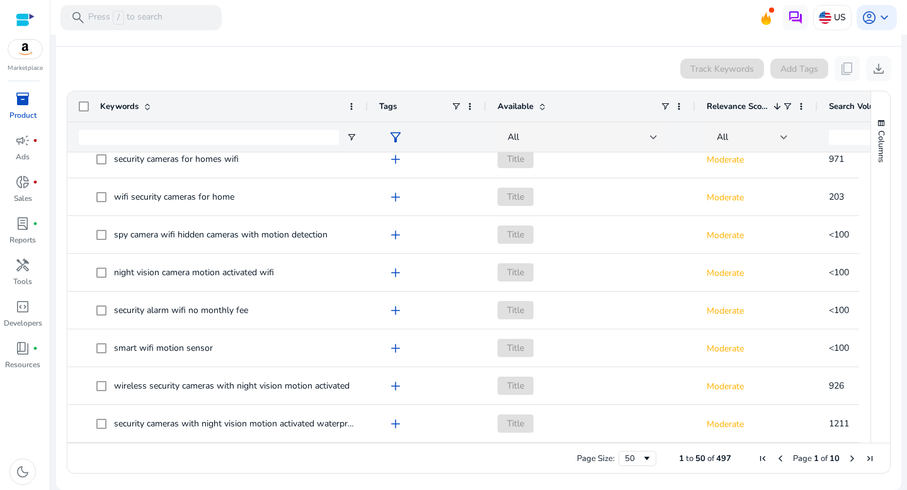
click at [749, 110] on span "Relevance Score" at bounding box center [738, 106] width 62 height 11
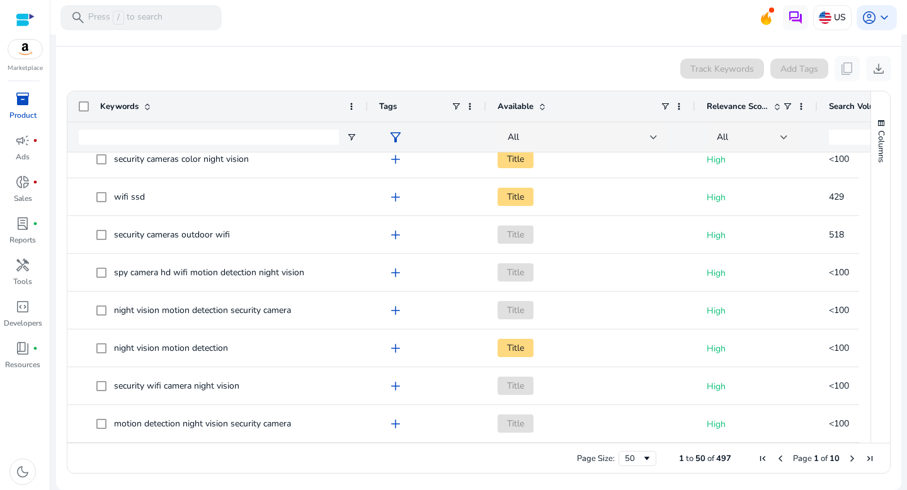
click at [749, 110] on span "Relevance Score" at bounding box center [738, 106] width 62 height 11
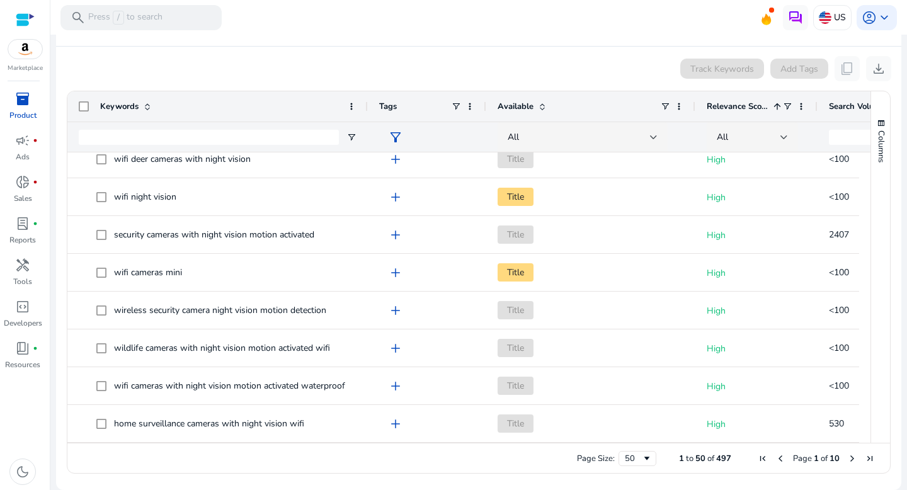
click at [749, 110] on span "Relevance Score" at bounding box center [738, 106] width 62 height 11
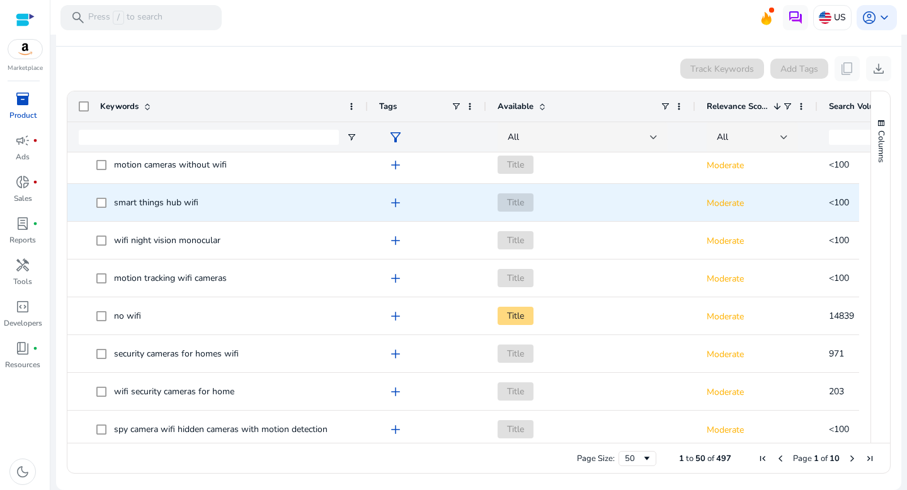
scroll to position [1390, 0]
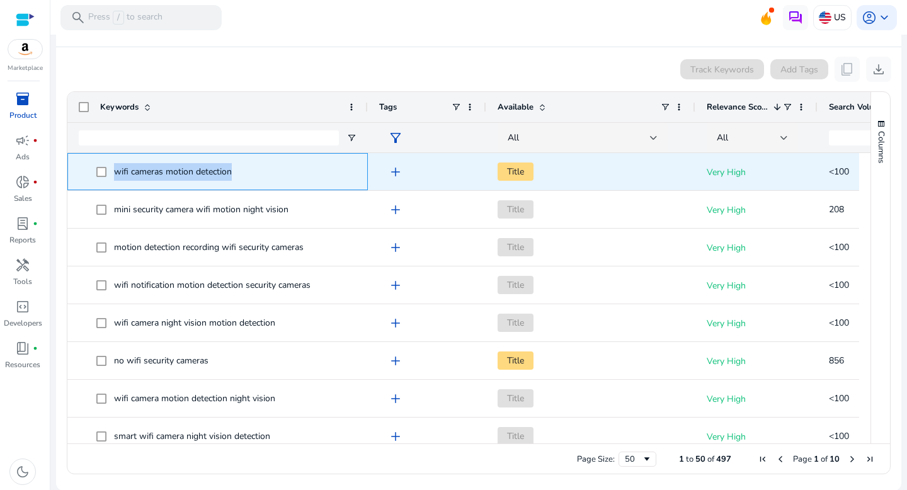
drag, startPoint x: 234, startPoint y: 173, endPoint x: 115, endPoint y: 172, distance: 118.5
click at [115, 172] on span "wifi cameras motion detection" at bounding box center [226, 172] width 260 height 26
copy span "wifi cameras motion detection"
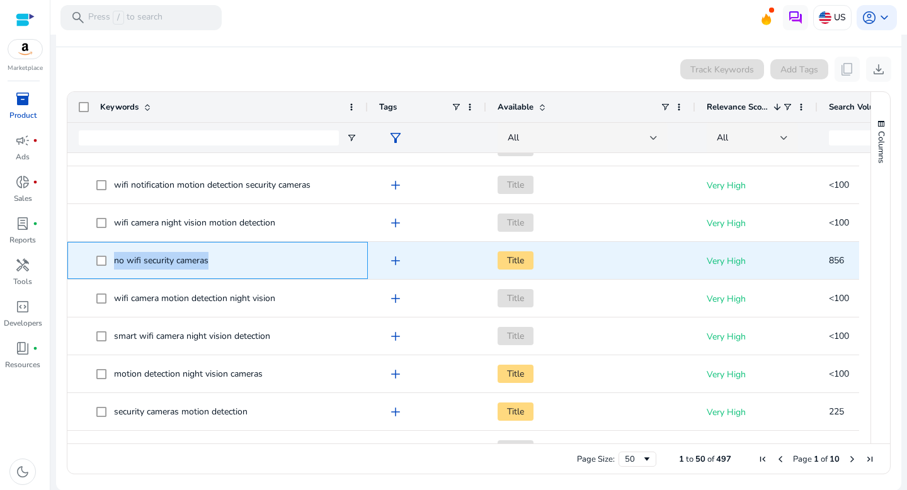
drag, startPoint x: 214, startPoint y: 257, endPoint x: 106, endPoint y: 258, distance: 107.1
click at [106, 258] on span "no wifi security cameras" at bounding box center [226, 261] width 260 height 26
copy span "no wifi security cameras"
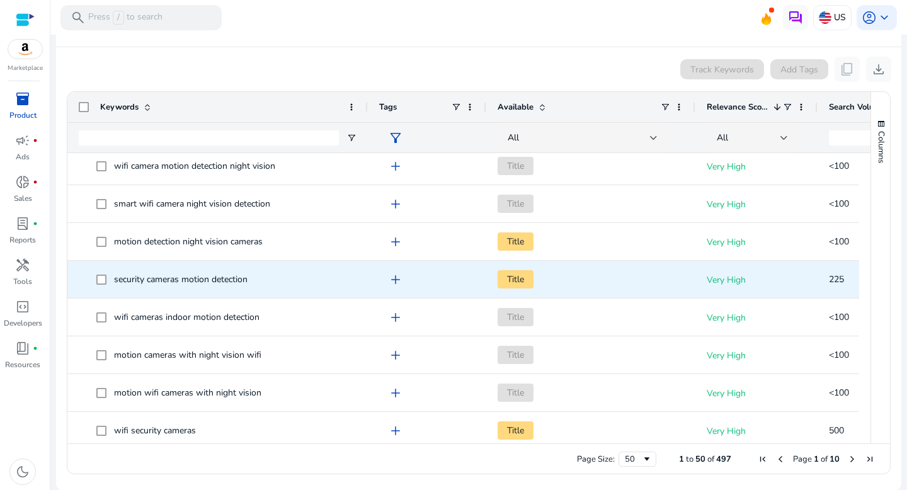
scroll to position [232, 0]
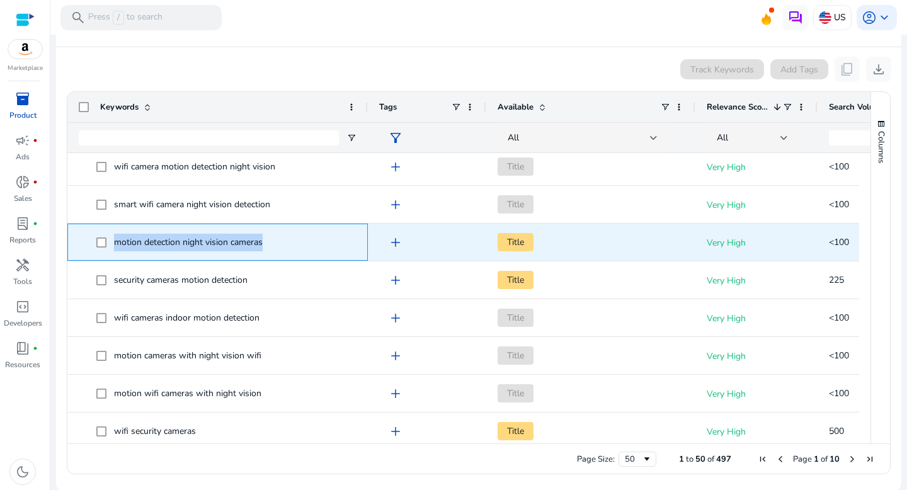
drag, startPoint x: 277, startPoint y: 240, endPoint x: 112, endPoint y: 238, distance: 165.1
click at [112, 238] on span "motion detection night vision cameras" at bounding box center [226, 242] width 260 height 26
copy span "motion detection night vision cameras"
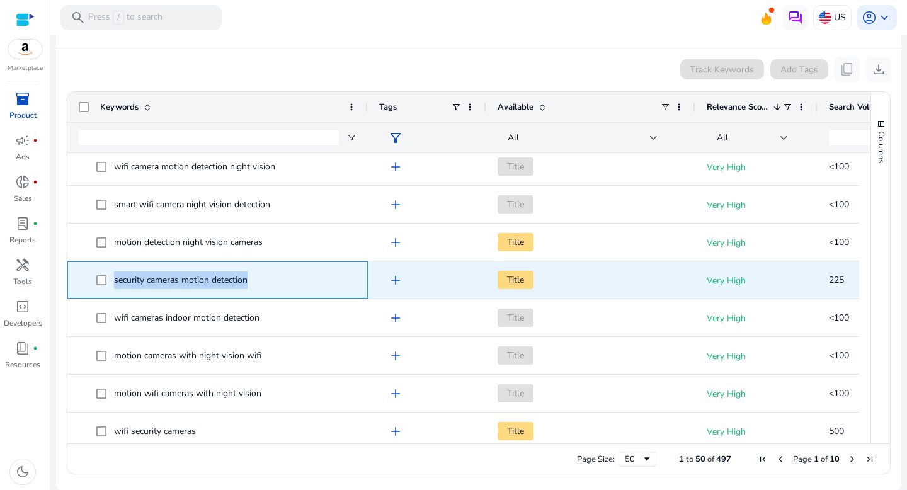
drag, startPoint x: 255, startPoint y: 279, endPoint x: 113, endPoint y: 278, distance: 141.8
click at [113, 278] on span "security cameras motion detection" at bounding box center [226, 280] width 260 height 26
copy span "security cameras motion detection"
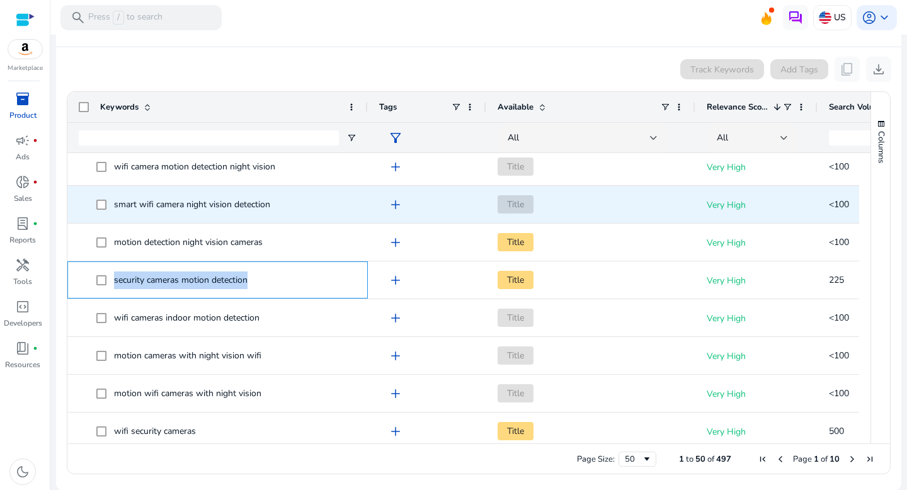
scroll to position [323, 0]
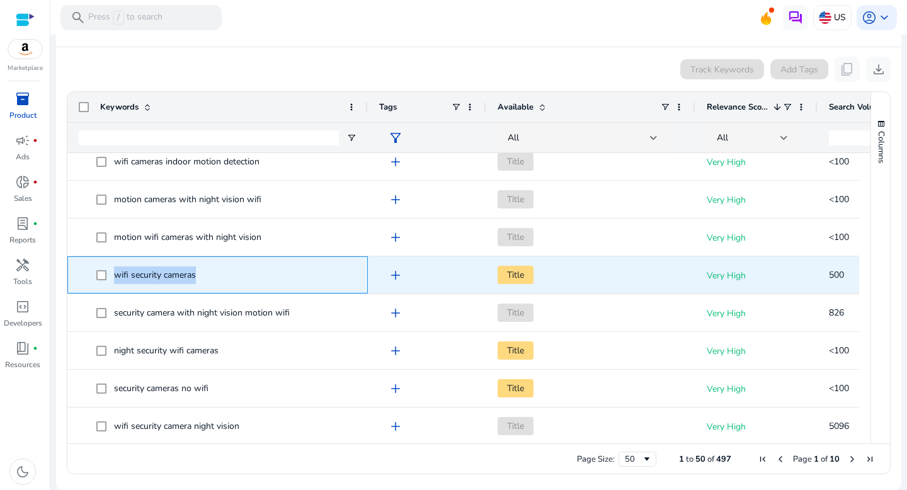
drag, startPoint x: 201, startPoint y: 275, endPoint x: 111, endPoint y: 273, distance: 90.1
click at [111, 273] on span "wifi security cameras" at bounding box center [226, 275] width 260 height 26
copy span "wifi security cameras"
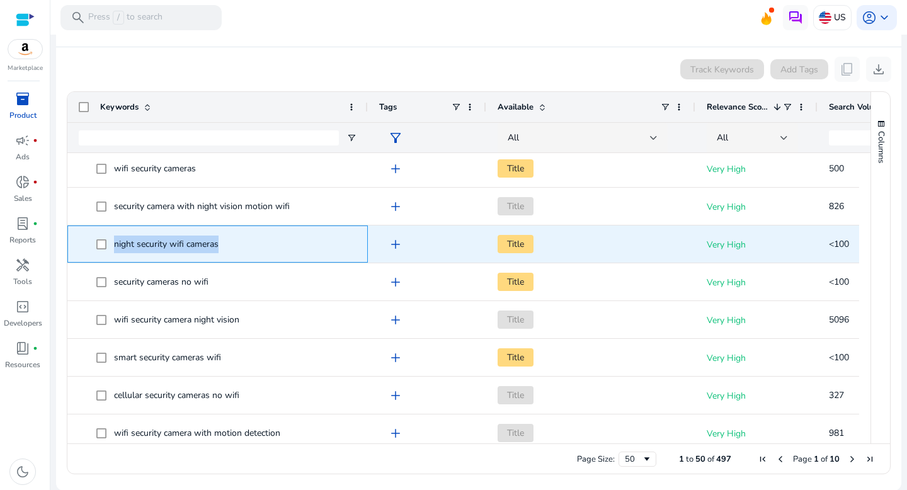
drag, startPoint x: 222, startPoint y: 244, endPoint x: 113, endPoint y: 246, distance: 109.7
click at [113, 246] on span "night security wifi cameras" at bounding box center [226, 244] width 260 height 26
copy span "night security wifi cameras"
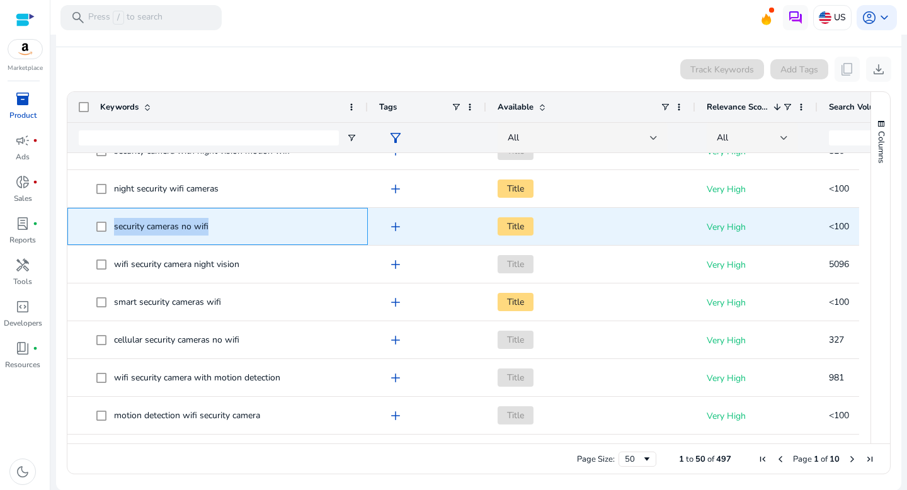
drag, startPoint x: 225, startPoint y: 224, endPoint x: 112, endPoint y: 223, distance: 112.8
click at [112, 223] on span "security cameras no wifi" at bounding box center [226, 227] width 260 height 26
copy span "security cameras no wifi"
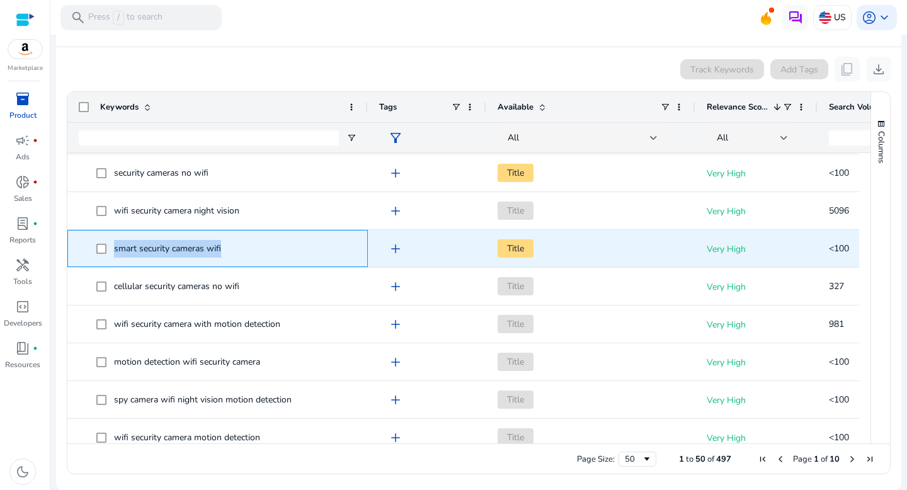
drag, startPoint x: 236, startPoint y: 244, endPoint x: 112, endPoint y: 246, distance: 123.5
click at [112, 246] on span "smart security cameras wifi" at bounding box center [226, 249] width 260 height 26
copy span "smart security cameras wifi"
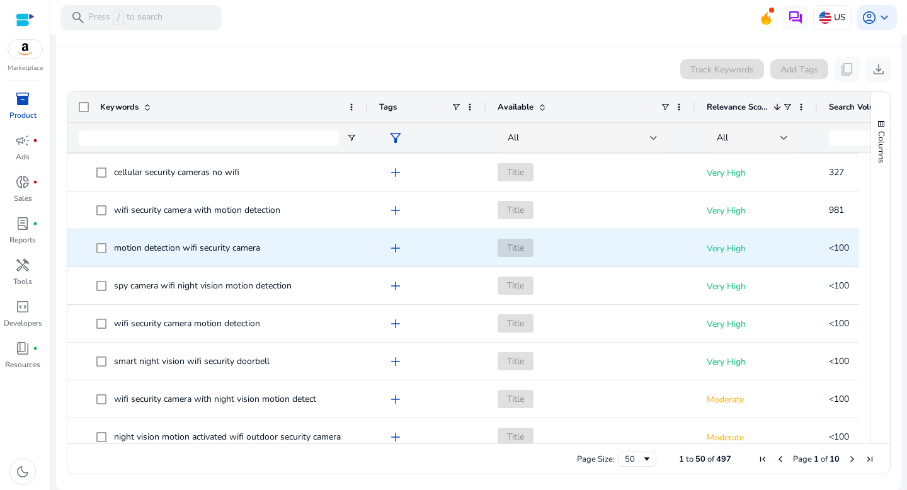
scroll to position [721, 0]
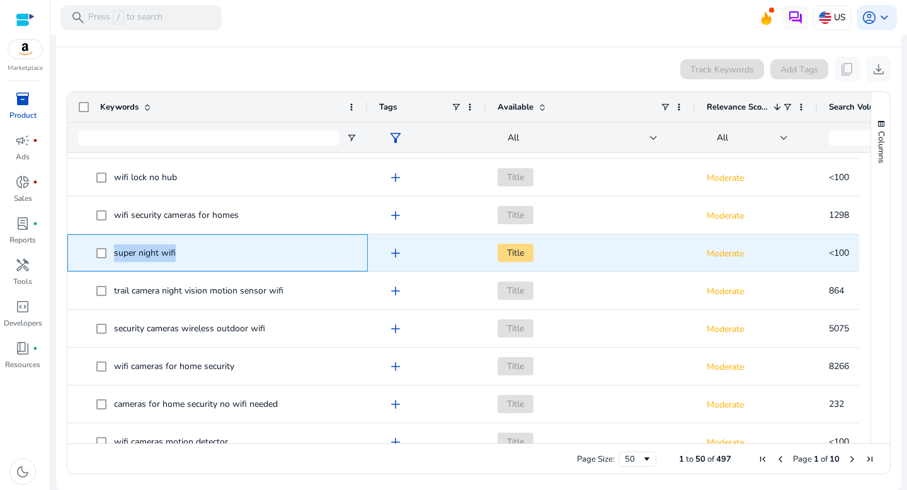
click at [99, 250] on span "super night wifi" at bounding box center [226, 253] width 260 height 26
copy span "super night wifi"
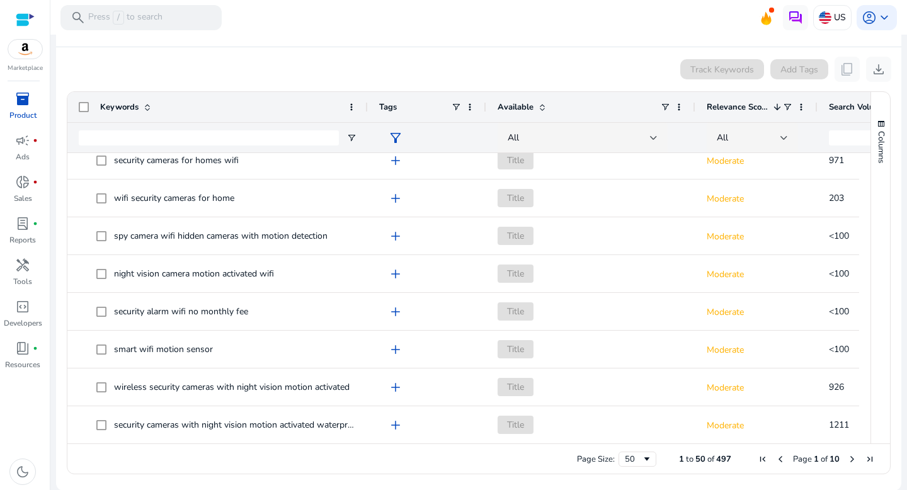
click at [848, 460] on span "Next Page" at bounding box center [852, 459] width 10 height 10
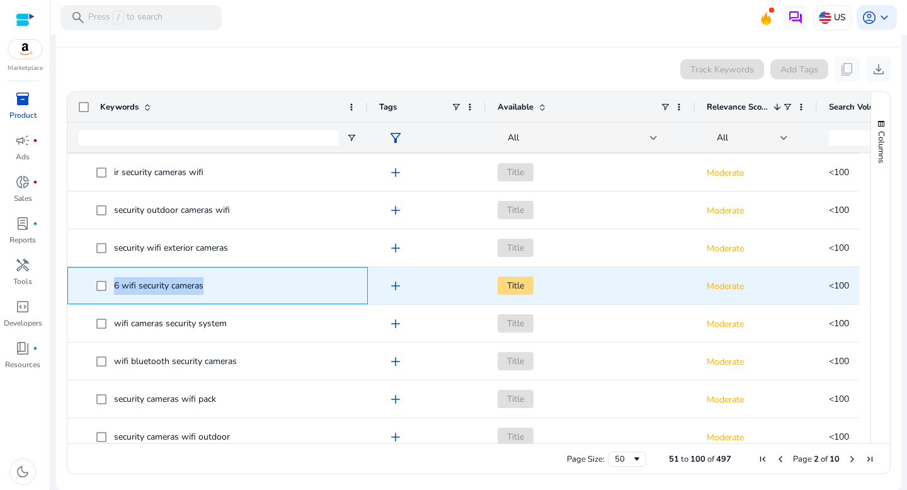
click at [105, 289] on span "6 wifi security cameras" at bounding box center [226, 286] width 260 height 26
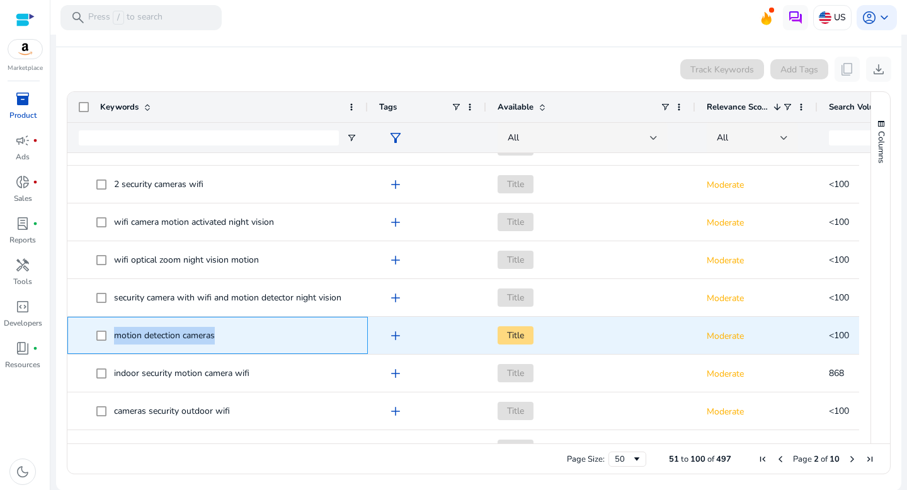
drag, startPoint x: 222, startPoint y: 333, endPoint x: 113, endPoint y: 330, distance: 109.7
click at [113, 330] on span "motion detection cameras" at bounding box center [226, 336] width 260 height 26
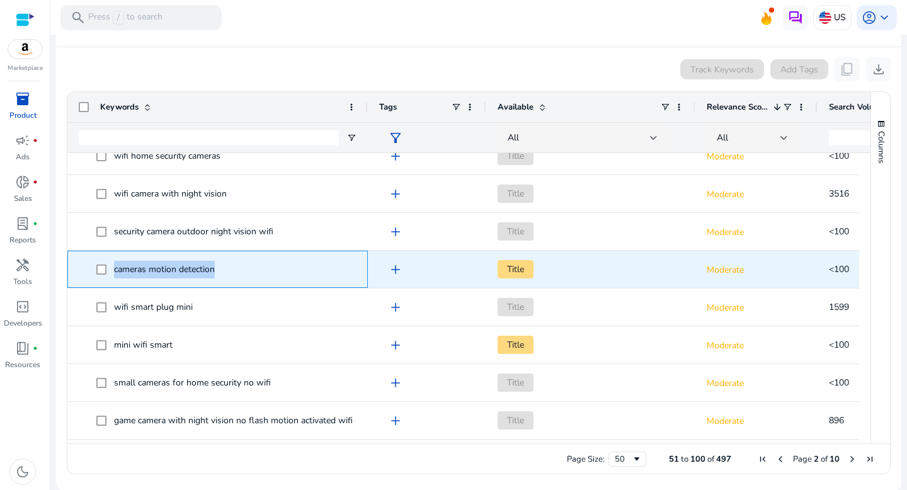
drag, startPoint x: 217, startPoint y: 267, endPoint x: 110, endPoint y: 261, distance: 106.6
click at [110, 261] on span "cameras motion detection" at bounding box center [226, 269] width 260 height 26
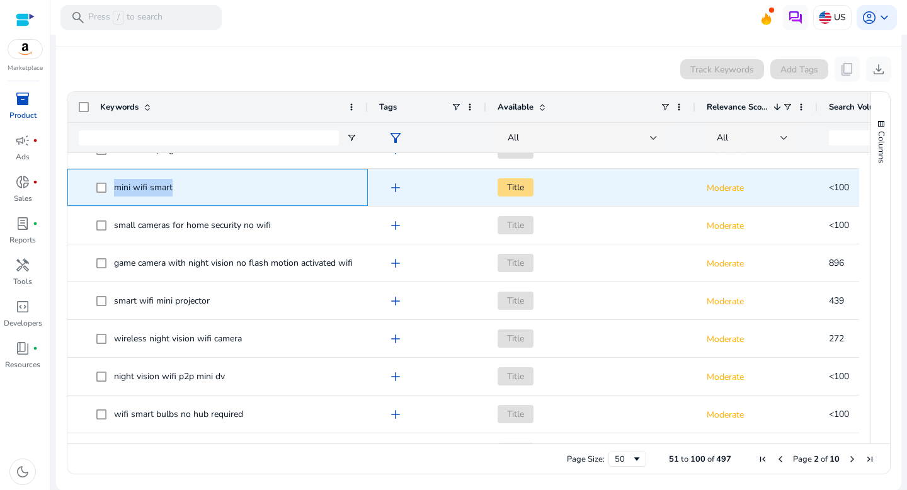
drag, startPoint x: 176, startPoint y: 185, endPoint x: 113, endPoint y: 188, distance: 62.5
click at [113, 188] on span "mini wifi smart" at bounding box center [226, 188] width 260 height 26
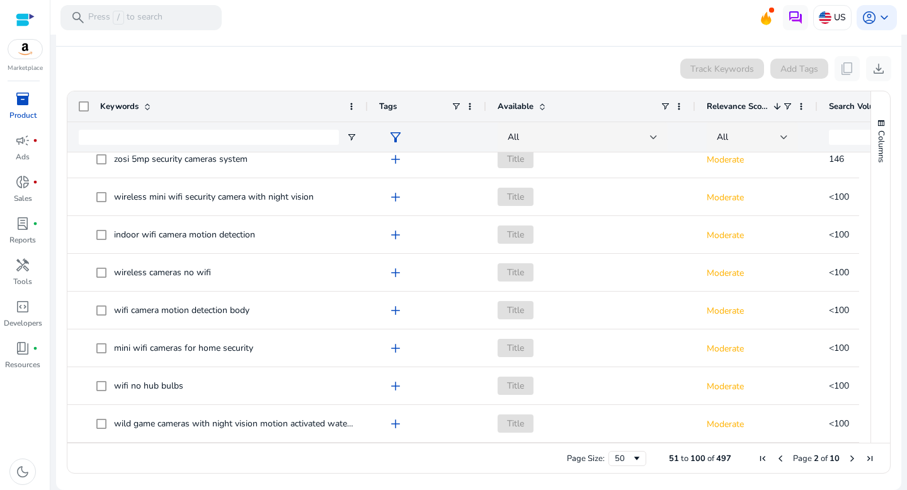
click at [776, 457] on span "Previous Page" at bounding box center [781, 459] width 10 height 10
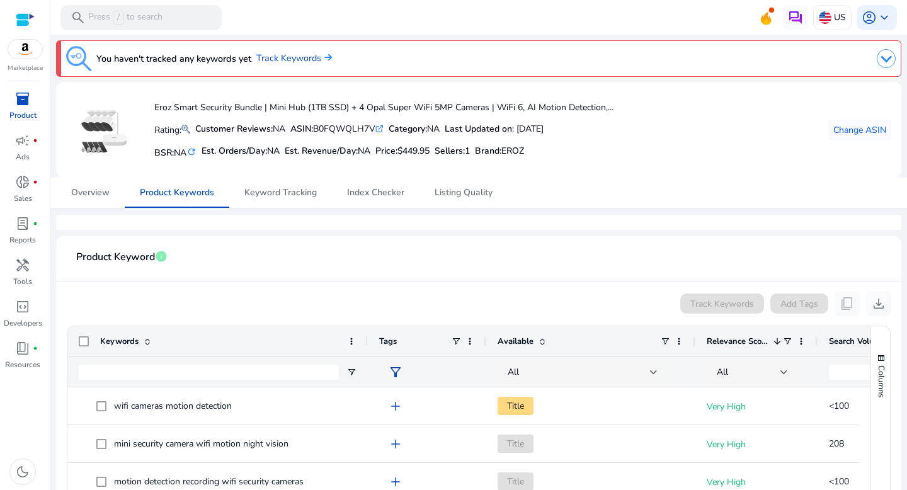
click at [736, 345] on span "Relevance Score" at bounding box center [738, 341] width 62 height 11
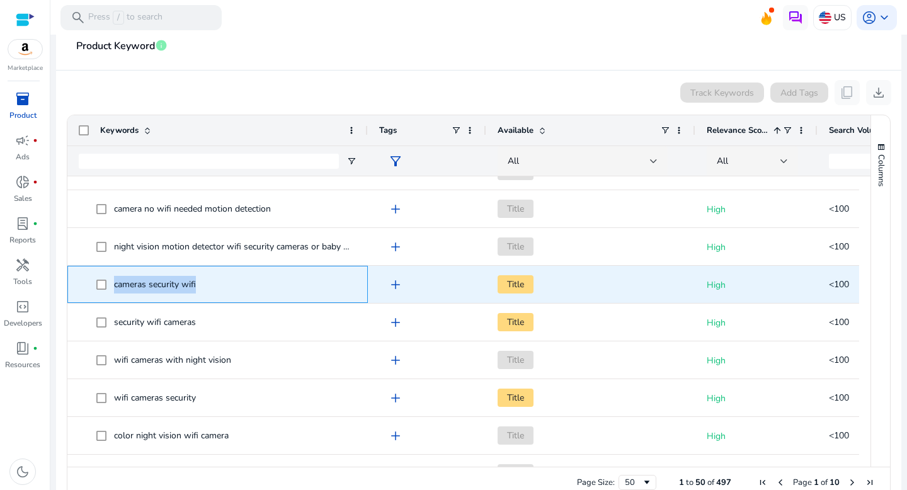
drag, startPoint x: 206, startPoint y: 281, endPoint x: 109, endPoint y: 283, distance: 97.1
click at [109, 283] on span "cameras security wifi" at bounding box center [226, 285] width 260 height 26
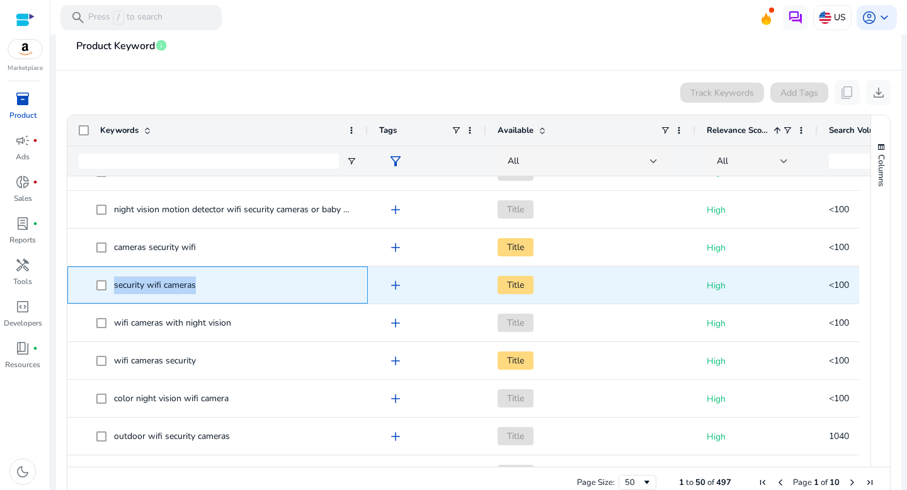
drag, startPoint x: 210, startPoint y: 283, endPoint x: 109, endPoint y: 277, distance: 101.0
click at [109, 277] on span "security wifi cameras" at bounding box center [226, 285] width 260 height 26
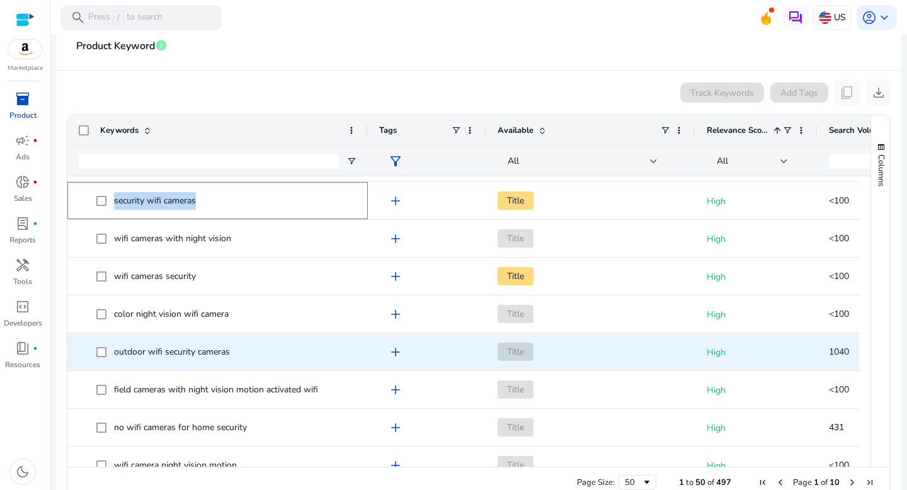
scroll to position [302, 0]
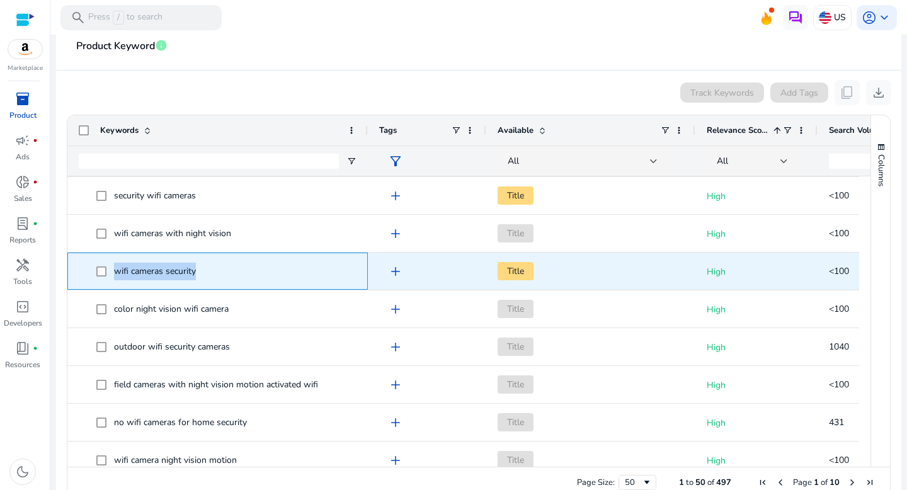
drag, startPoint x: 213, startPoint y: 271, endPoint x: 115, endPoint y: 261, distance: 98.8
click at [115, 261] on span "wifi cameras security" at bounding box center [226, 271] width 260 height 26
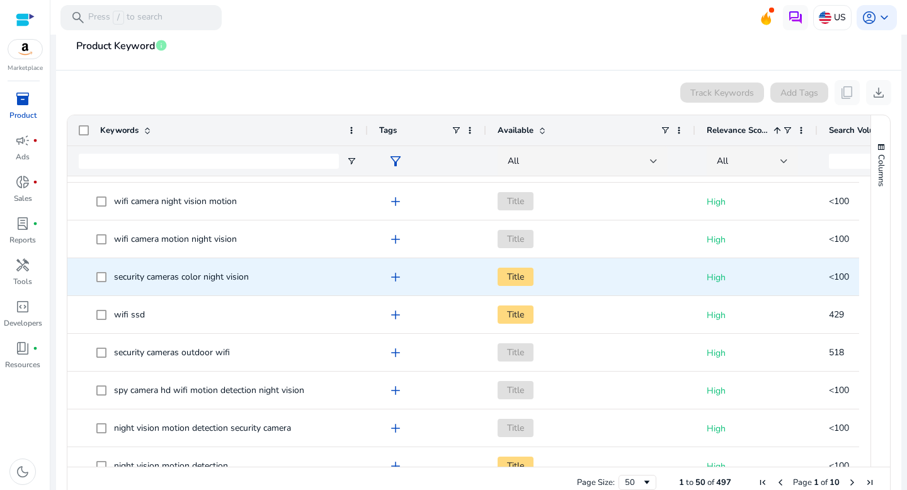
scroll to position [562, 0]
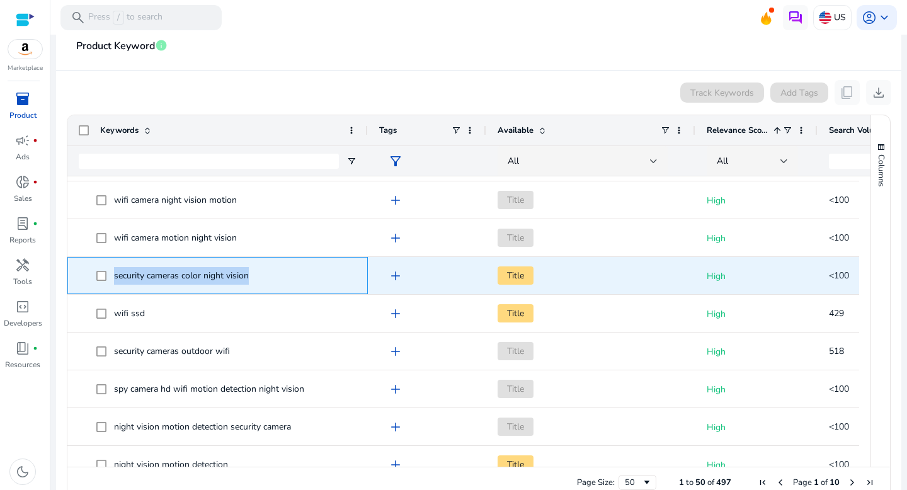
click at [98, 272] on span "security cameras color night vision" at bounding box center [226, 276] width 260 height 26
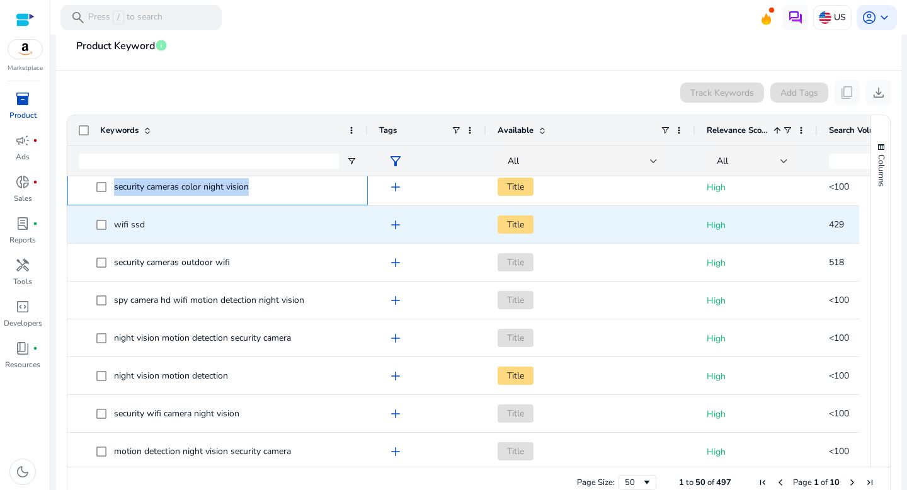
scroll to position [651, 0]
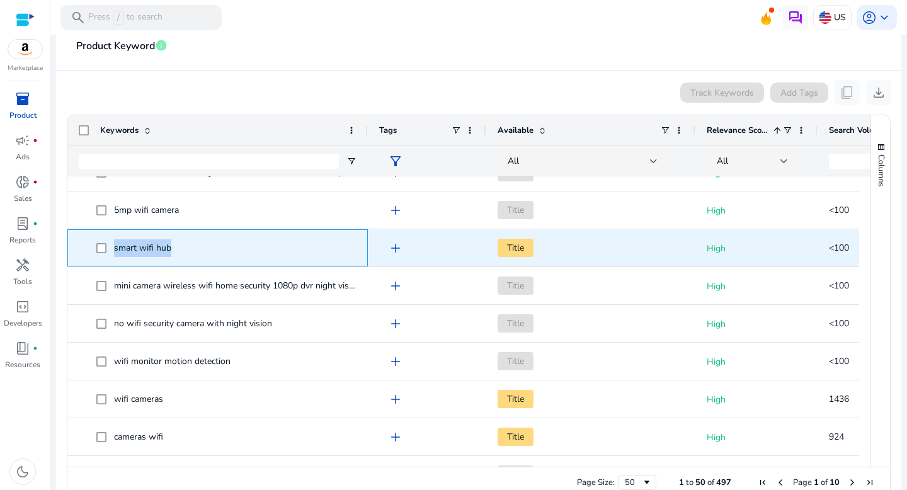
drag, startPoint x: 204, startPoint y: 253, endPoint x: 112, endPoint y: 243, distance: 92.5
click at [112, 243] on span "smart wifi hub" at bounding box center [226, 248] width 260 height 26
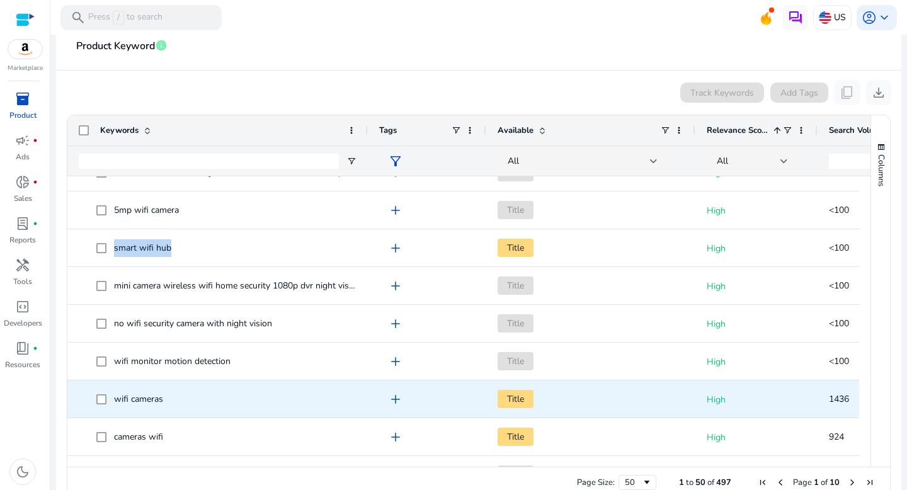
click at [214, 394] on span "wifi cameras" at bounding box center [226, 399] width 260 height 26
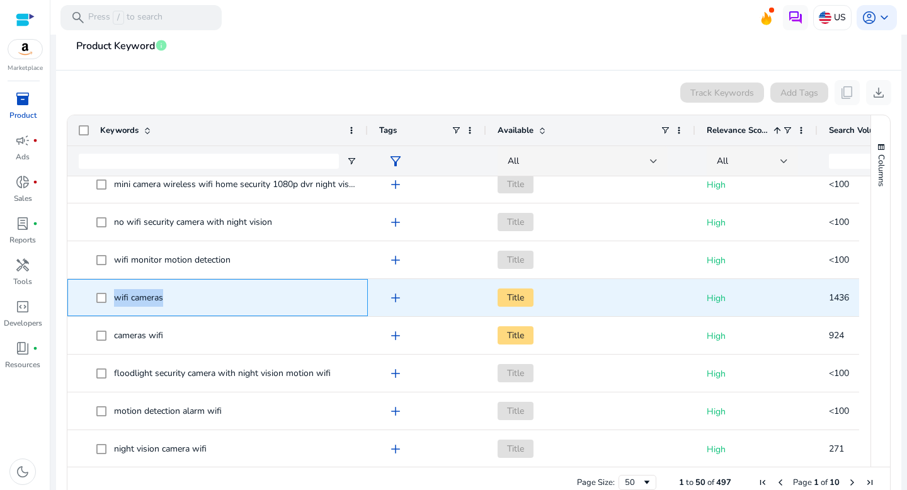
drag, startPoint x: 169, startPoint y: 292, endPoint x: 108, endPoint y: 297, distance: 60.7
click at [108, 297] on span "wifi cameras" at bounding box center [226, 298] width 260 height 26
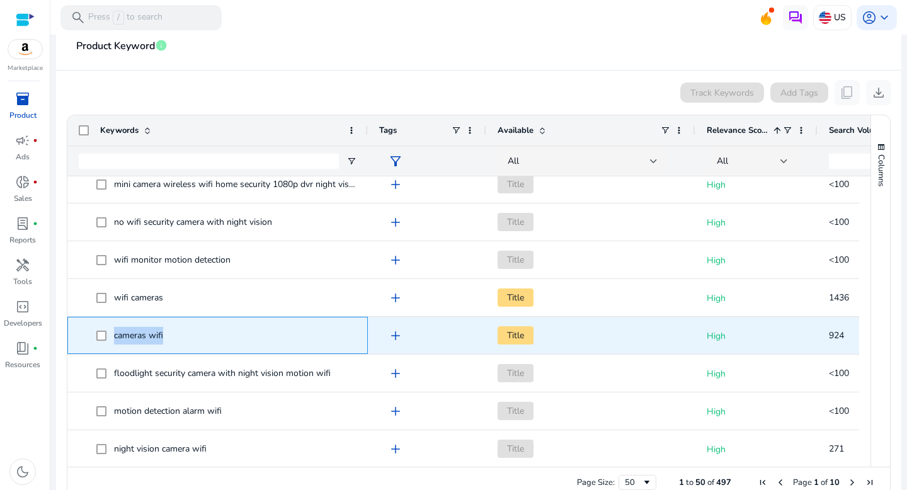
click at [106, 335] on span "cameras wifi" at bounding box center [226, 336] width 260 height 26
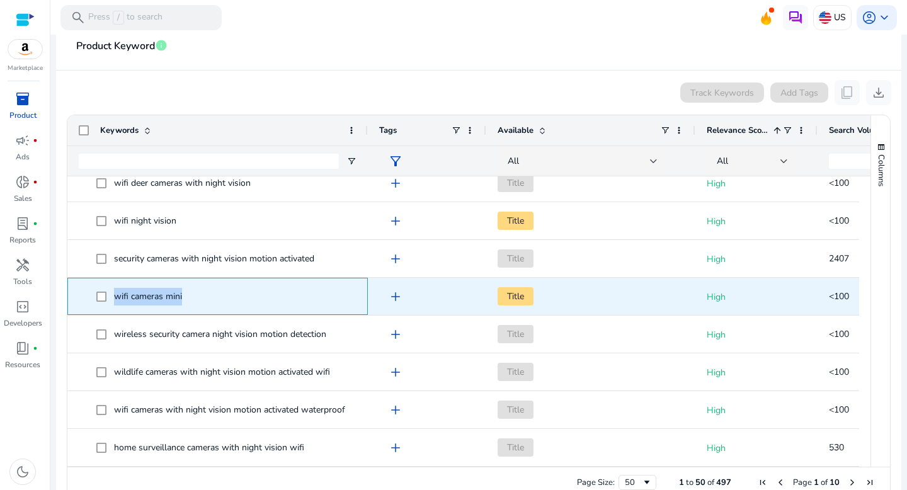
drag, startPoint x: 187, startPoint y: 296, endPoint x: 110, endPoint y: 296, distance: 77.5
click at [110, 296] on span "wifi cameras mini" at bounding box center [226, 297] width 260 height 26
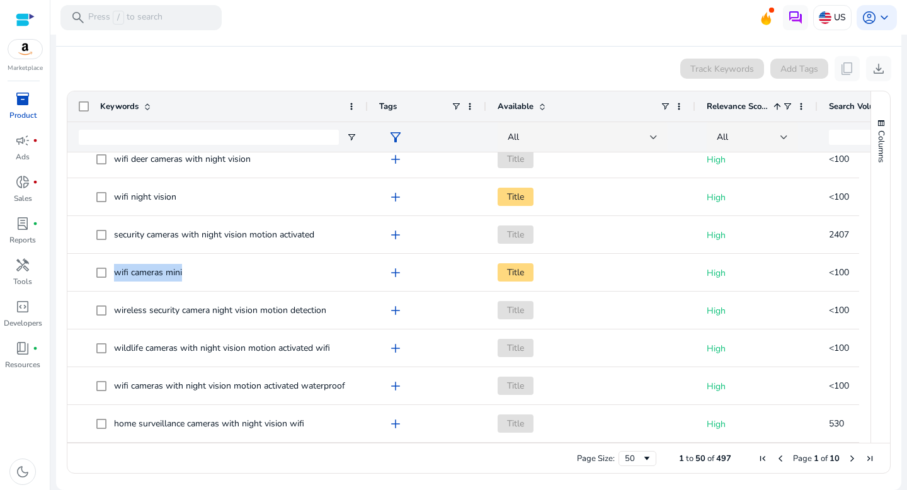
click at [847, 459] on span "Next Page" at bounding box center [852, 459] width 10 height 10
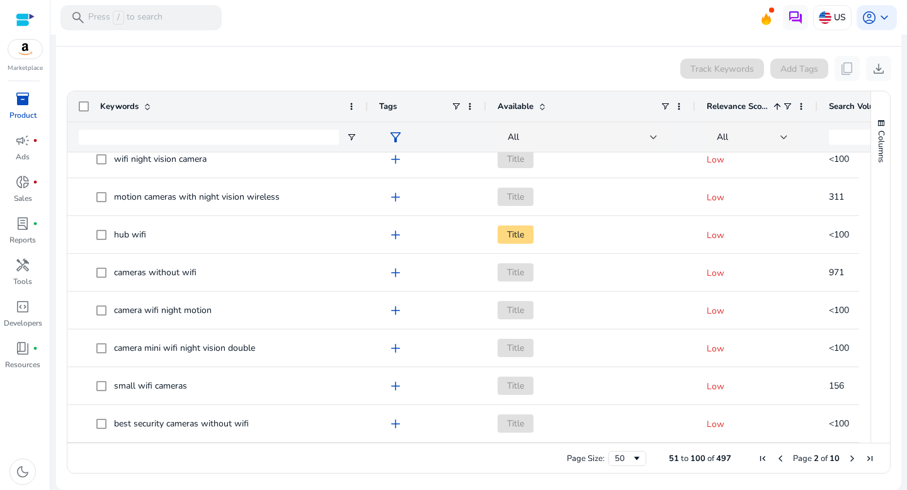
click at [851, 460] on span "Next Page" at bounding box center [852, 459] width 10 height 10
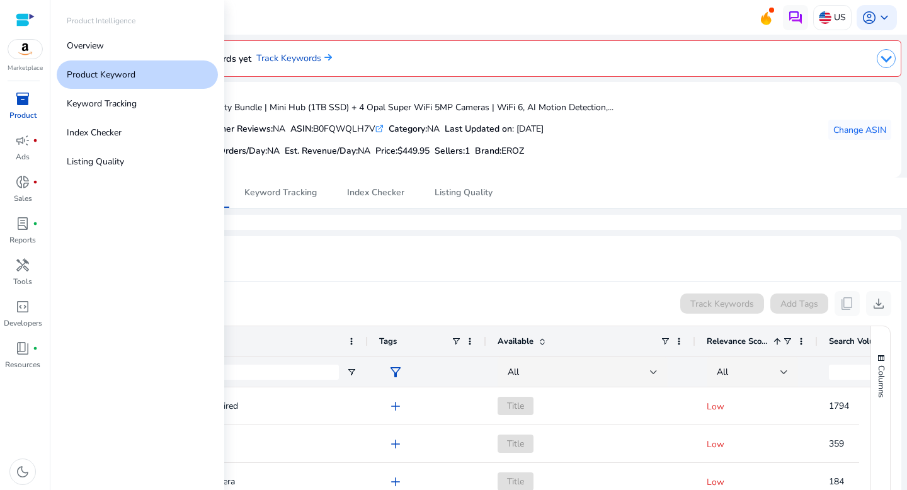
click at [15, 105] on span "inventory_2" at bounding box center [22, 98] width 15 height 15
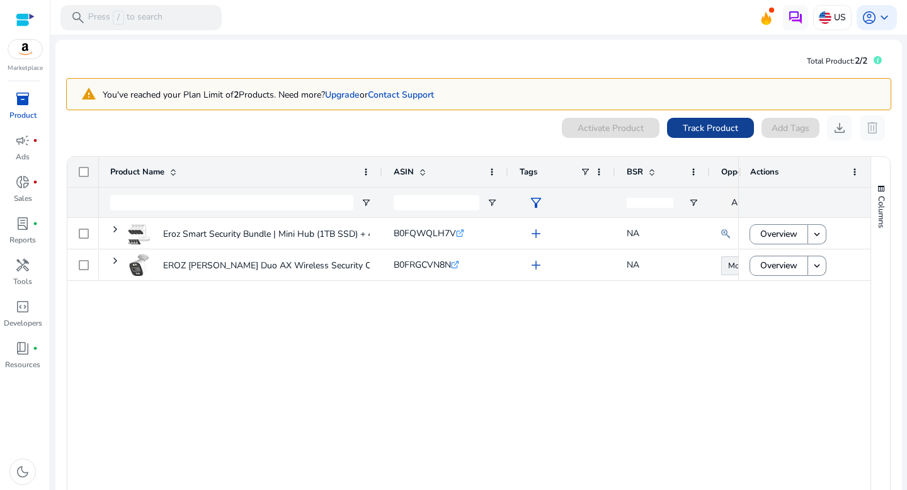
click at [712, 134] on span at bounding box center [710, 128] width 87 height 30
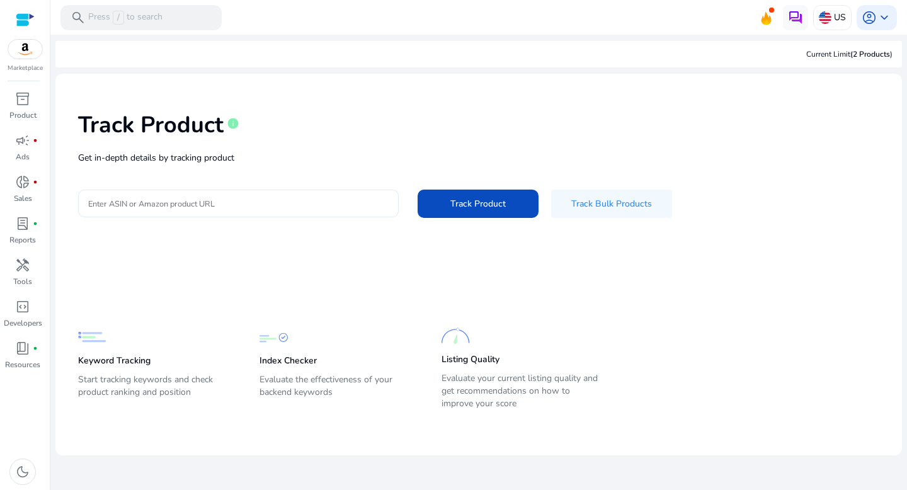
click at [350, 210] on div at bounding box center [238, 204] width 301 height 28
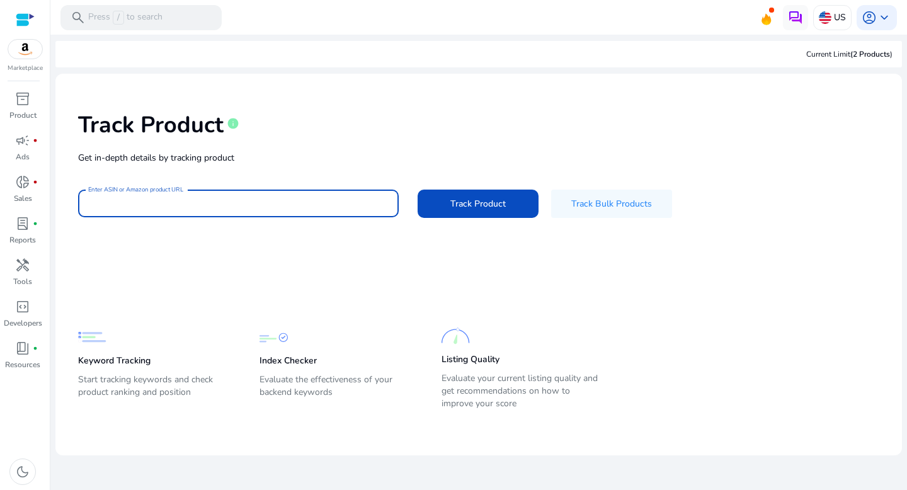
paste input "**********"
type input "**********"
click at [496, 213] on span at bounding box center [478, 203] width 121 height 30
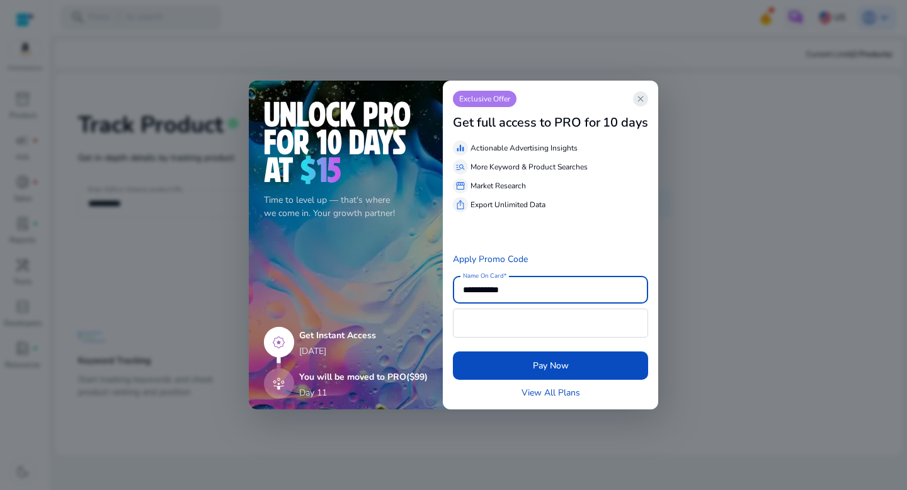
click at [642, 94] on span "close" at bounding box center [641, 99] width 10 height 10
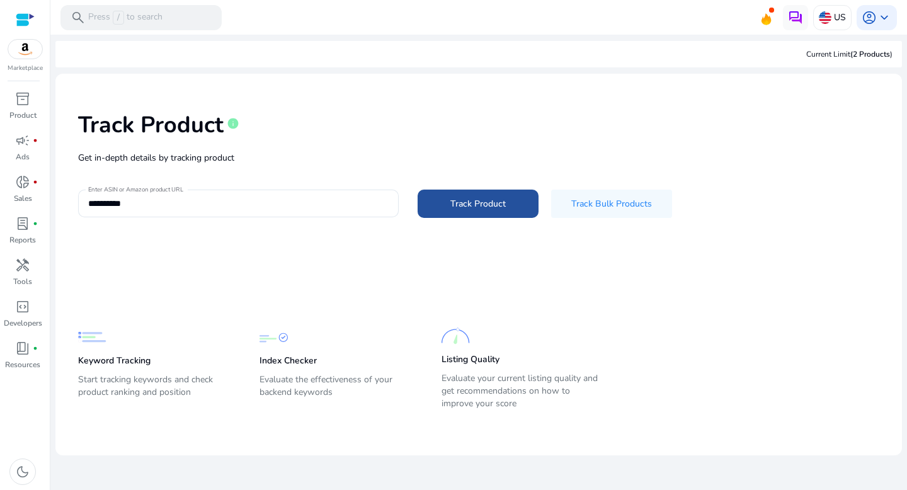
click at [495, 198] on span "Track Product" at bounding box center [478, 203] width 55 height 13
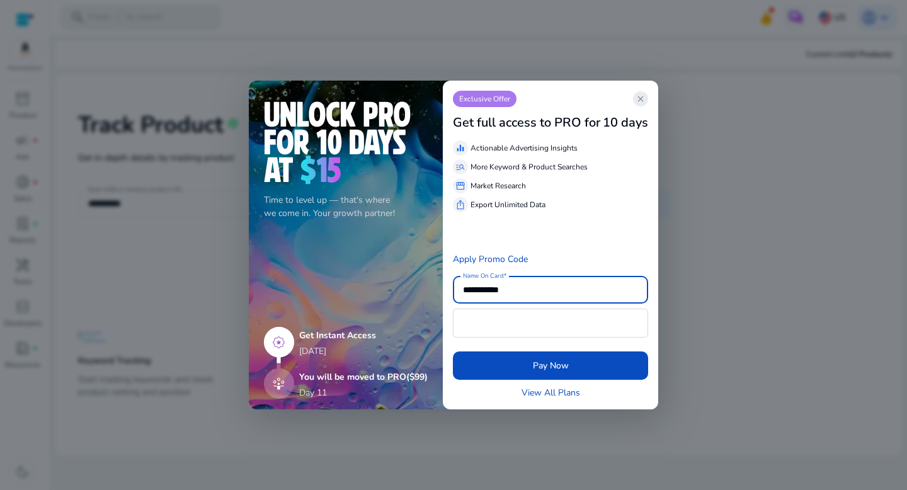
click at [643, 101] on span "close" at bounding box center [641, 99] width 10 height 10
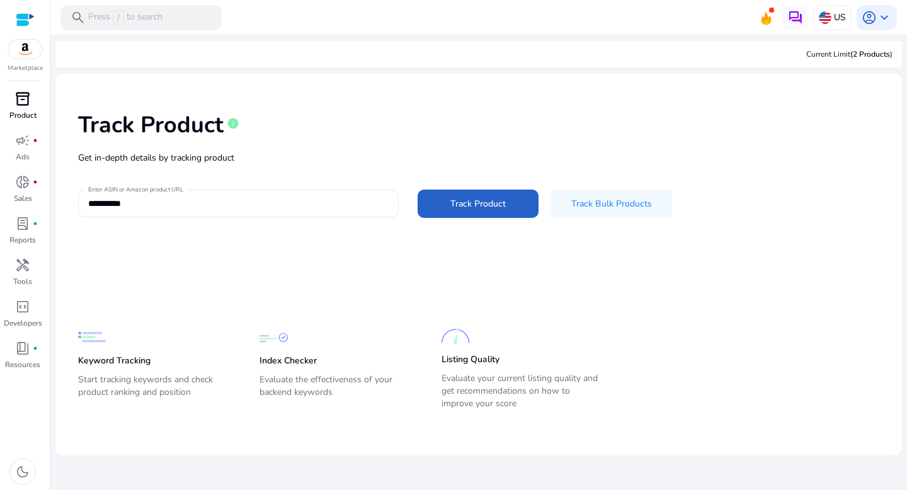
click at [30, 100] on span "inventory_2" at bounding box center [22, 98] width 15 height 15
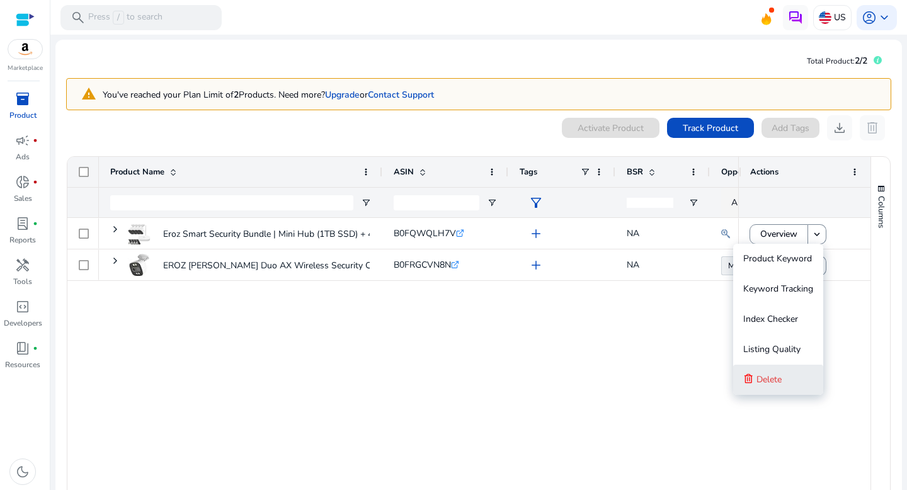
click at [769, 387] on span "Delete" at bounding box center [769, 379] width 25 height 25
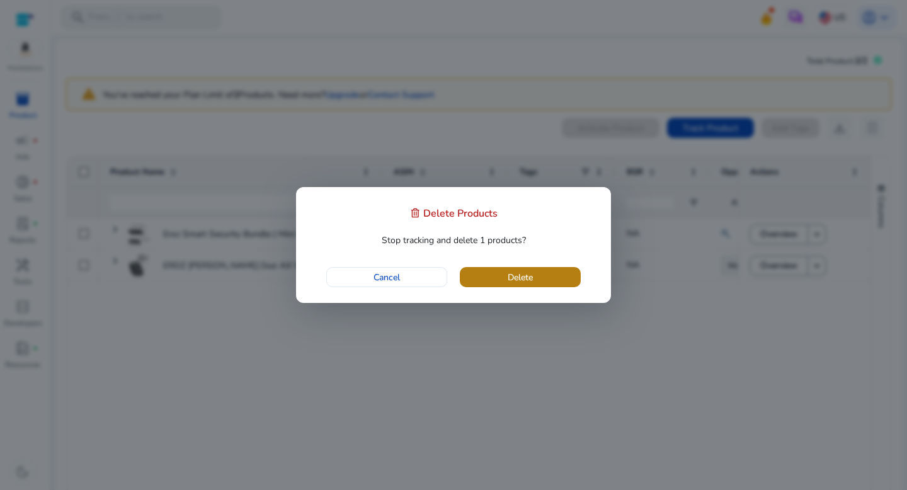
click at [525, 271] on span "Delete" at bounding box center [520, 277] width 25 height 13
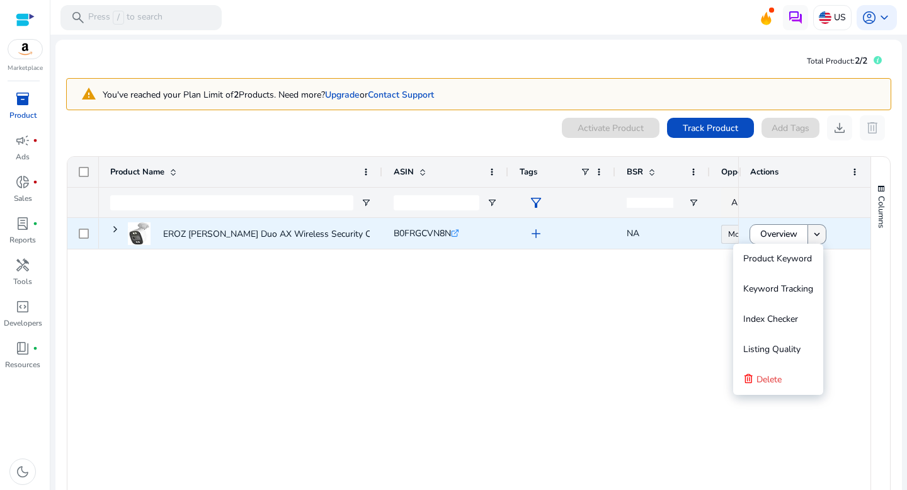
click at [812, 231] on mat-icon "keyboard_arrow_down" at bounding box center [817, 234] width 11 height 11
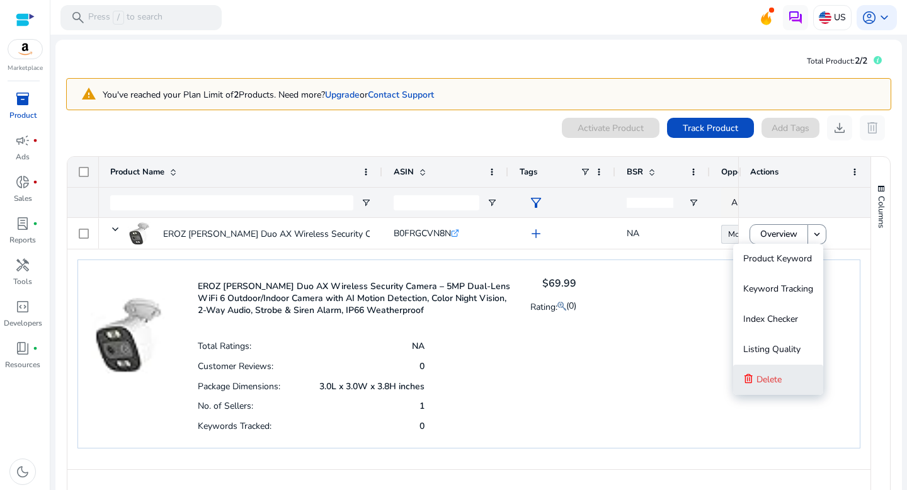
click at [781, 383] on span "Delete" at bounding box center [769, 380] width 25 height 12
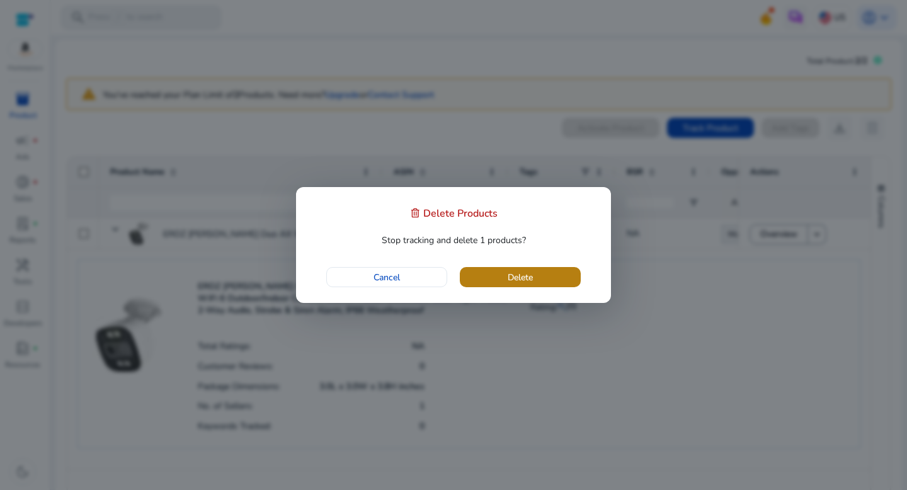
click at [521, 271] on span "Delete" at bounding box center [520, 277] width 25 height 13
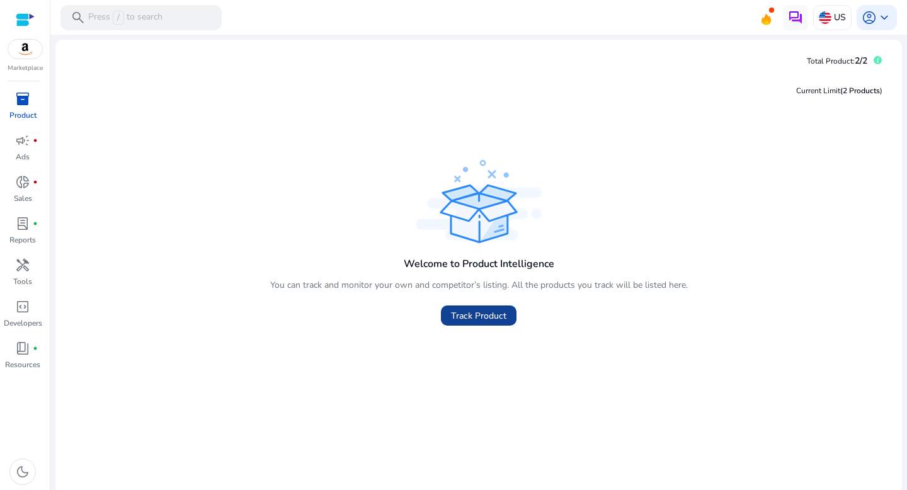
click at [460, 314] on span "Track Product" at bounding box center [478, 315] width 55 height 13
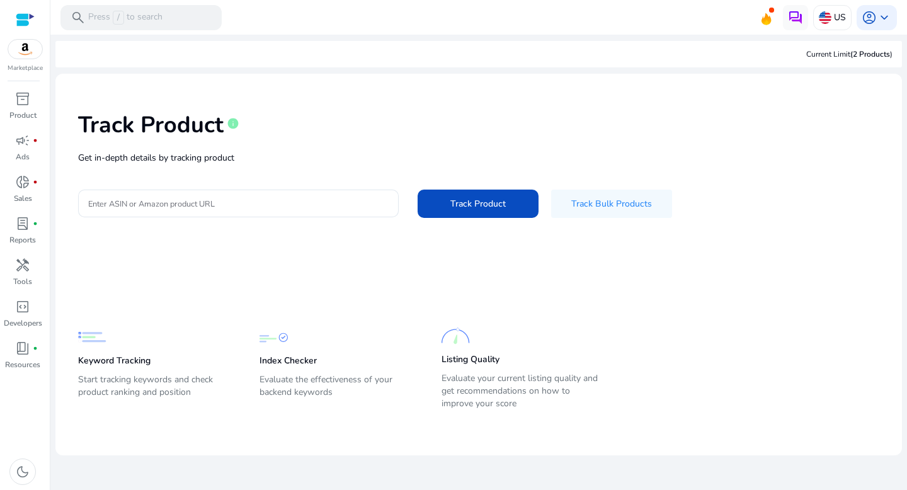
click at [335, 158] on p "Get in-depth details by tracking product" at bounding box center [478, 157] width 801 height 13
click at [323, 192] on div at bounding box center [238, 204] width 301 height 28
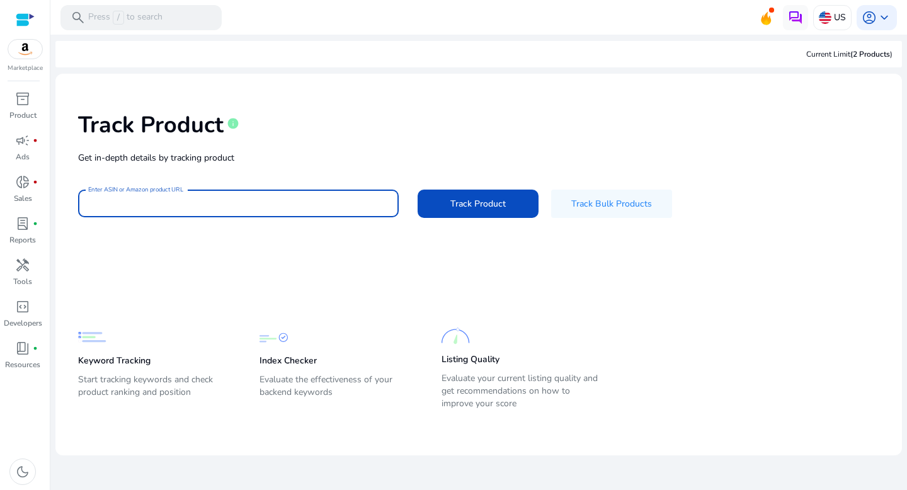
paste input "**********"
type input "**********"
click at [469, 205] on span "Track Product" at bounding box center [478, 203] width 55 height 13
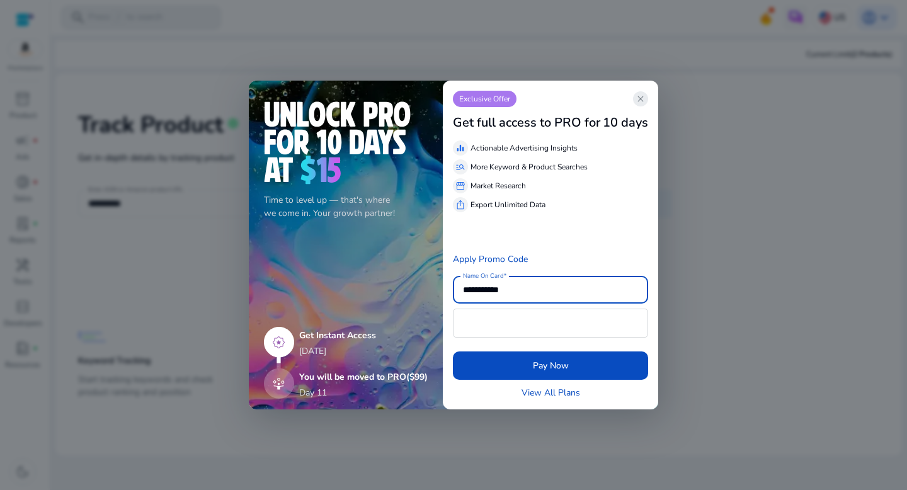
click at [644, 94] on span "close" at bounding box center [641, 99] width 10 height 10
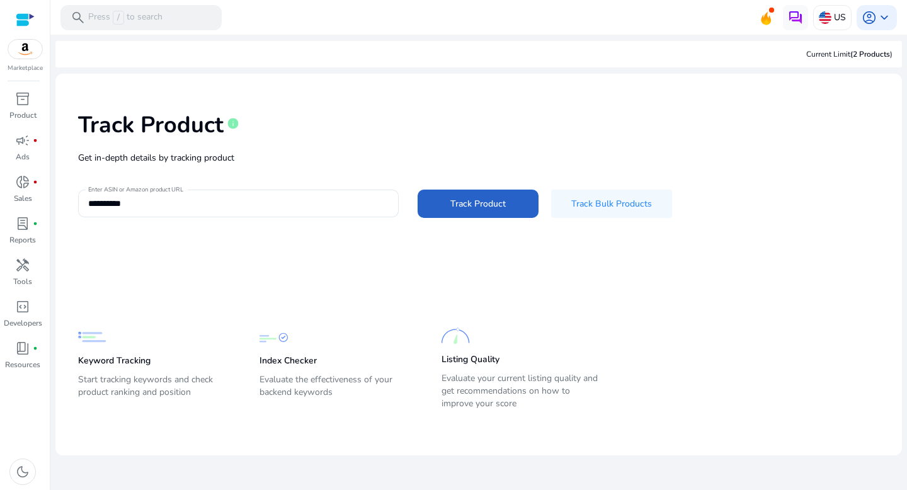
click at [309, 123] on div "Track Product info" at bounding box center [478, 122] width 801 height 52
